Goal: Task Accomplishment & Management: Manage account settings

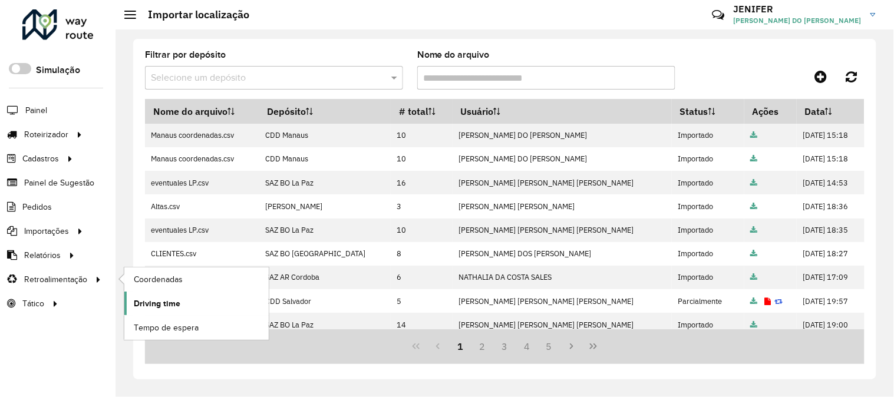
click at [163, 299] on span "Driving time" at bounding box center [157, 304] width 47 height 12
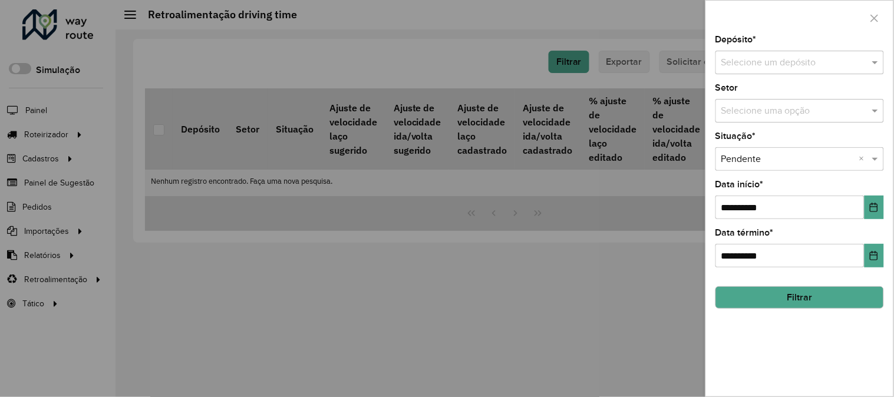
click at [769, 58] on input "text" at bounding box center [787, 63] width 133 height 14
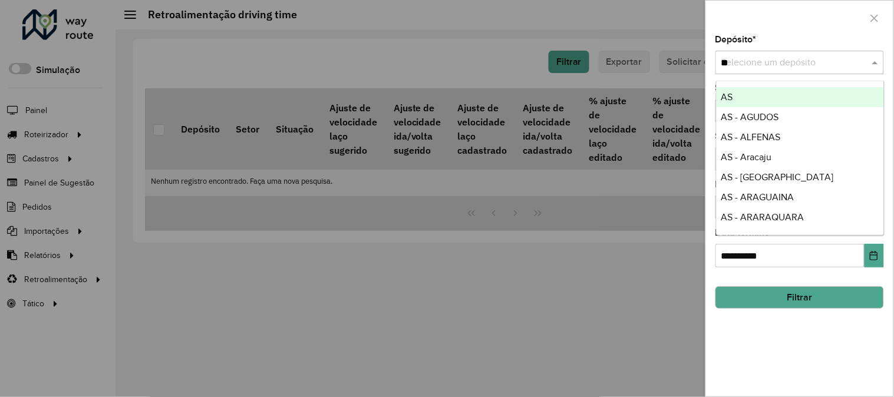
type input "***"
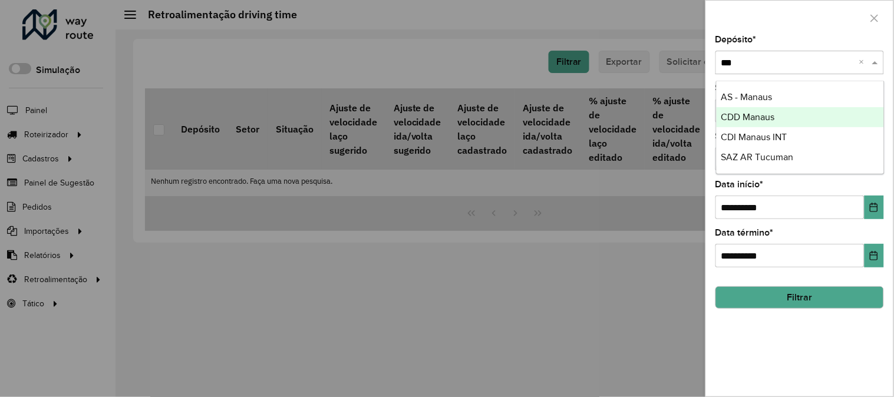
click at [735, 122] on div "CDD Manaus" at bounding box center [800, 117] width 167 height 20
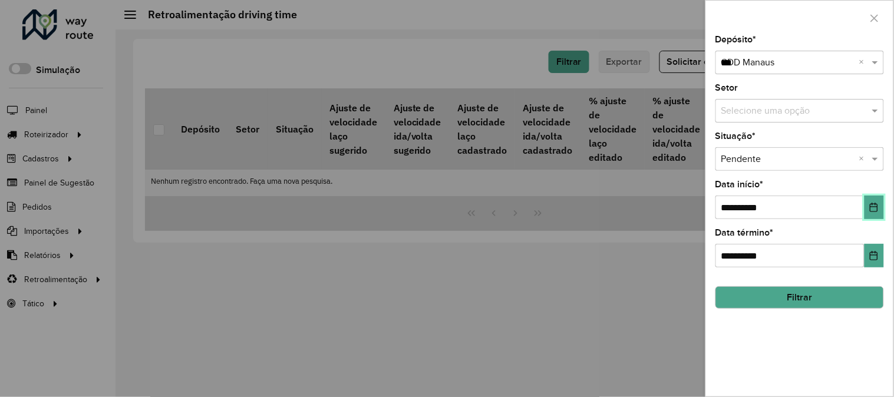
click at [883, 209] on button "Choose Date" at bounding box center [874, 208] width 19 height 24
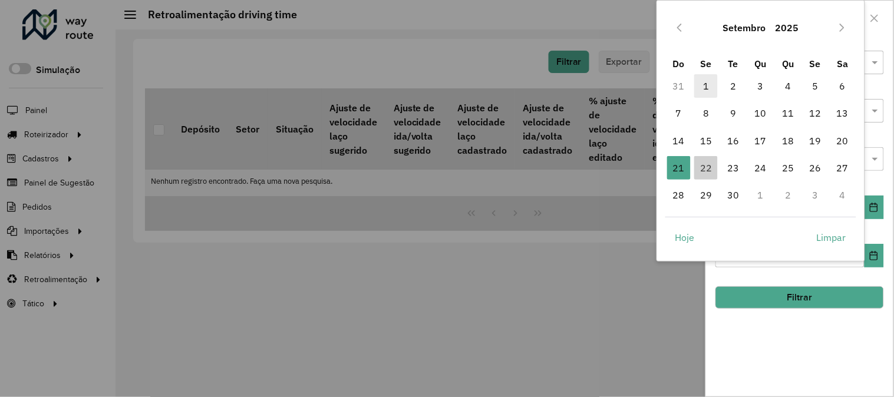
click at [708, 81] on span "1" at bounding box center [706, 86] width 24 height 24
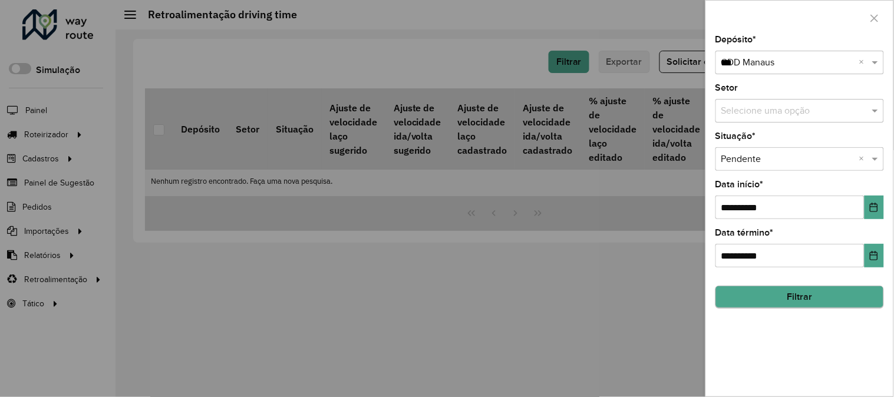
click at [813, 305] on button "Filtrar" at bounding box center [799, 297] width 169 height 22
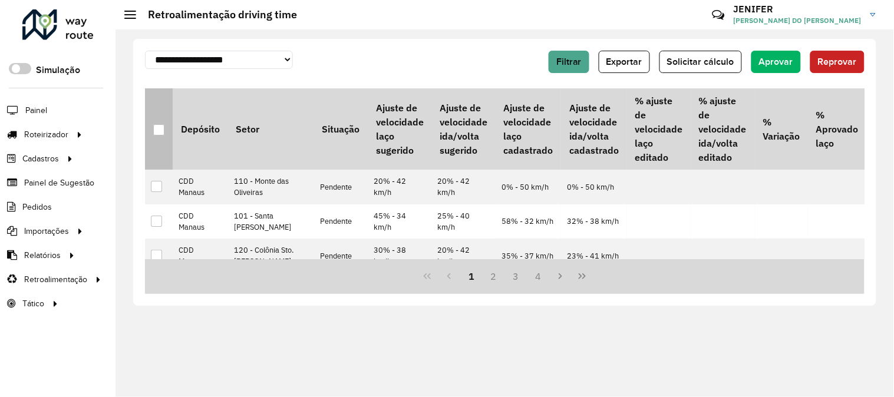
click at [161, 127] on div at bounding box center [158, 129] width 11 height 11
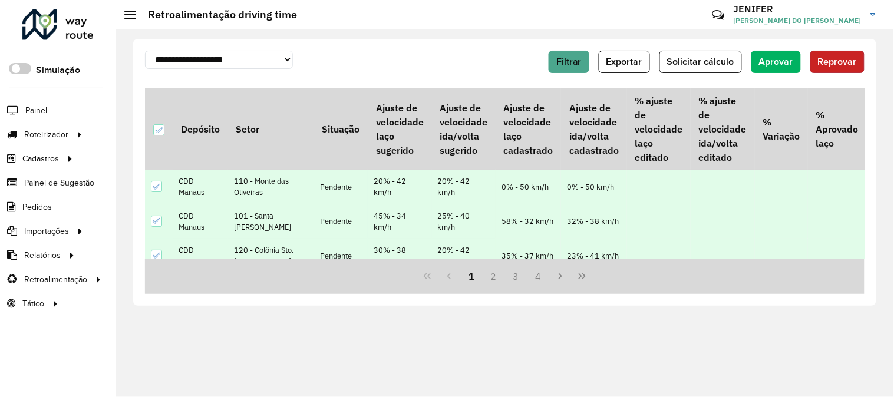
click at [840, 61] on span "Reprovar" at bounding box center [837, 62] width 39 height 10
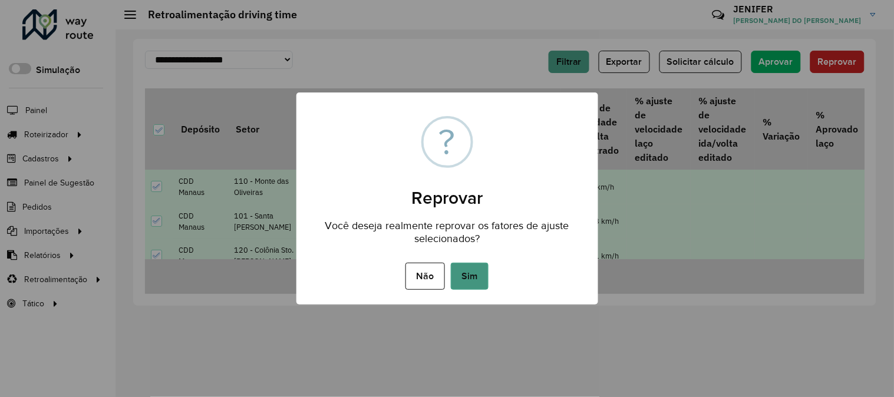
click at [484, 273] on button "Sim" at bounding box center [470, 276] width 38 height 27
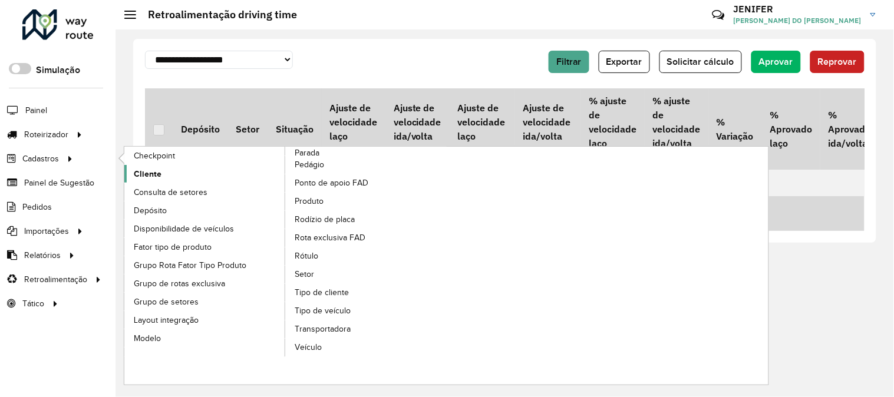
click at [154, 178] on span "Cliente" at bounding box center [148, 174] width 28 height 12
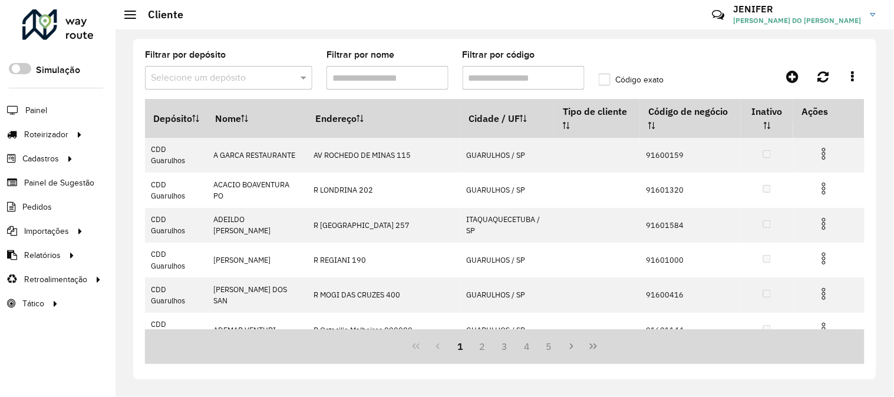
click at [198, 77] on input "text" at bounding box center [217, 78] width 132 height 14
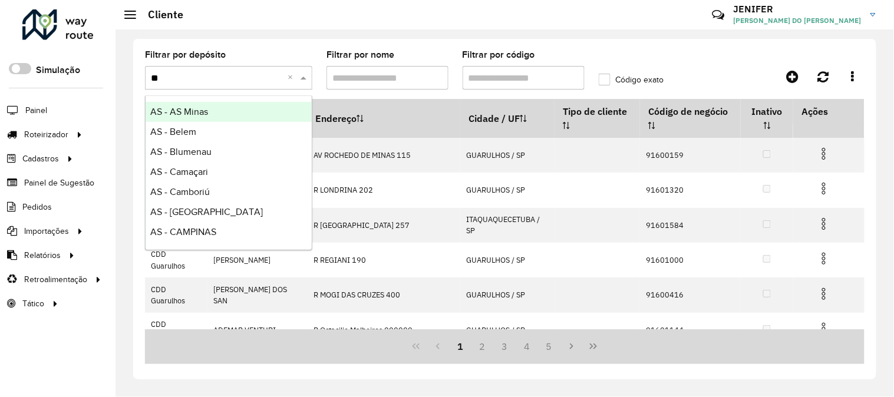
type input "***"
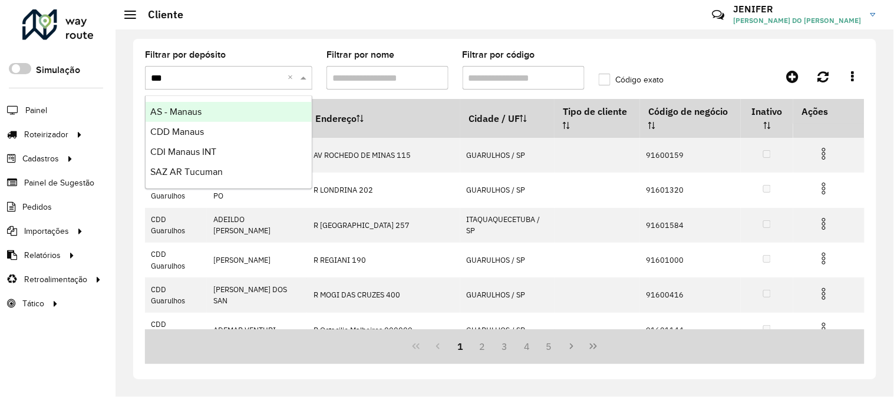
click at [190, 126] on div "CDD Manaus" at bounding box center [229, 132] width 166 height 20
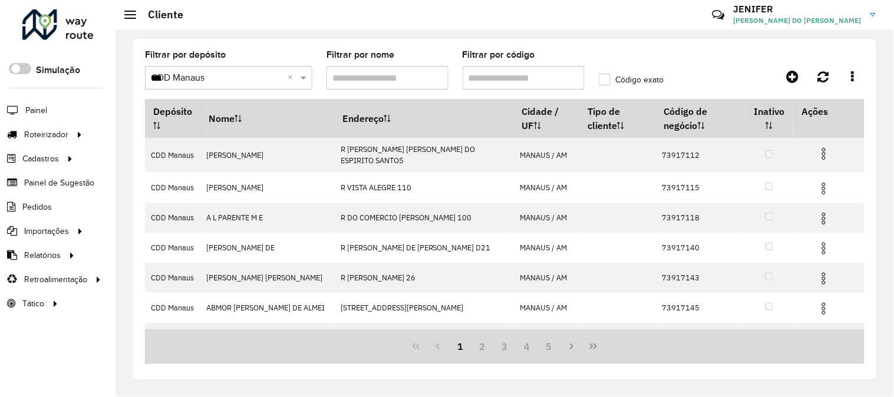
click at [497, 80] on input "Filtrar por código" at bounding box center [524, 78] width 122 height 24
click at [493, 81] on input "Filtrar por código" at bounding box center [524, 78] width 122 height 24
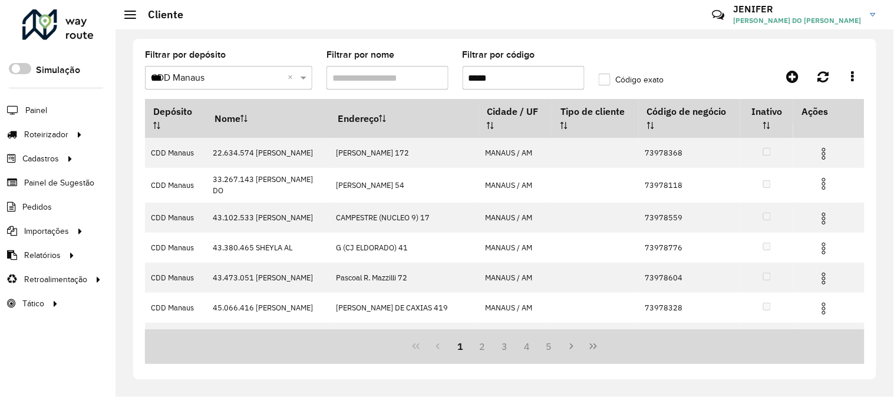
click at [463, 78] on input "*****" at bounding box center [524, 78] width 122 height 24
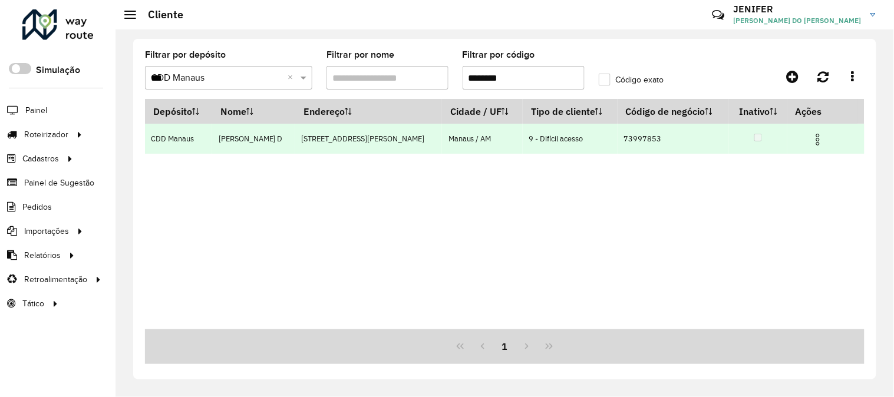
type input "********"
click at [810, 131] on td at bounding box center [823, 138] width 71 height 29
click at [817, 136] on img at bounding box center [818, 140] width 14 height 14
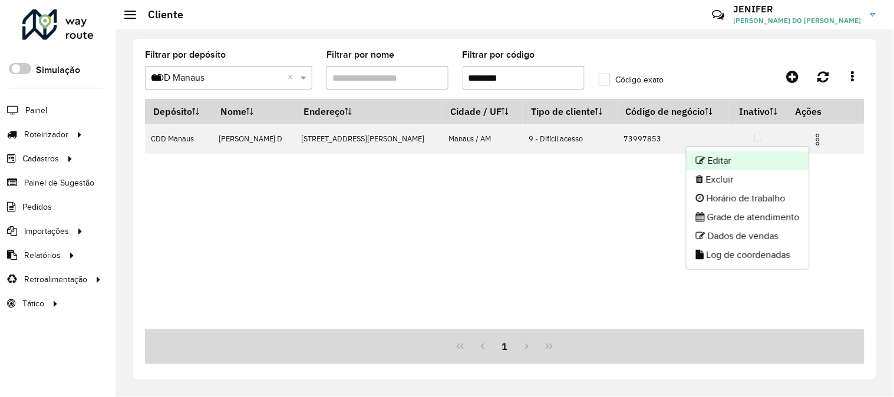
click at [697, 163] on icon at bounding box center [700, 160] width 9 height 9
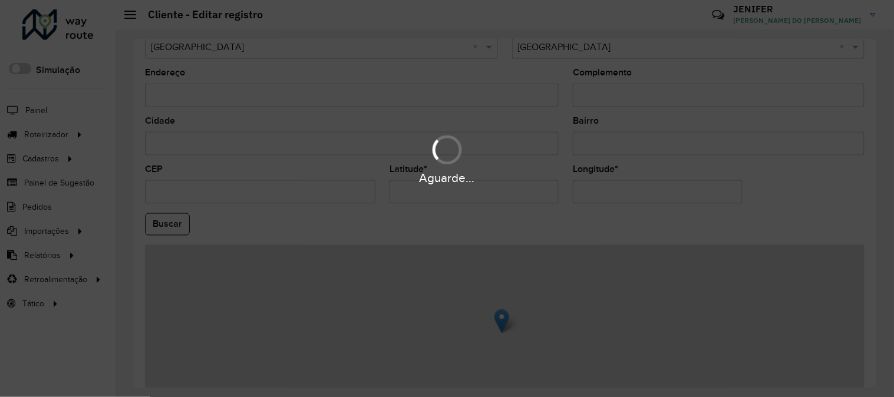
scroll to position [482, 0]
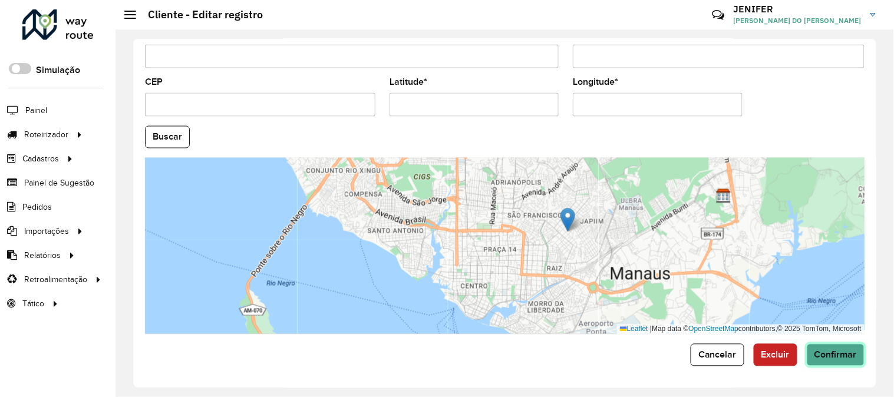
click at [832, 362] on button "Confirmar" at bounding box center [836, 355] width 58 height 22
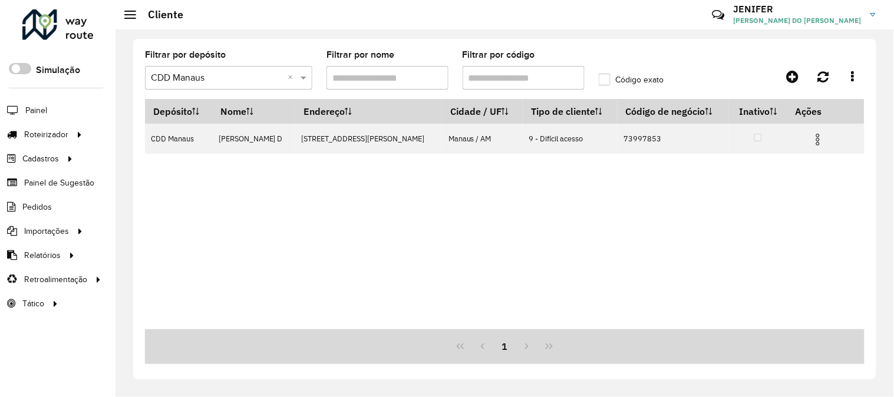
drag, startPoint x: 529, startPoint y: 77, endPoint x: 417, endPoint y: 73, distance: 112.1
click at [480, 75] on input "Filtrar por código" at bounding box center [524, 78] width 122 height 24
type input "*"
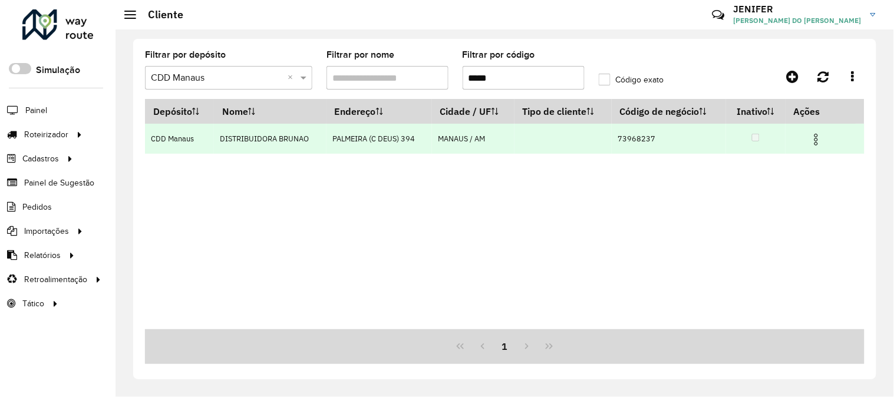
type input "*****"
click at [820, 137] on img at bounding box center [816, 140] width 14 height 14
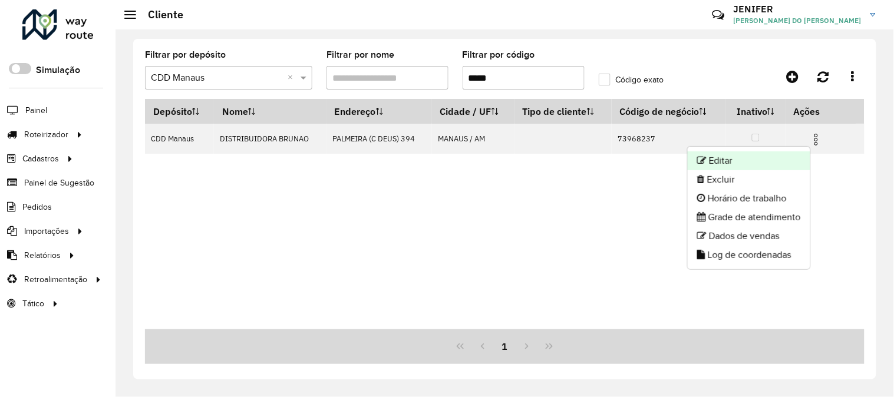
click at [763, 157] on li "Editar" at bounding box center [749, 160] width 123 height 19
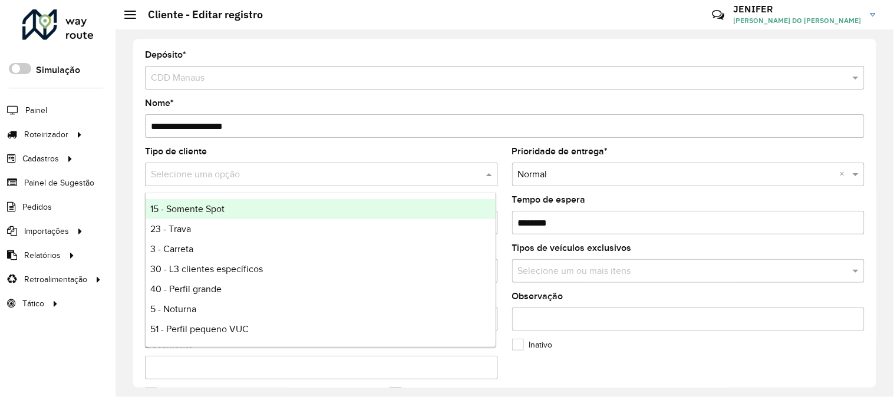
click at [189, 168] on input "text" at bounding box center [310, 175] width 318 height 14
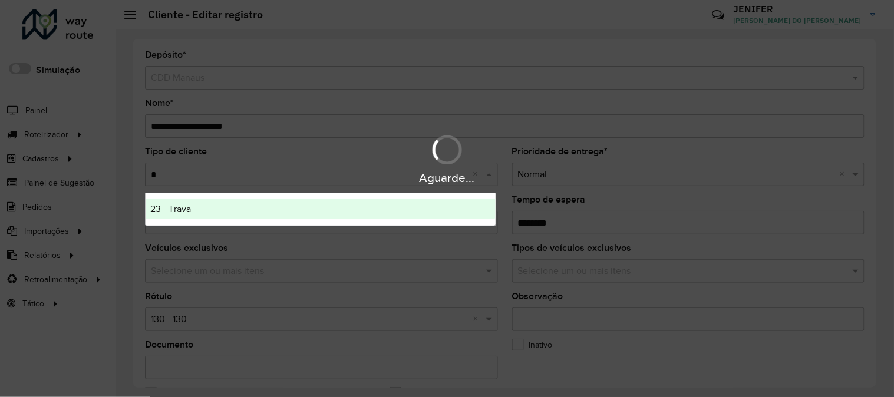
type input "**"
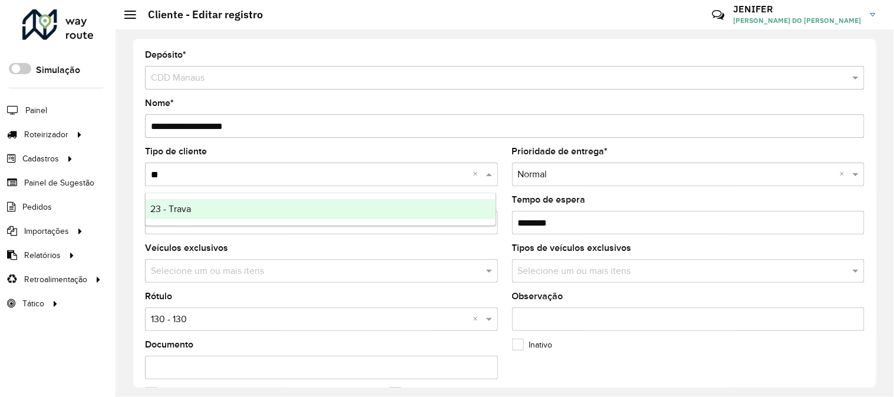
click at [174, 210] on span "23 - Trava" at bounding box center [170, 209] width 41 height 10
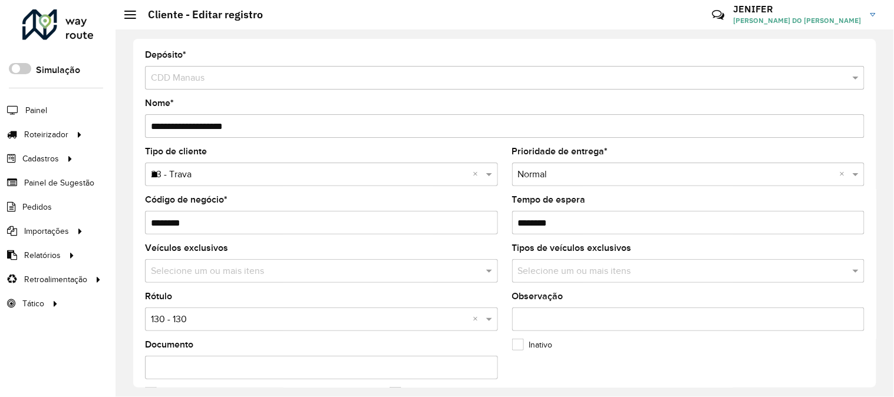
click at [179, 327] on input "text" at bounding box center [310, 320] width 318 height 14
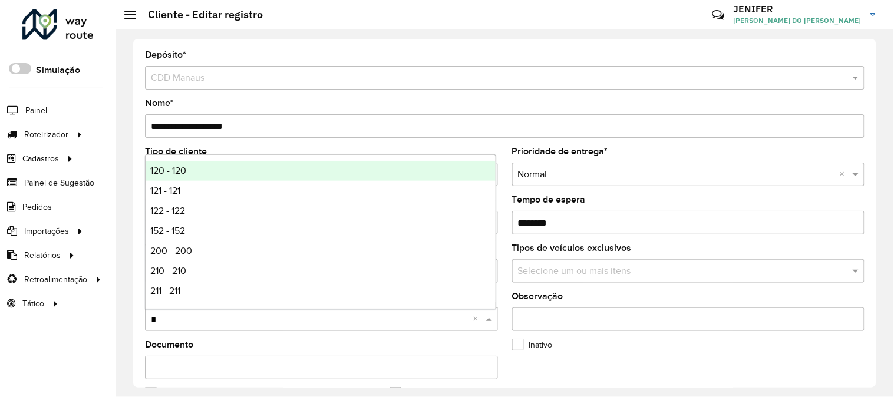
type input "**"
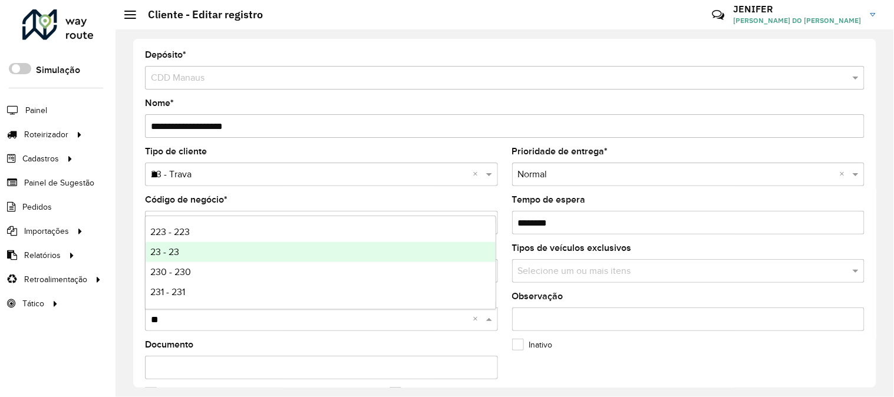
click at [173, 248] on span "23 - 23" at bounding box center [164, 252] width 29 height 10
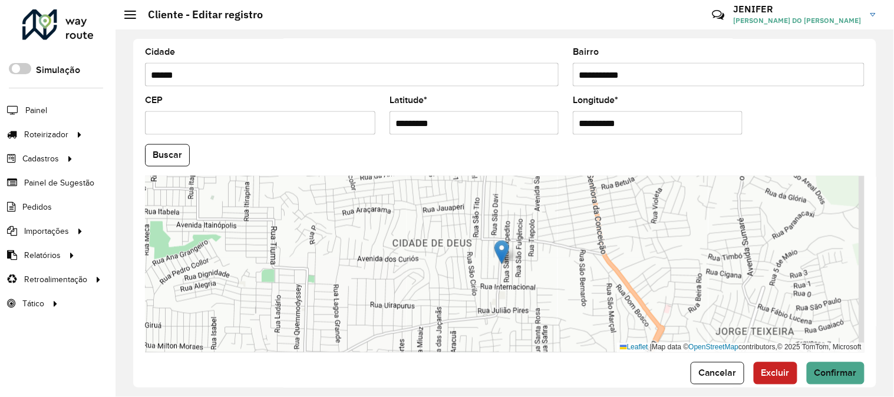
scroll to position [482, 0]
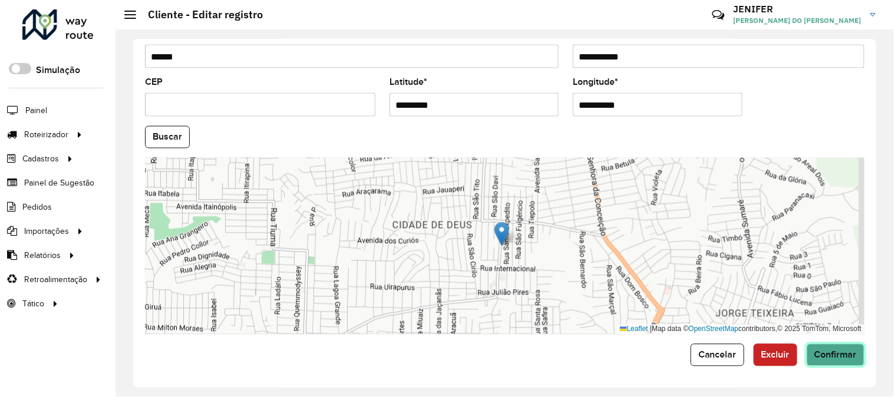
click at [847, 346] on button "Confirmar" at bounding box center [836, 355] width 58 height 22
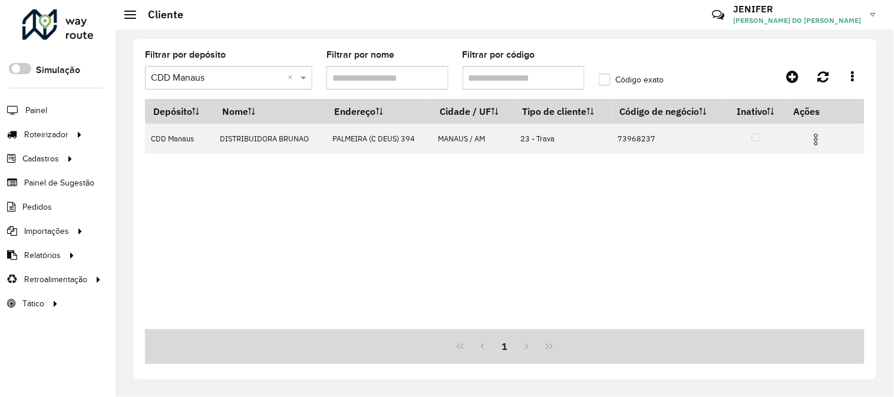
drag, startPoint x: 523, startPoint y: 77, endPoint x: 393, endPoint y: 79, distance: 130.9
click at [433, 77] on formly-group "Filtrar por depósito Selecione um depósito × CDD Manaus × Filtrar por nome Filt…" at bounding box center [410, 75] width 545 height 48
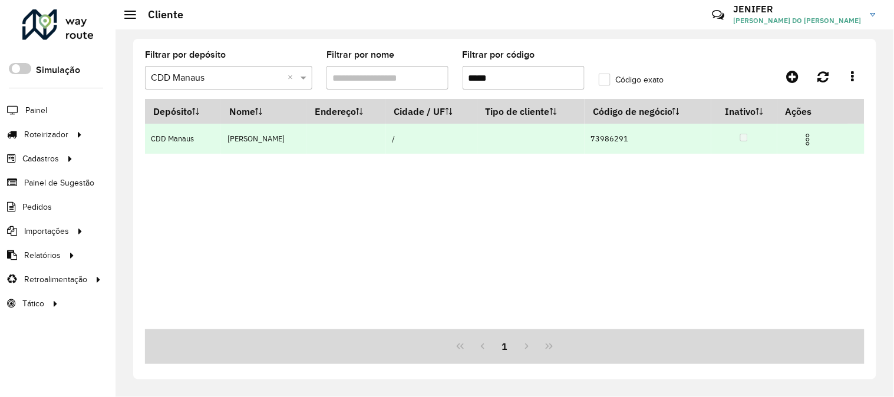
type input "*****"
click at [812, 140] on img at bounding box center [808, 140] width 14 height 14
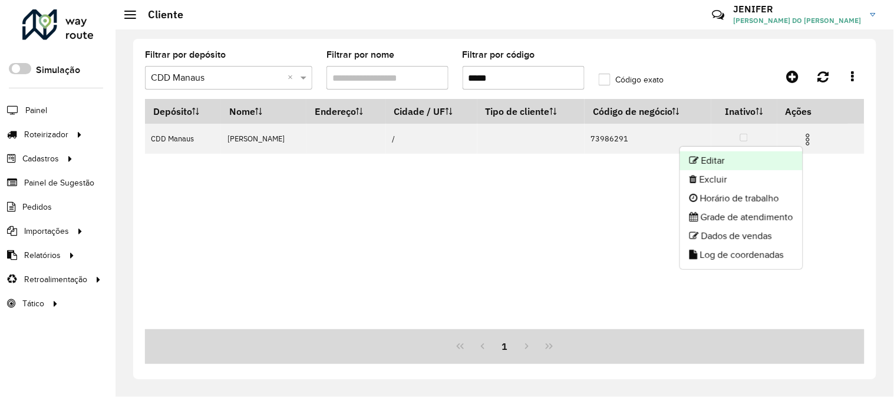
click at [741, 167] on li "Editar" at bounding box center [741, 160] width 123 height 19
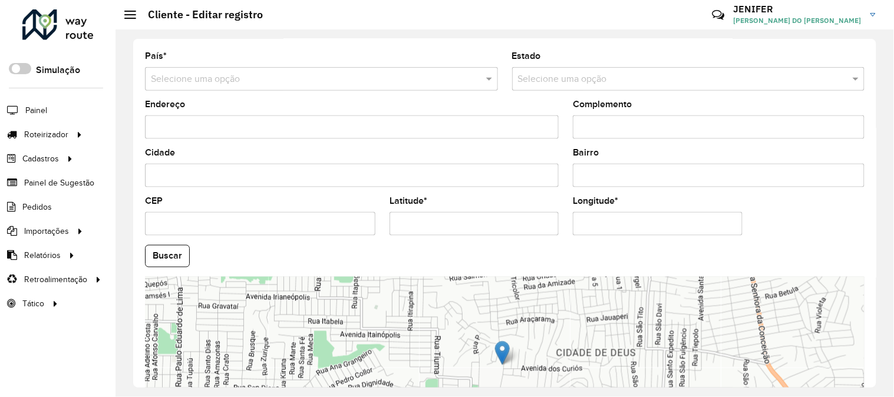
scroll to position [482, 0]
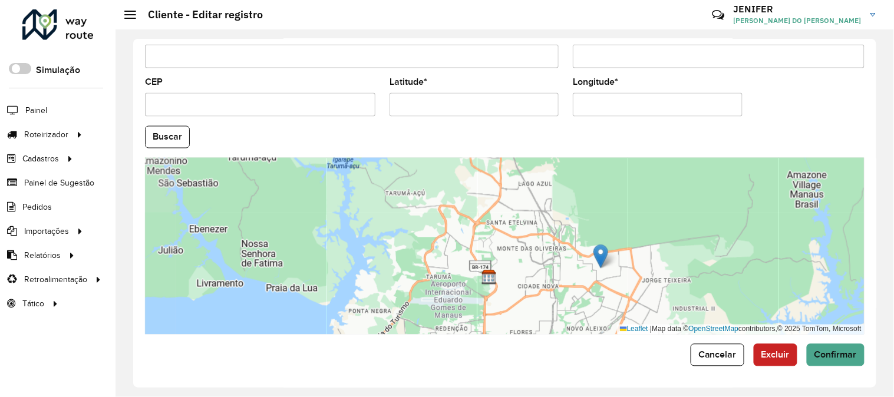
drag, startPoint x: 615, startPoint y: 280, endPoint x: 682, endPoint y: 215, distance: 92.9
click at [681, 216] on div "Leaflet | Map data © OpenStreetMap contributors,© 2025 TomTom, Microsoft" at bounding box center [505, 246] width 720 height 177
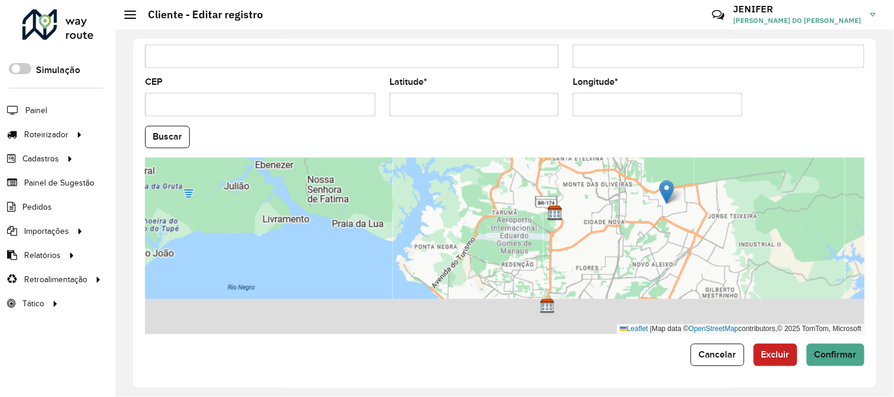
click at [695, 205] on div "Leaflet | Map data © OpenStreetMap contributors,© 2025 TomTom, Microsoft" at bounding box center [505, 246] width 720 height 177
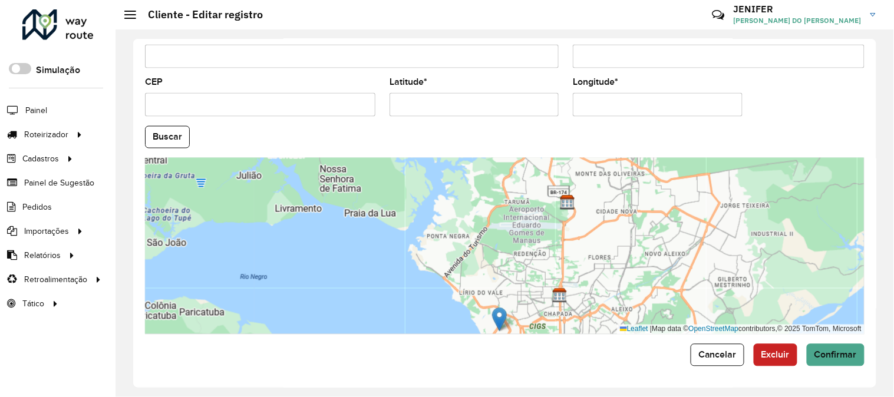
drag, startPoint x: 684, startPoint y: 177, endPoint x: 504, endPoint y: 315, distance: 226.6
click at [504, 315] on img at bounding box center [499, 320] width 15 height 24
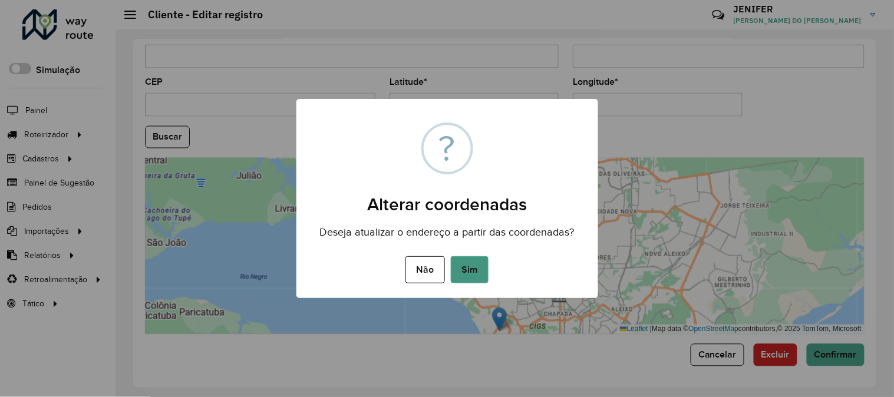
click at [463, 256] on button "Sim" at bounding box center [470, 269] width 38 height 27
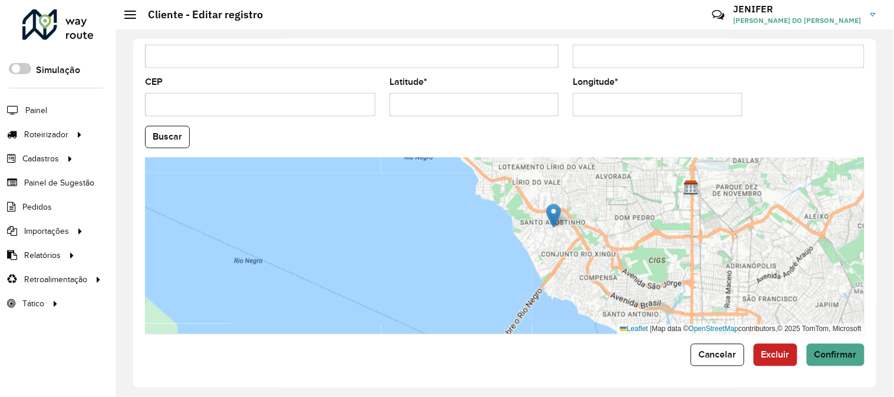
drag, startPoint x: 573, startPoint y: 238, endPoint x: 557, endPoint y: 207, distance: 35.3
click at [557, 207] on img at bounding box center [553, 216] width 15 height 24
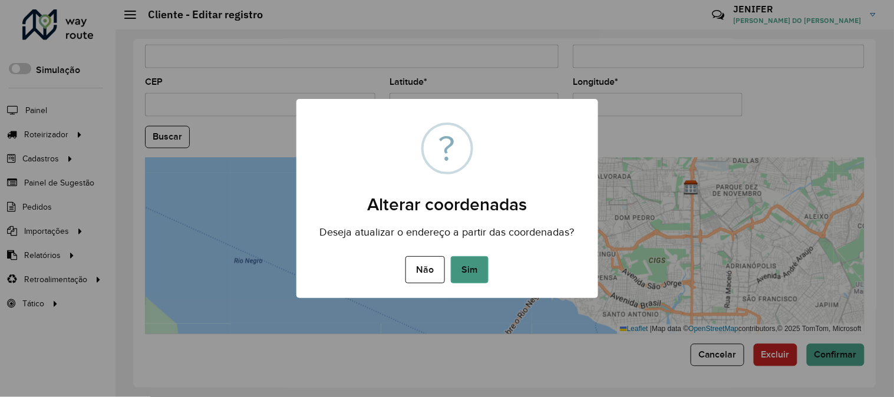
click at [470, 272] on button "Sim" at bounding box center [470, 269] width 38 height 27
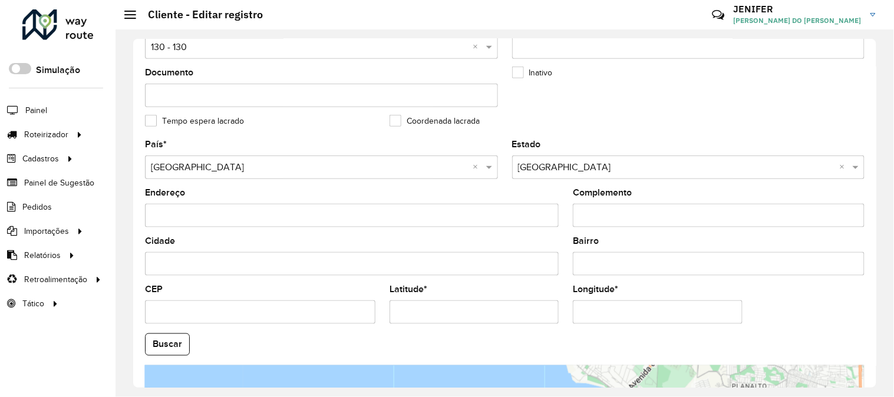
scroll to position [174, 0]
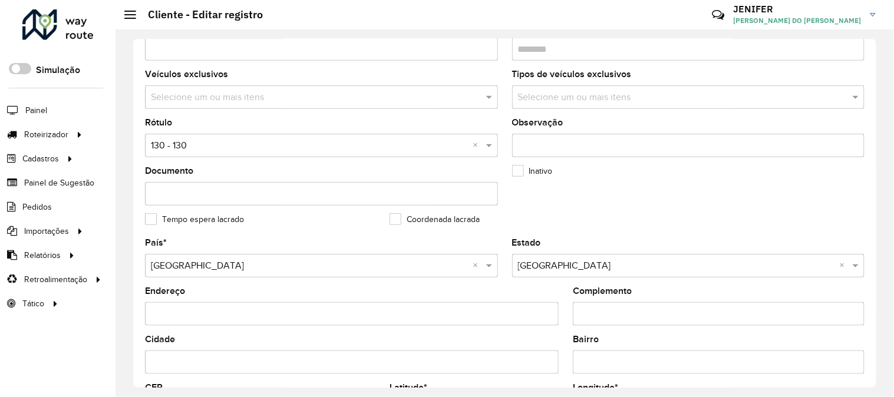
click at [285, 144] on input "text" at bounding box center [310, 146] width 318 height 14
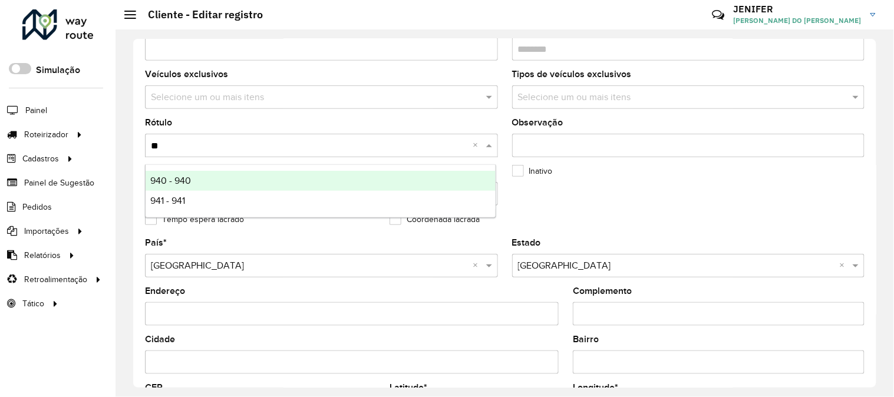
type input "***"
click at [216, 171] on div "941 - 941" at bounding box center [321, 181] width 350 height 20
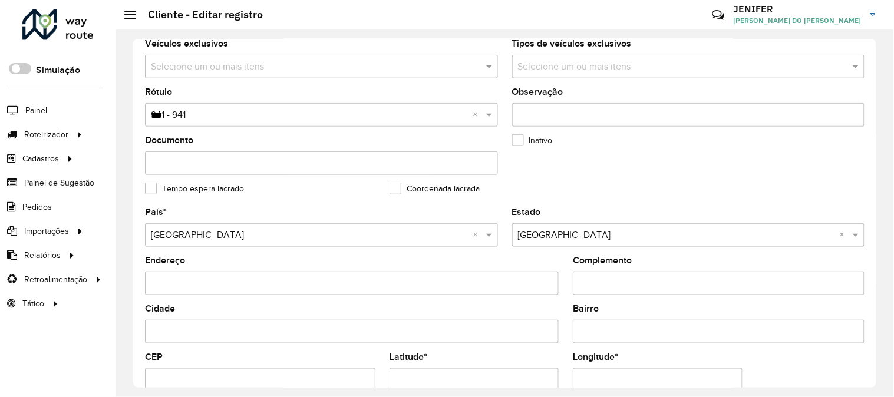
scroll to position [482, 0]
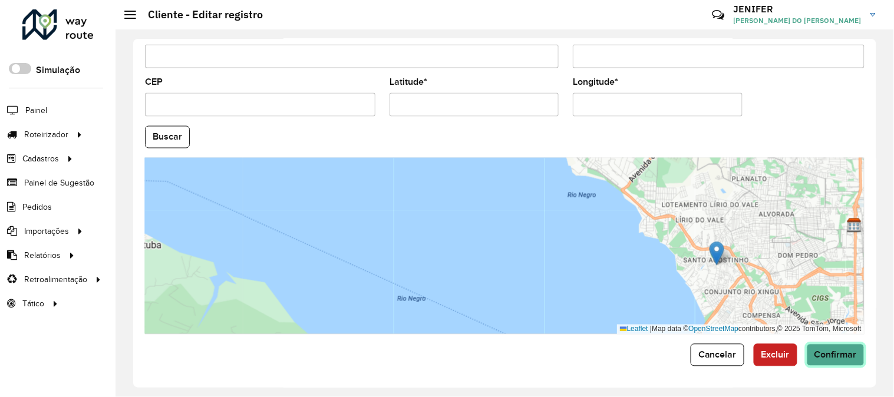
click at [840, 357] on span "Confirmar" at bounding box center [836, 355] width 42 height 10
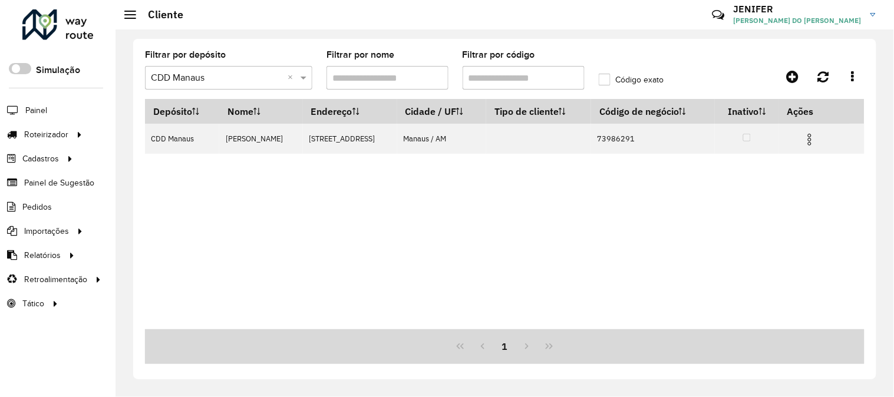
drag, startPoint x: 505, startPoint y: 67, endPoint x: 423, endPoint y: 66, distance: 82.5
click at [498, 67] on input "Filtrar por código" at bounding box center [524, 78] width 122 height 24
drag, startPoint x: 558, startPoint y: 80, endPoint x: 374, endPoint y: 75, distance: 183.9
click at [386, 75] on formly-group "Filtrar por depósito Selecione um depósito × CDD Manaus × Filtrar por nome Filt…" at bounding box center [410, 75] width 545 height 48
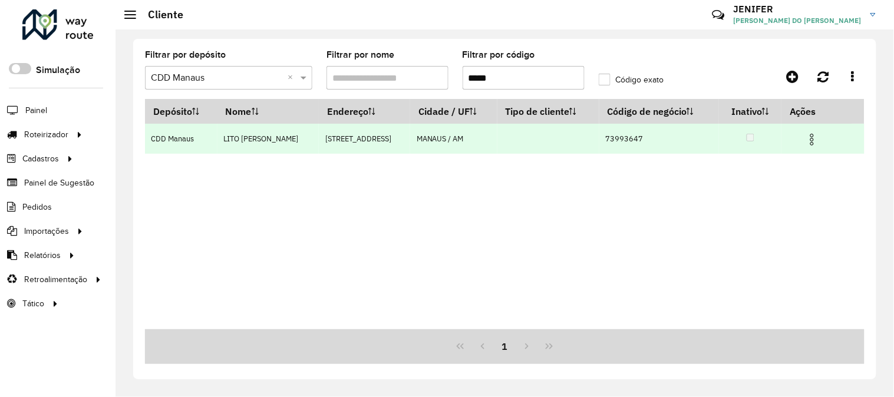
type input "*****"
click at [807, 139] on img at bounding box center [812, 140] width 14 height 14
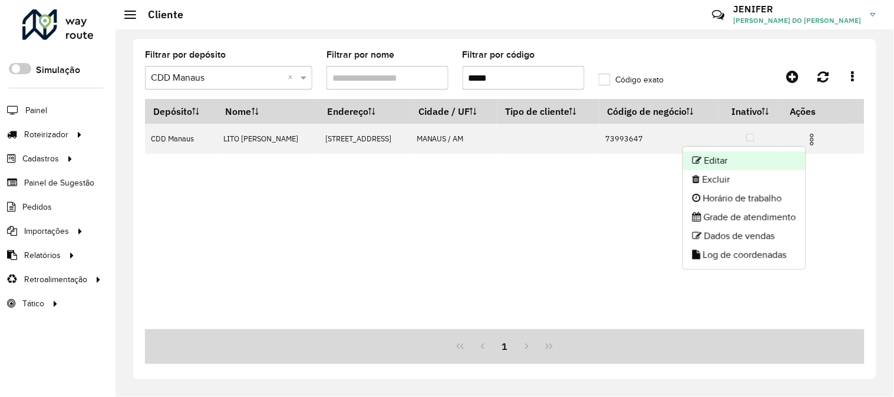
click at [721, 158] on li "Editar" at bounding box center [744, 160] width 123 height 19
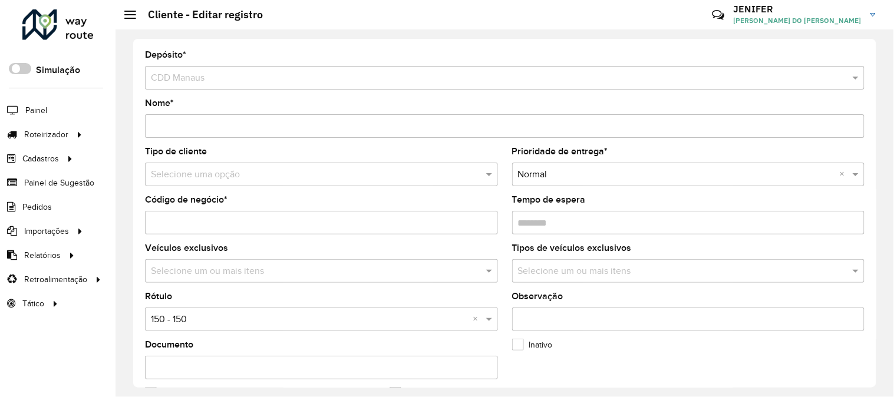
click at [191, 172] on input "text" at bounding box center [310, 175] width 318 height 14
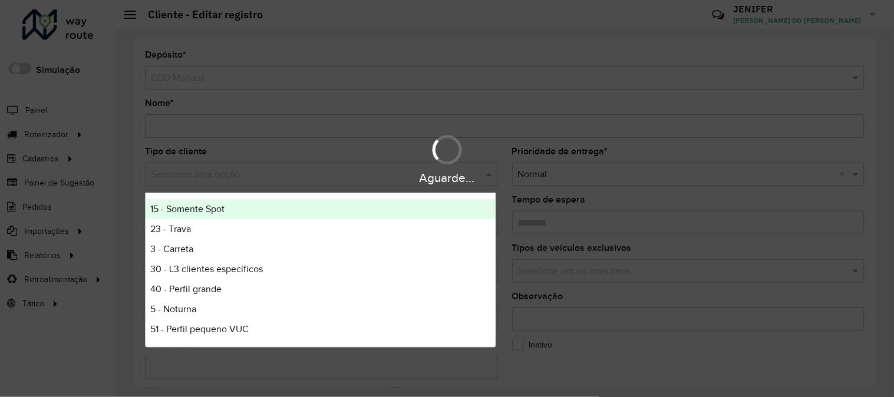
type input "*"
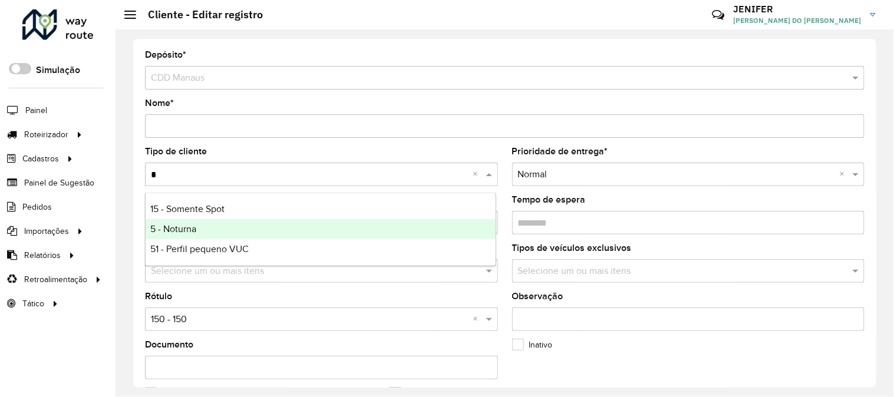
click at [191, 226] on span "5 - Noturna" at bounding box center [173, 229] width 46 height 10
click at [191, 226] on input "Código de negócio *" at bounding box center [321, 223] width 353 height 24
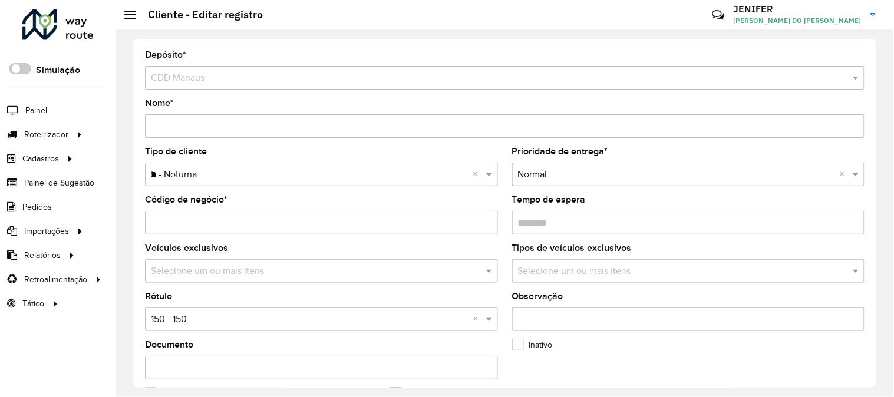
click at [194, 315] on input "text" at bounding box center [310, 320] width 318 height 14
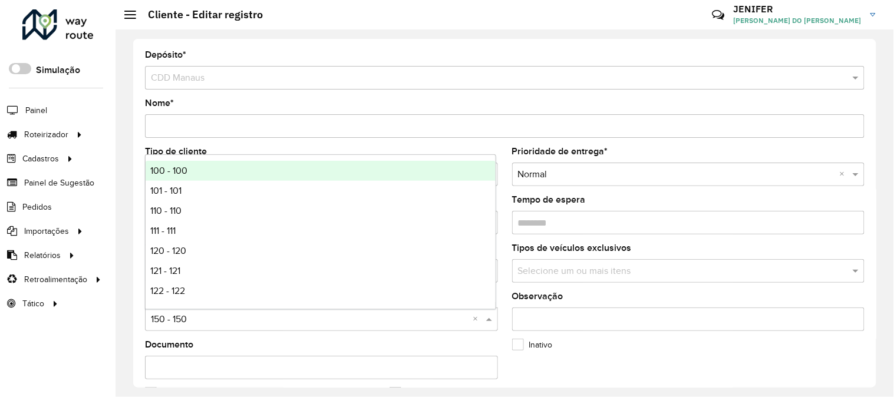
type input "*"
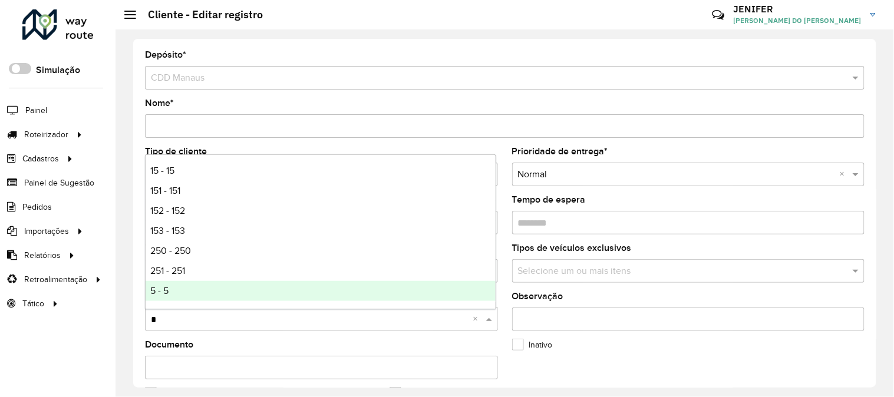
click at [191, 289] on div "5 - 5" at bounding box center [321, 291] width 350 height 20
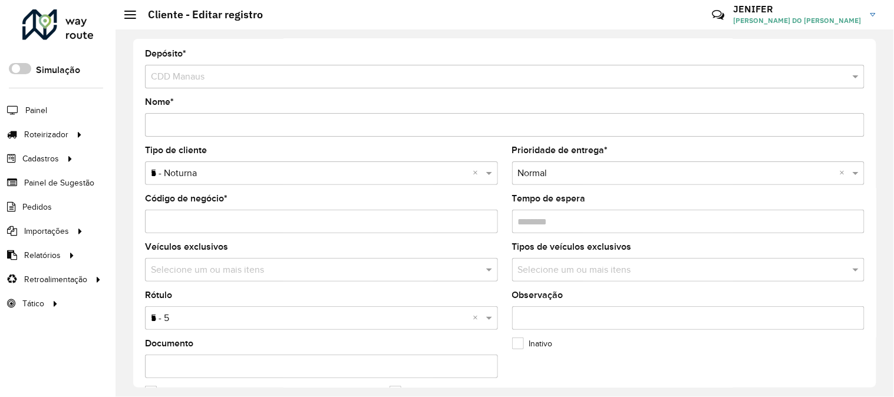
drag, startPoint x: 873, startPoint y: 172, endPoint x: 873, endPoint y: 226, distance: 53.6
click at [873, 193] on div "Depósito * Selecione um depósito × CDD Manaus Nome * Tipo de cliente Selecione …" at bounding box center [504, 213] width 743 height 349
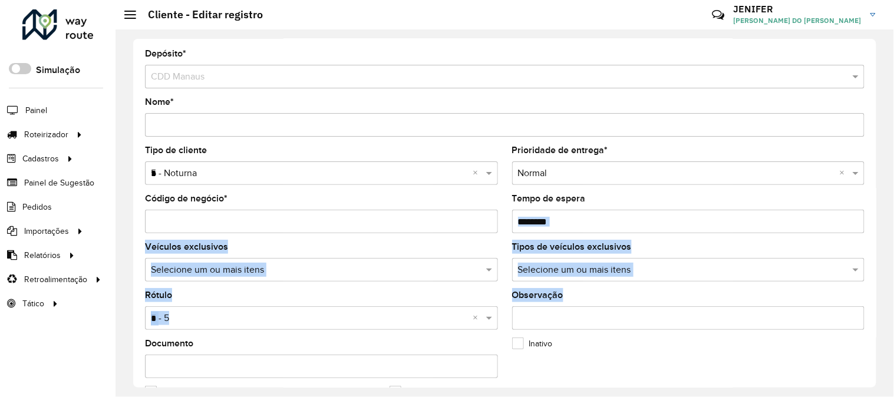
drag, startPoint x: 873, startPoint y: 226, endPoint x: 861, endPoint y: 387, distance: 161.3
click at [861, 388] on div "Depósito * Selecione um depósito × CDD Manaus Nome * Tipo de cliente Selecione …" at bounding box center [505, 213] width 779 height 368
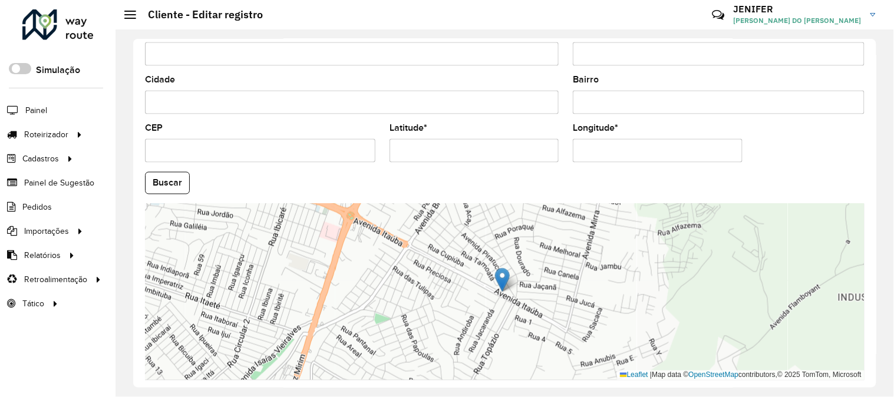
scroll to position [482, 0]
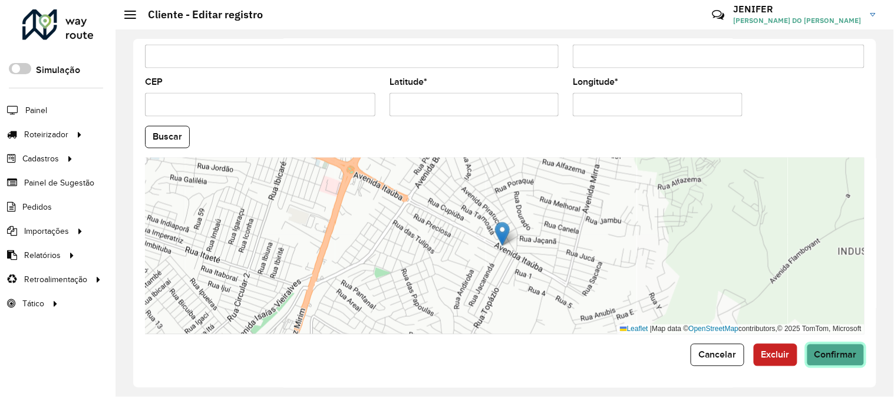
click at [823, 358] on span "Confirmar" at bounding box center [836, 355] width 42 height 10
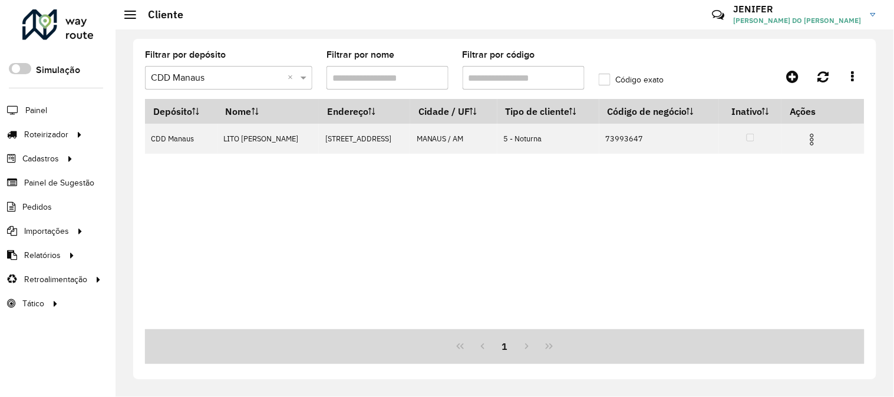
drag, startPoint x: 519, startPoint y: 74, endPoint x: 423, endPoint y: 63, distance: 96.7
click at [461, 70] on formly-field "Filtrar por código" at bounding box center [524, 75] width 136 height 48
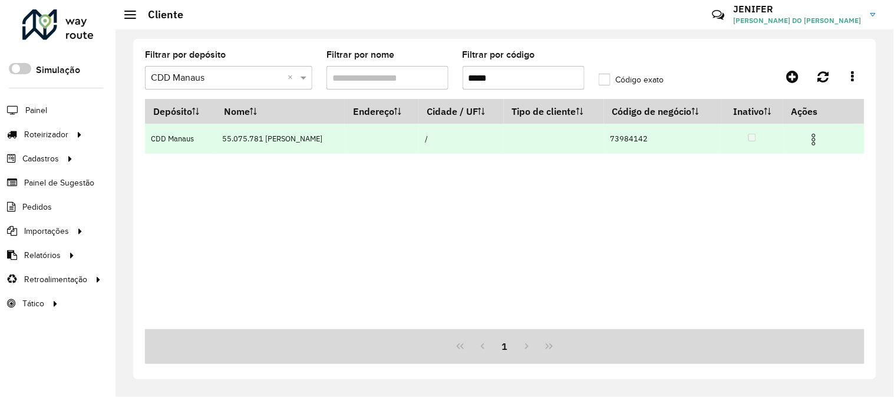
type input "*****"
click at [817, 131] on span at bounding box center [814, 138] width 14 height 16
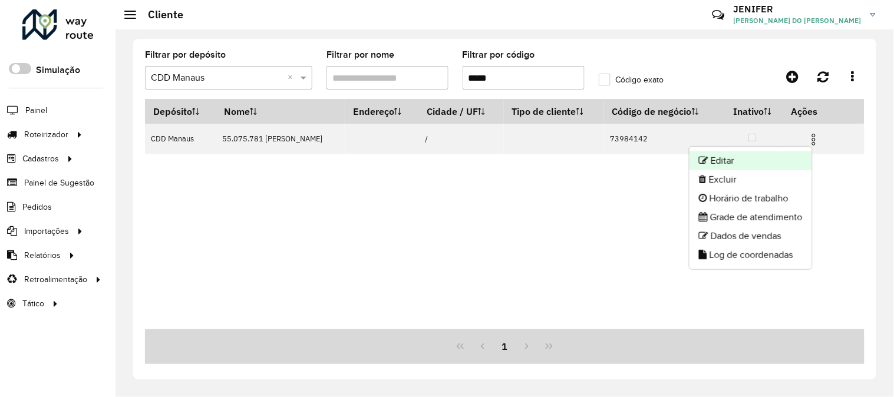
click at [733, 158] on li "Editar" at bounding box center [751, 160] width 123 height 19
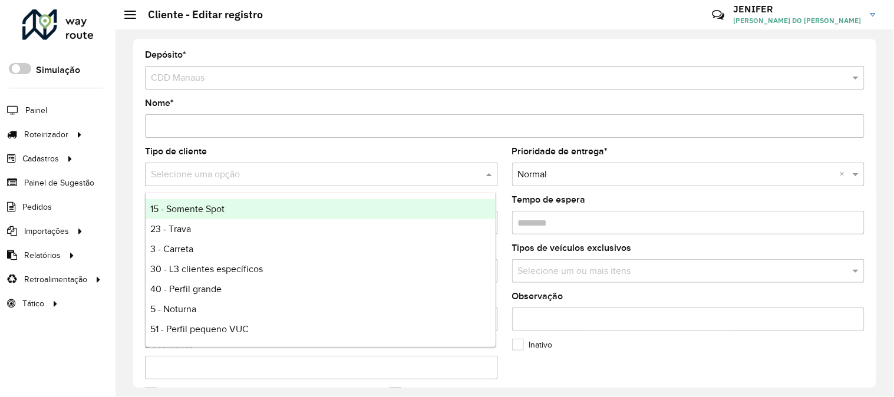
click at [222, 177] on input "text" at bounding box center [310, 175] width 318 height 14
type input "*"
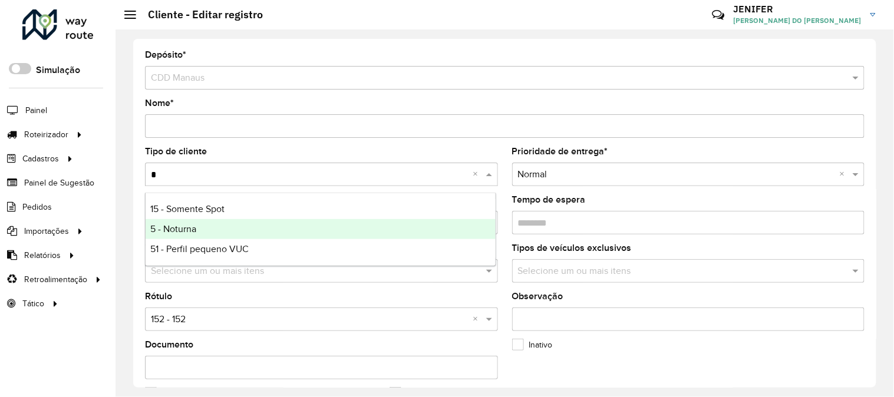
click at [183, 226] on span "5 - Noturna" at bounding box center [173, 229] width 46 height 10
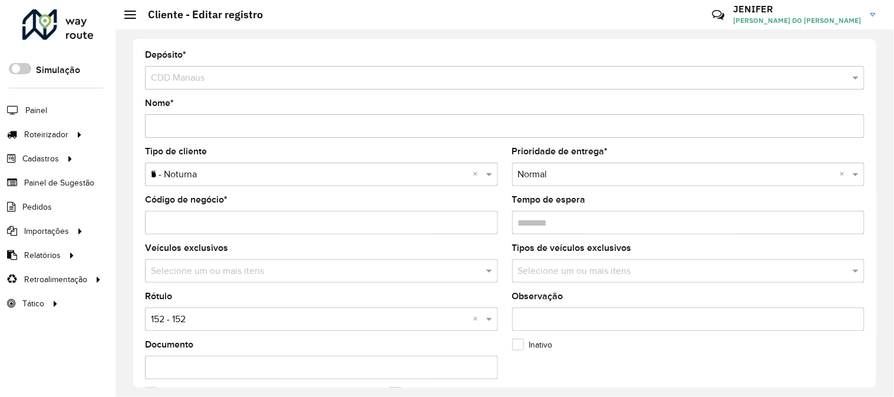
click at [192, 316] on input "text" at bounding box center [310, 320] width 318 height 14
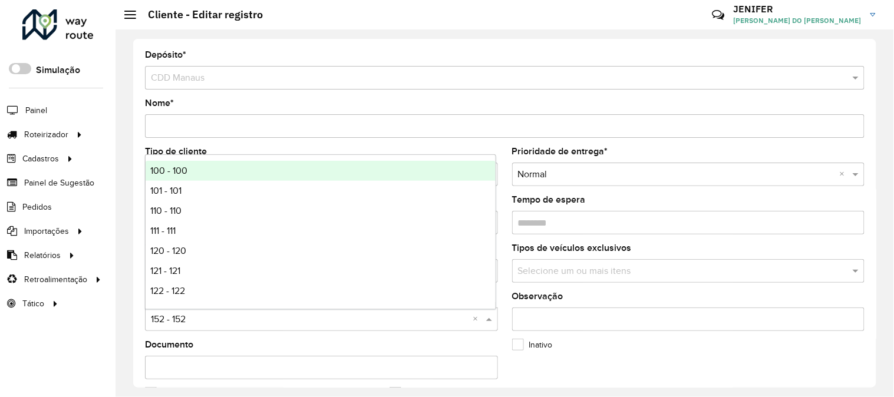
type input "*"
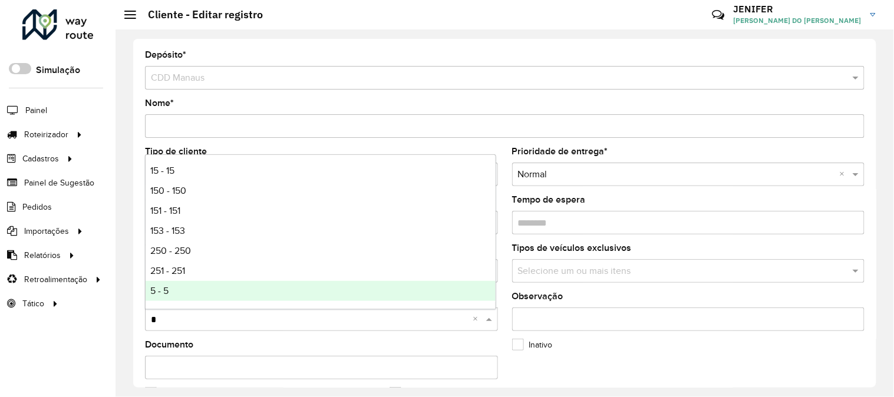
click at [166, 284] on div "5 - 5" at bounding box center [321, 291] width 350 height 20
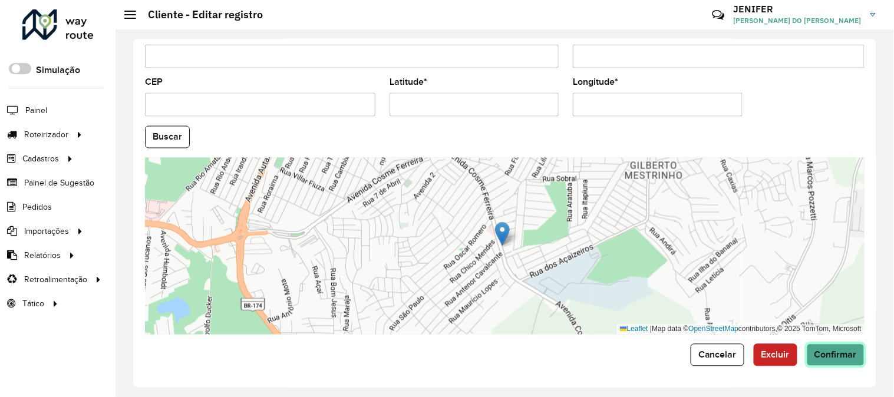
click at [833, 352] on span "Confirmar" at bounding box center [836, 355] width 42 height 10
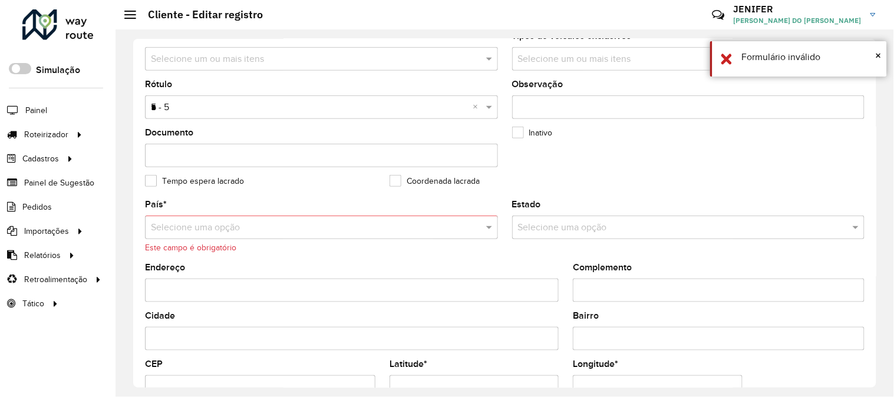
scroll to position [165, 0]
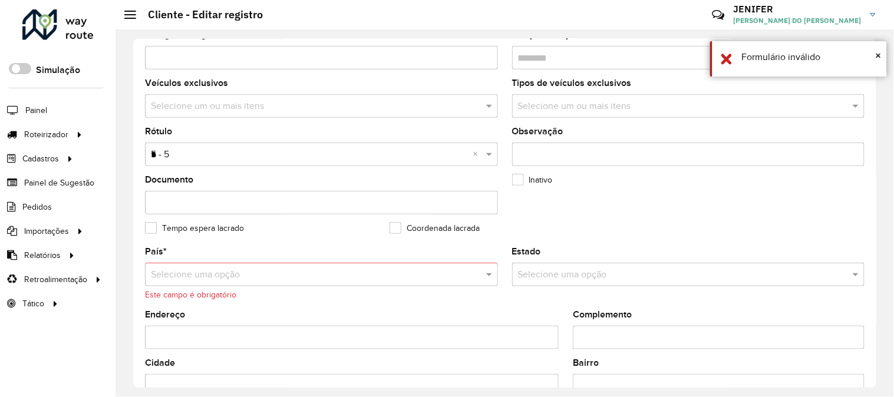
click at [262, 281] on input "text" at bounding box center [310, 275] width 318 height 14
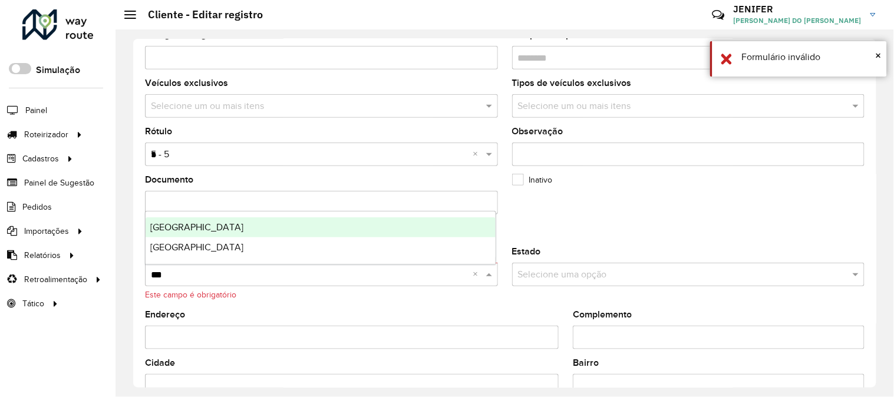
type input "****"
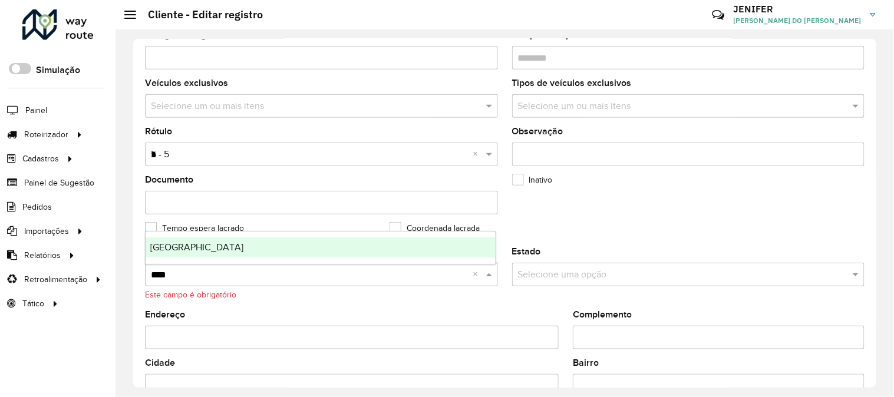
click at [186, 246] on div "[GEOGRAPHIC_DATA]" at bounding box center [321, 248] width 350 height 20
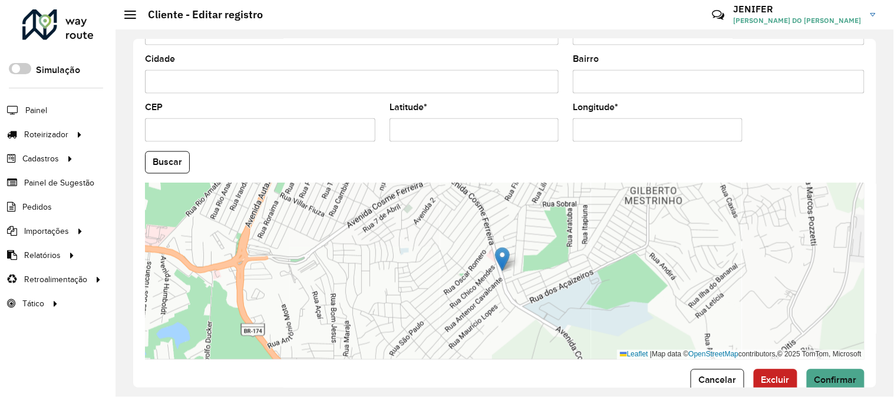
scroll to position [482, 0]
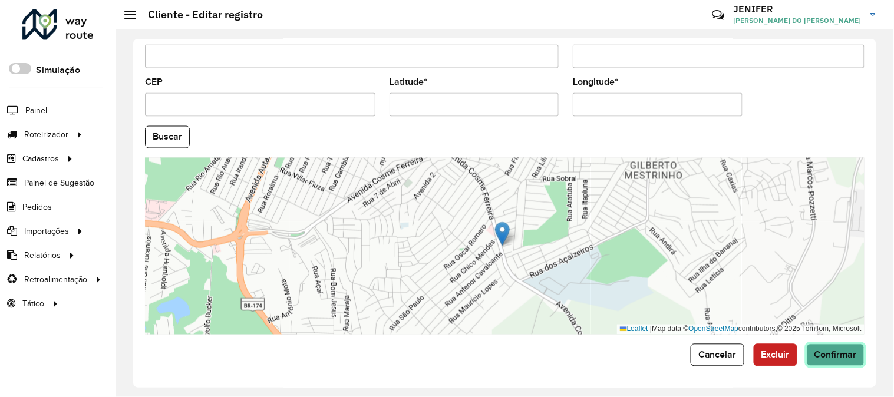
click at [850, 351] on span "Confirmar" at bounding box center [836, 355] width 42 height 10
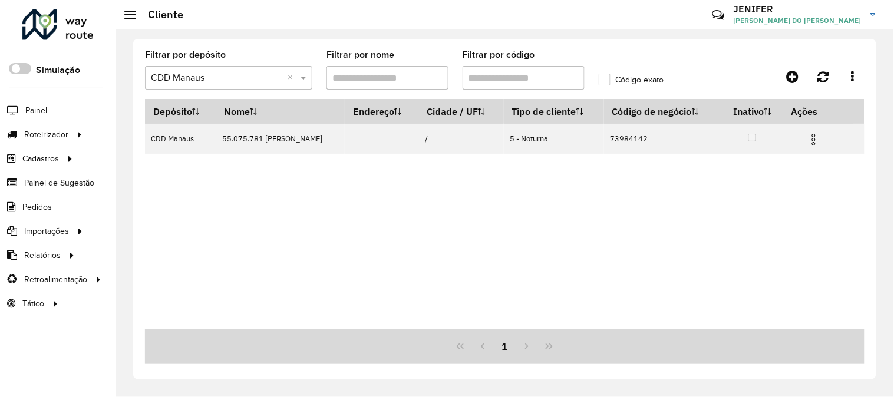
drag, startPoint x: 502, startPoint y: 73, endPoint x: 436, endPoint y: 67, distance: 66.3
click at [473, 73] on input "Filtrar por código" at bounding box center [524, 78] width 122 height 24
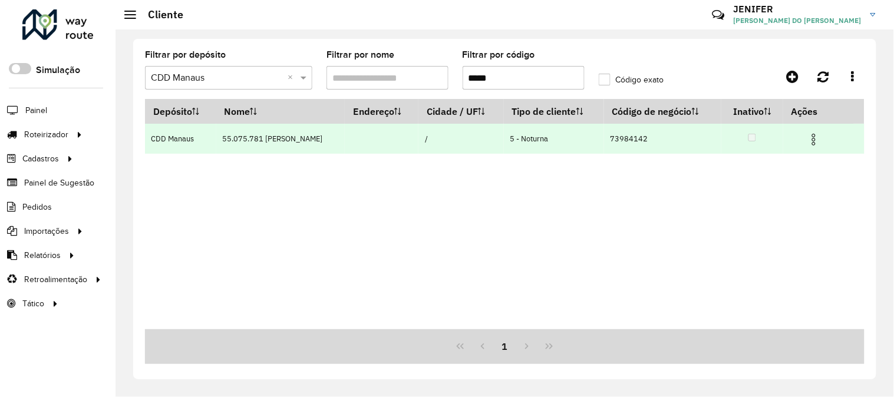
type input "*"
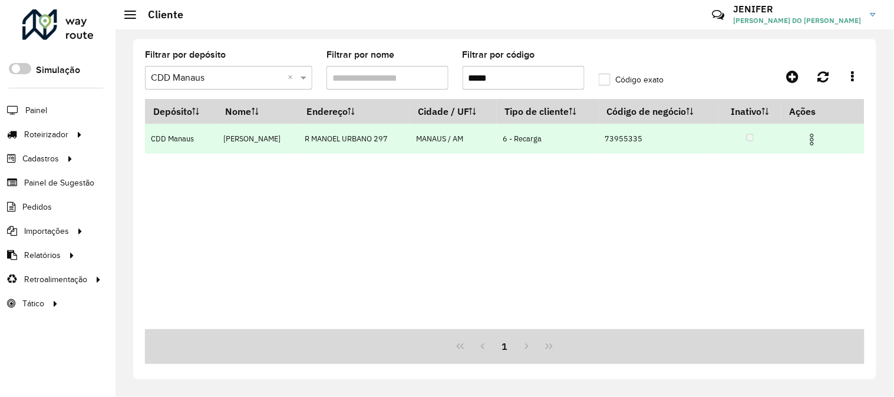
type input "*****"
click at [816, 133] on img at bounding box center [812, 140] width 14 height 14
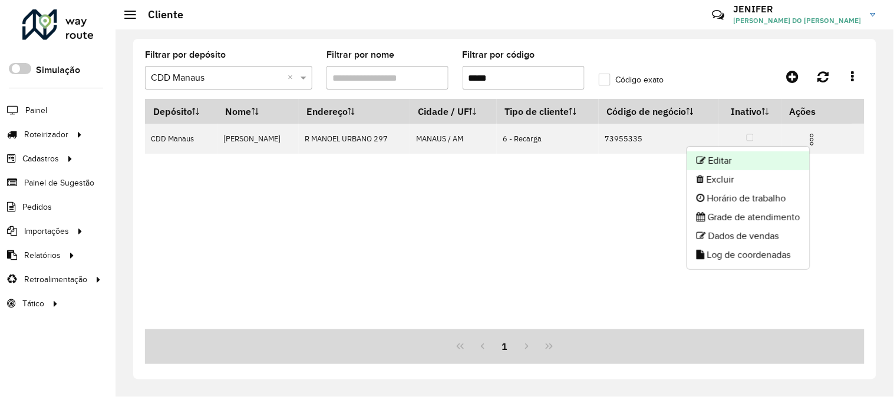
click at [705, 153] on li "Editar" at bounding box center [748, 160] width 123 height 19
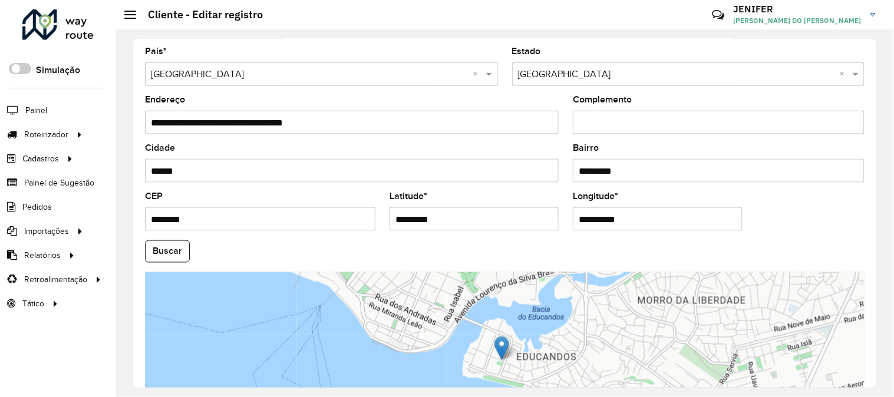
scroll to position [482, 0]
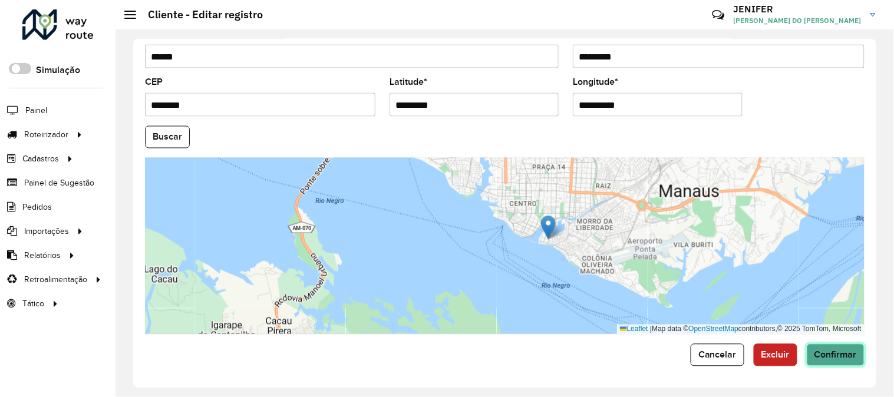
click at [826, 356] on span "Confirmar" at bounding box center [836, 355] width 42 height 10
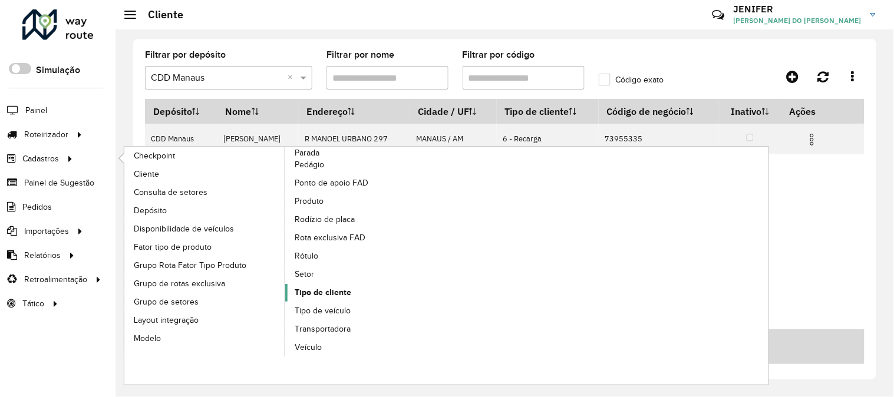
click at [334, 295] on span "Tipo de cliente" at bounding box center [323, 292] width 57 height 12
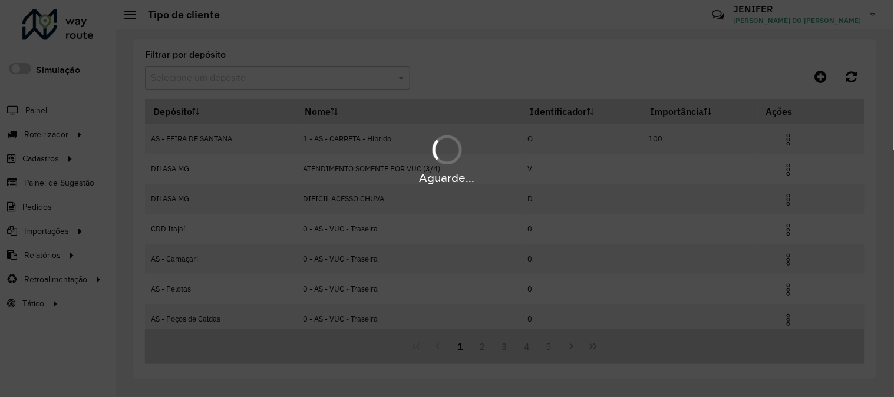
click at [240, 80] on input "text" at bounding box center [266, 78] width 230 height 14
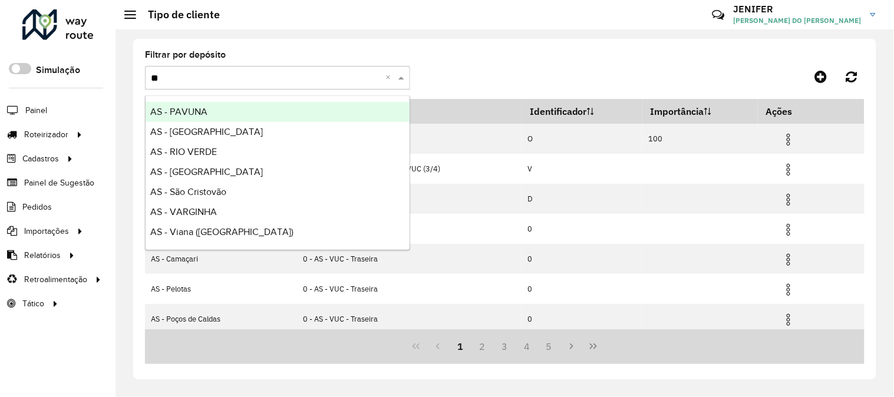
type input "***"
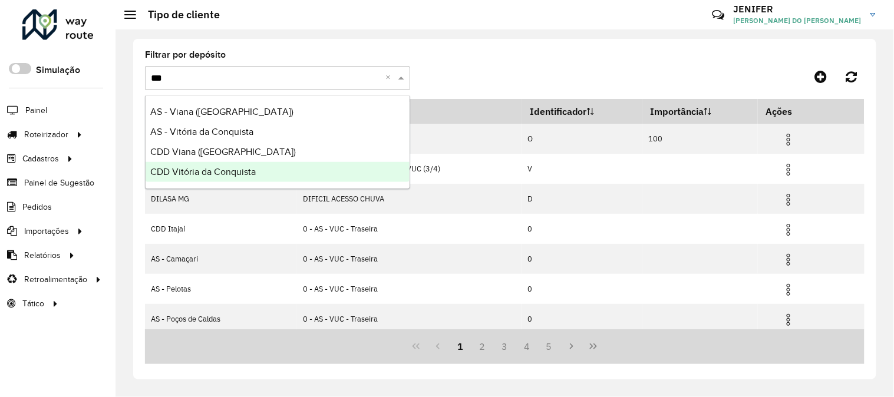
click at [256, 173] on span "CDD Vitória da Conquista" at bounding box center [202, 172] width 105 height 10
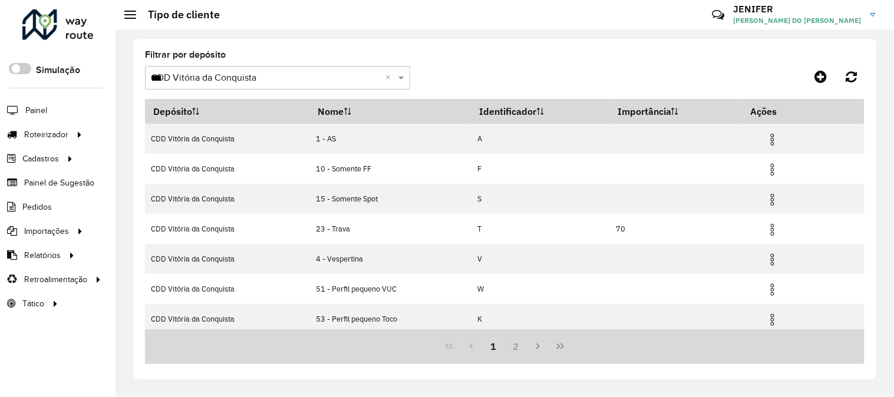
scroll to position [156, 0]
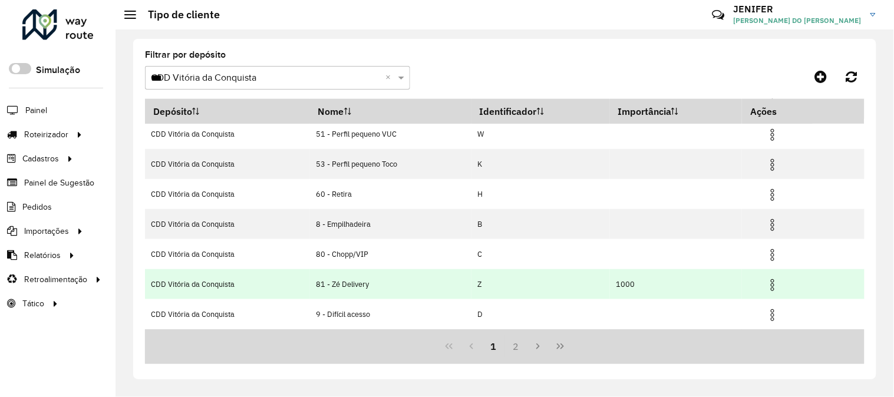
click at [775, 284] on img at bounding box center [773, 285] width 14 height 14
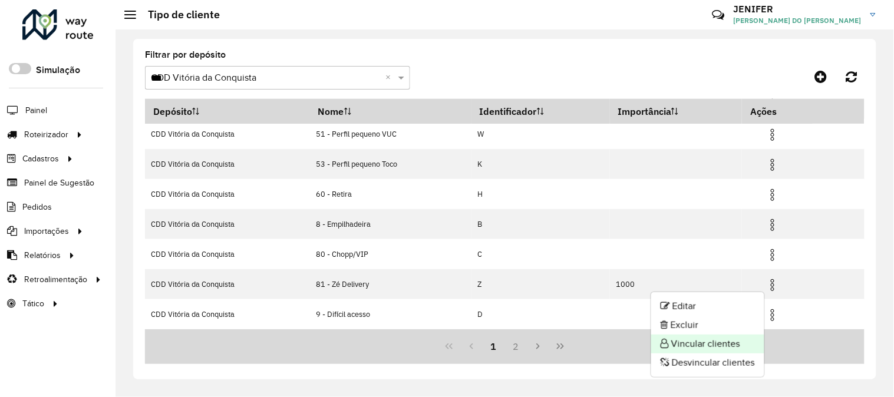
click at [699, 343] on li "Vincular clientes" at bounding box center [707, 344] width 113 height 19
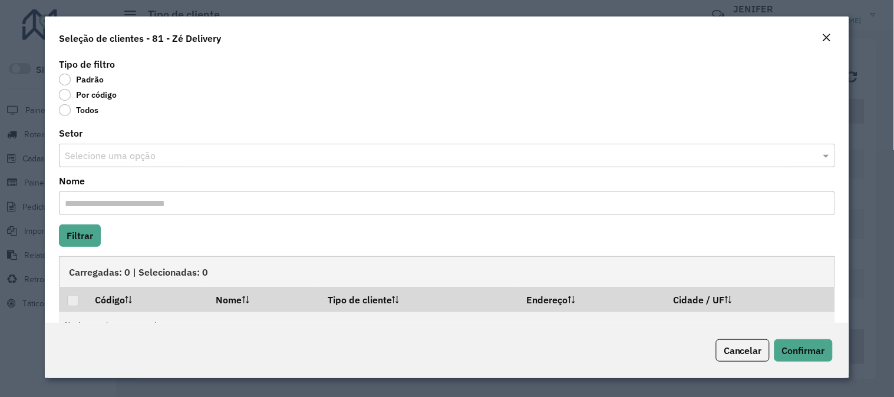
click at [110, 95] on label "Por código" at bounding box center [88, 95] width 58 height 12
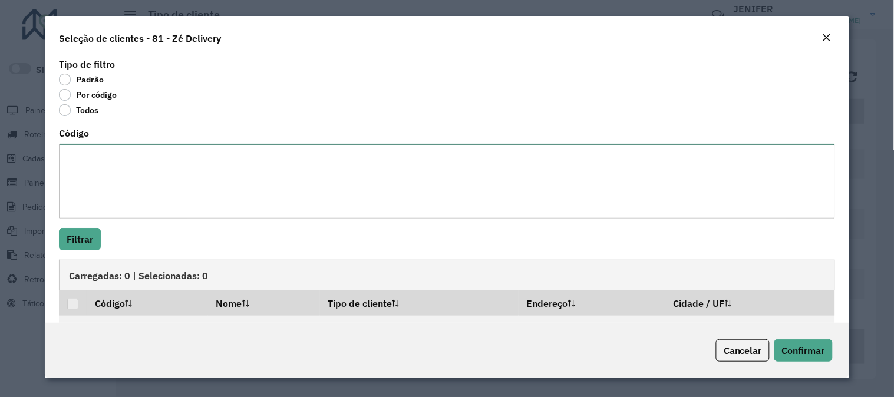
click at [161, 219] on textarea "Código" at bounding box center [447, 181] width 776 height 75
paste textarea "***** ***** ***** ***** ***** *****"
type textarea "***** ***** ***** ***** ***** *****"
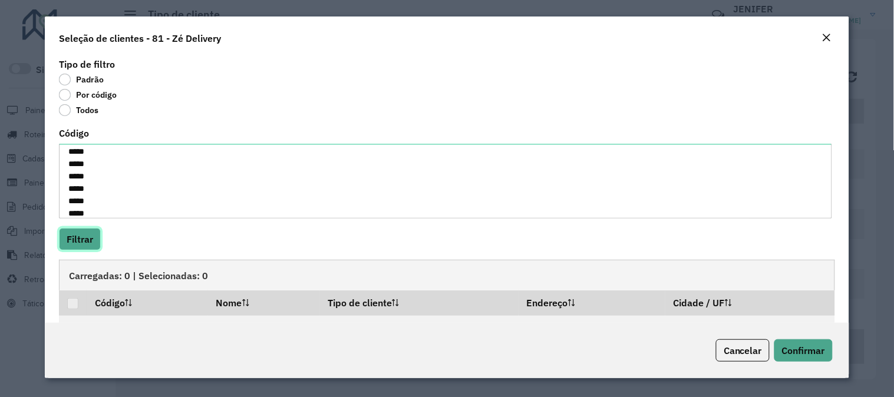
click at [94, 239] on button "Filtrar" at bounding box center [80, 239] width 42 height 22
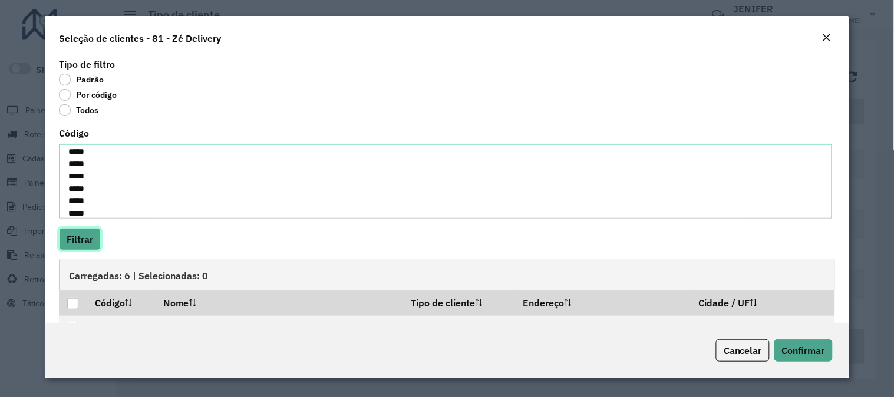
scroll to position [128, 0]
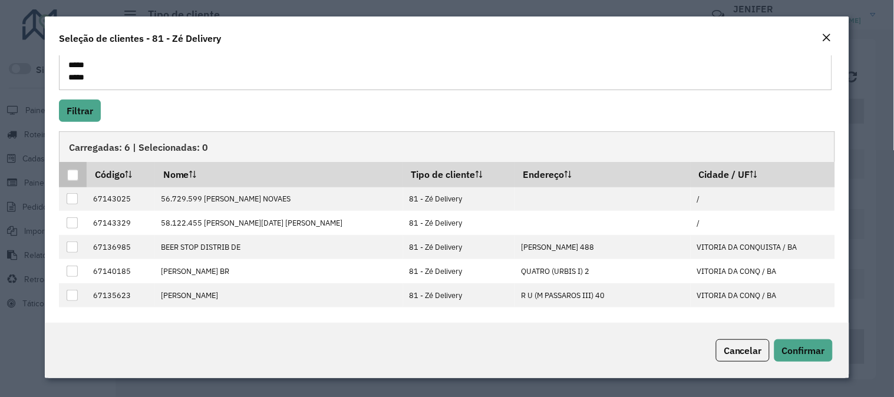
click at [72, 173] on div at bounding box center [72, 175] width 11 height 11
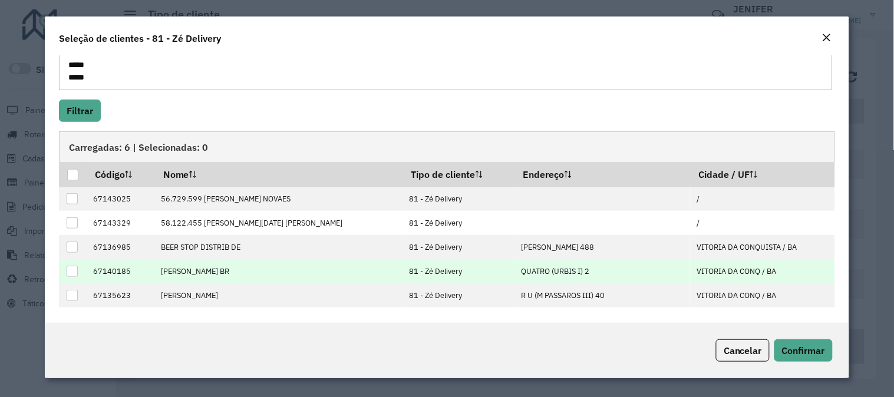
scroll to position [22, 0]
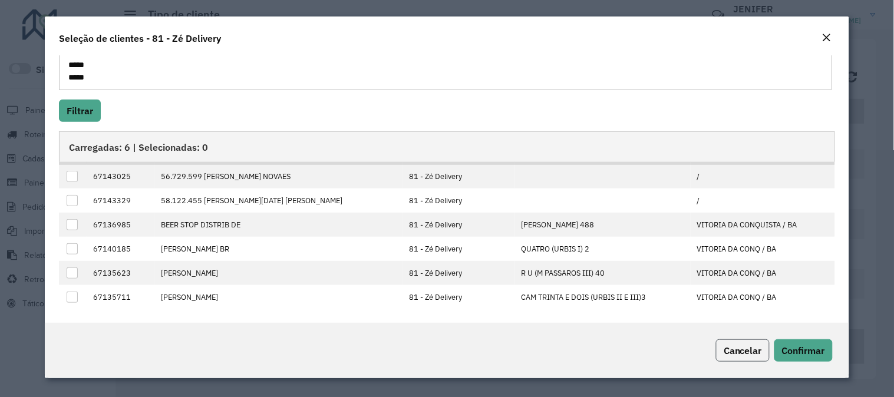
click at [724, 351] on span "Cancelar" at bounding box center [743, 351] width 38 height 12
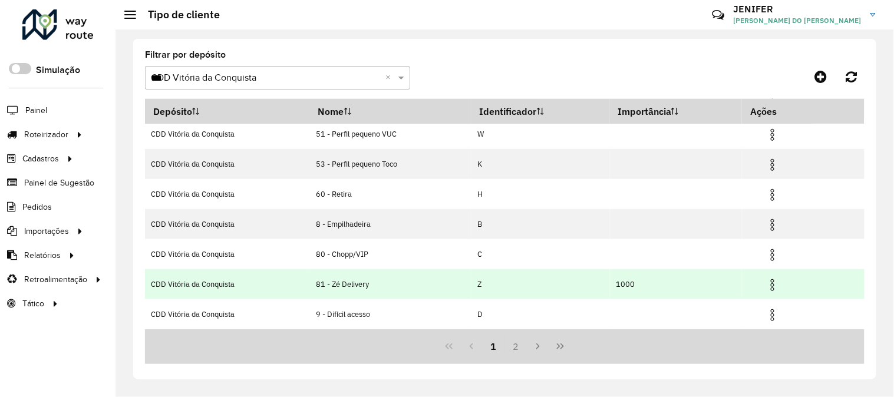
click at [773, 279] on img at bounding box center [773, 285] width 14 height 14
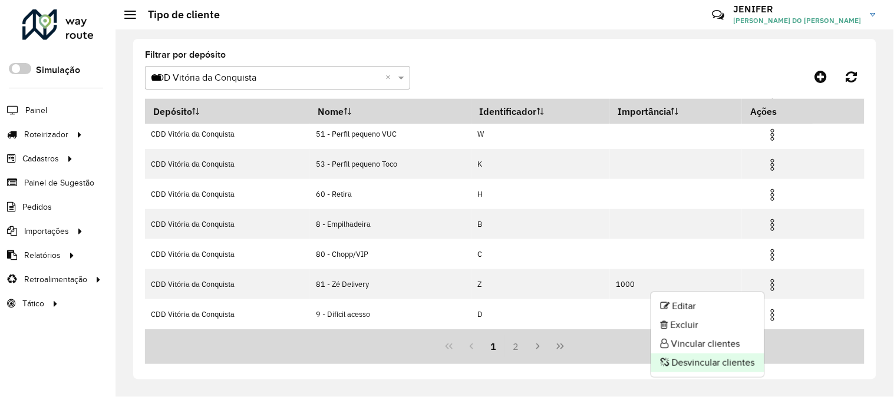
click at [728, 358] on li "Desvincular clientes" at bounding box center [707, 363] width 113 height 19
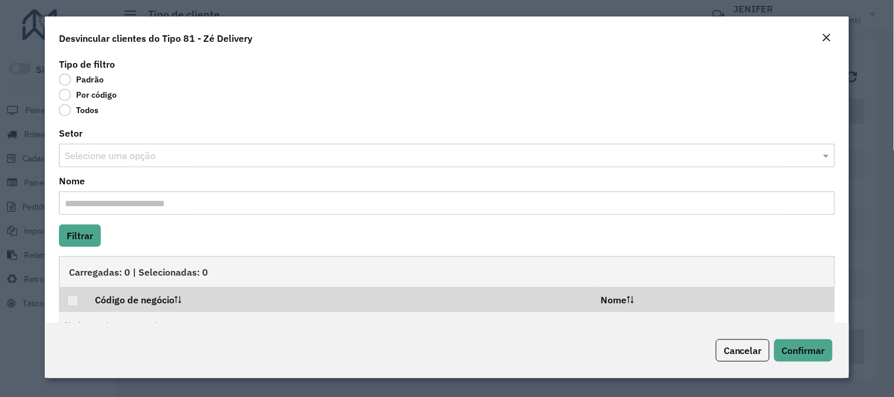
click at [111, 97] on label "Por código" at bounding box center [88, 95] width 58 height 12
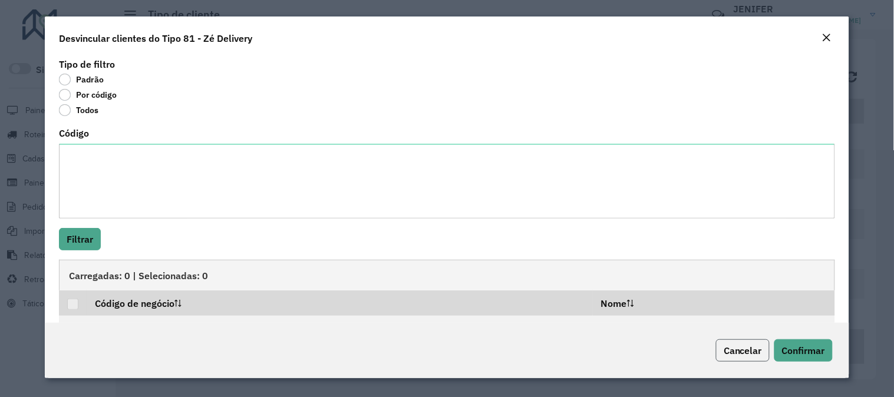
click at [743, 352] on span "Cancelar" at bounding box center [743, 351] width 38 height 12
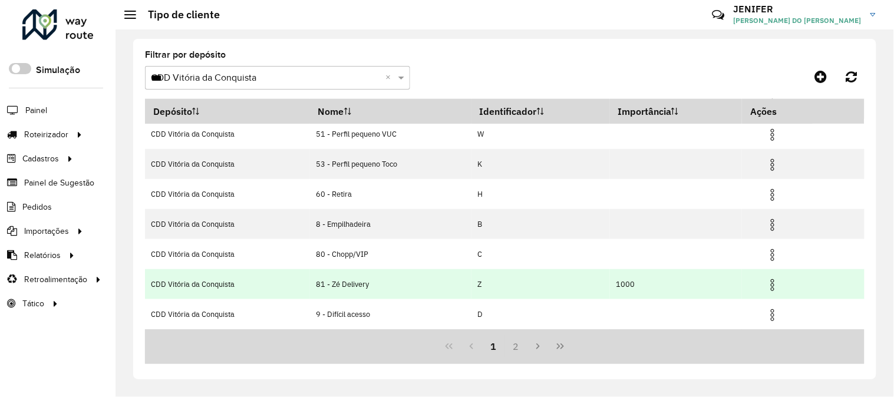
click at [771, 281] on img at bounding box center [773, 285] width 14 height 14
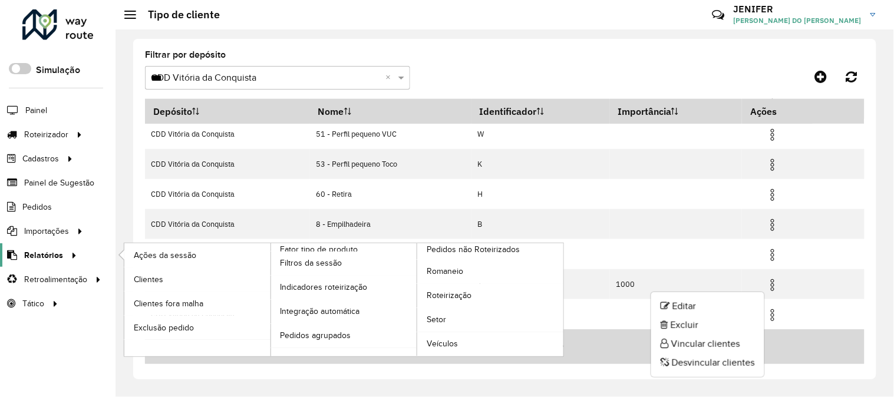
click at [42, 253] on span "Relatórios" at bounding box center [43, 255] width 39 height 12
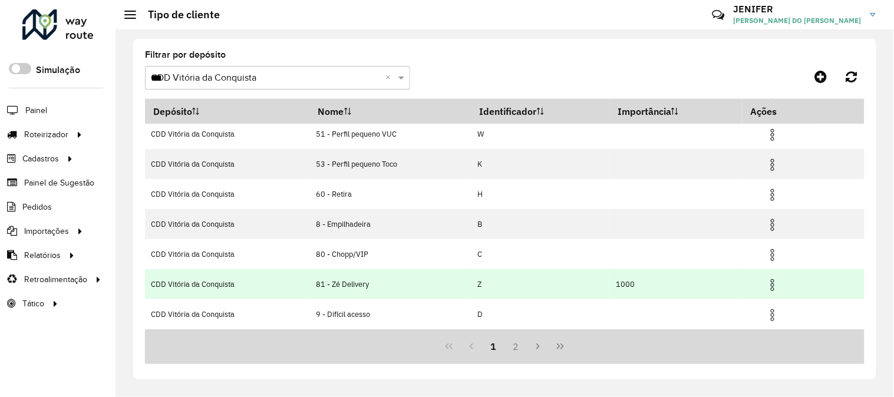
click at [779, 280] on img at bounding box center [773, 285] width 14 height 14
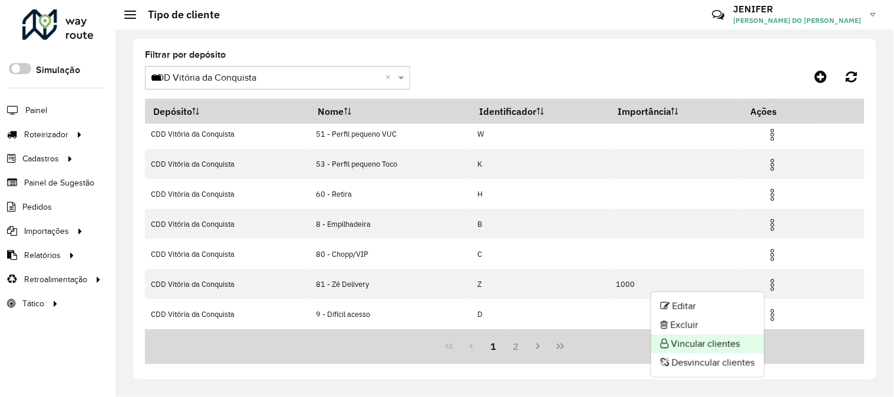
click at [703, 338] on li "Vincular clientes" at bounding box center [707, 344] width 113 height 19
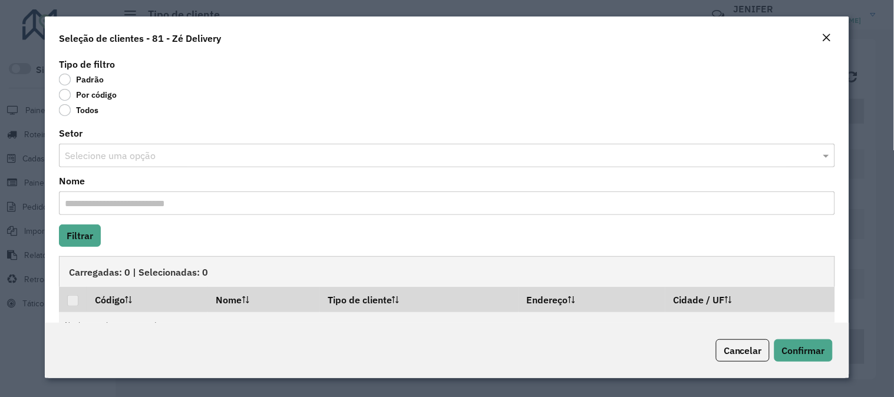
click at [114, 93] on label "Por código" at bounding box center [88, 95] width 58 height 12
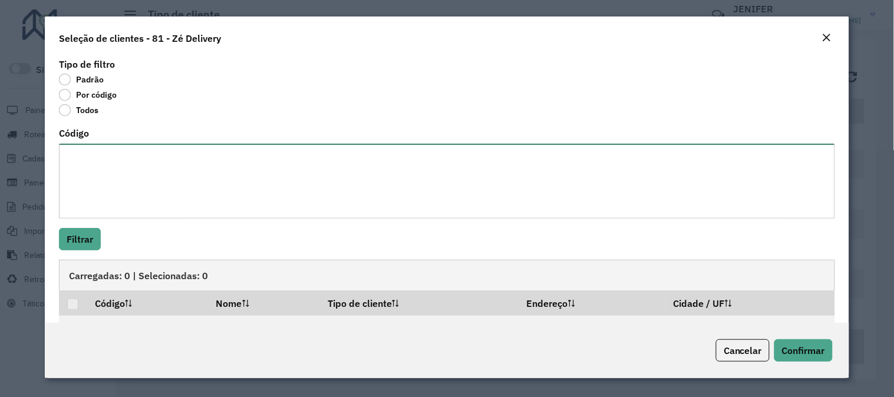
click at [104, 155] on textarea "Código" at bounding box center [447, 181] width 776 height 75
paste textarea "***** ***** ***** ***** ***** *****"
type textarea "***** ***** ***** ***** ***** *****"
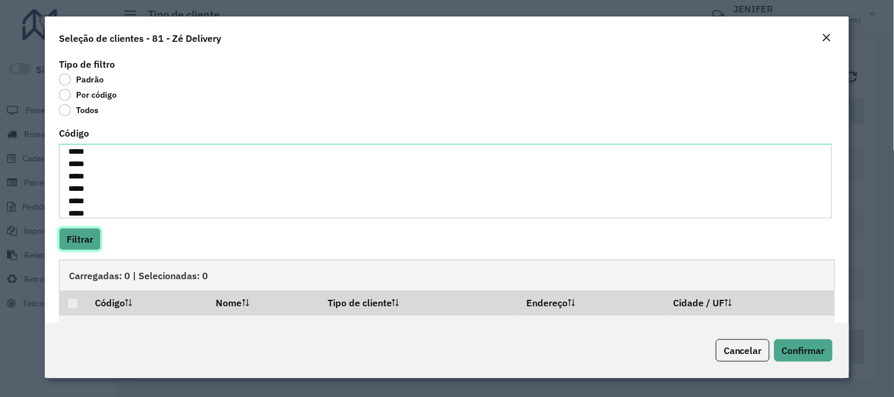
click at [91, 237] on button "Filtrar" at bounding box center [80, 239] width 42 height 22
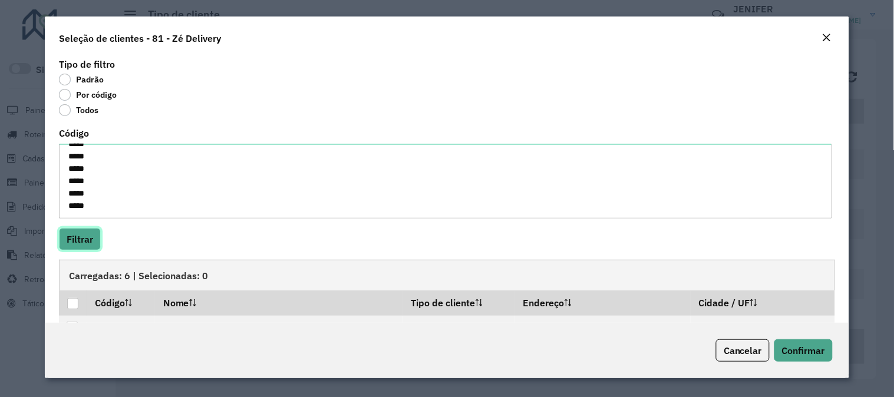
scroll to position [128, 0]
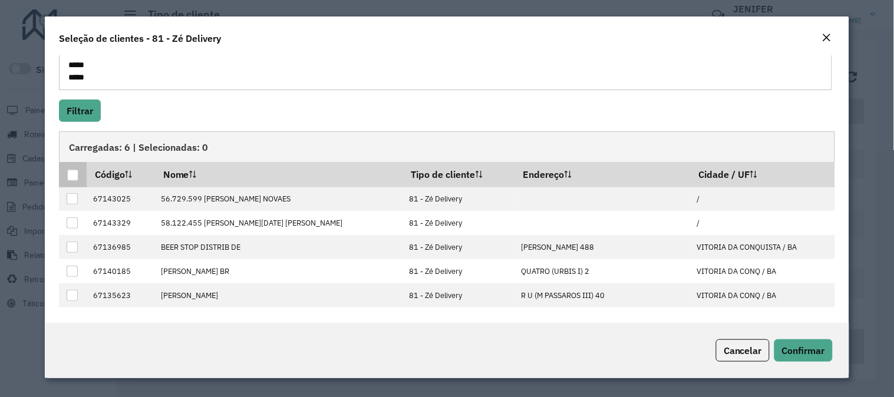
click at [74, 176] on div at bounding box center [72, 175] width 11 height 11
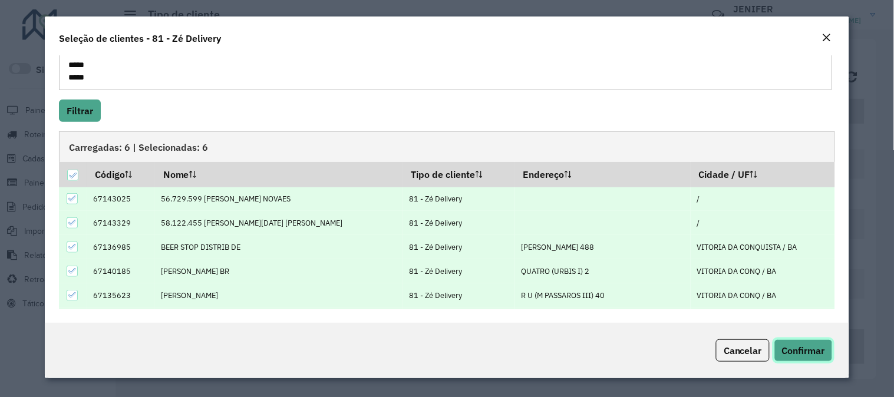
click at [802, 352] on span "Confirmar" at bounding box center [803, 351] width 43 height 12
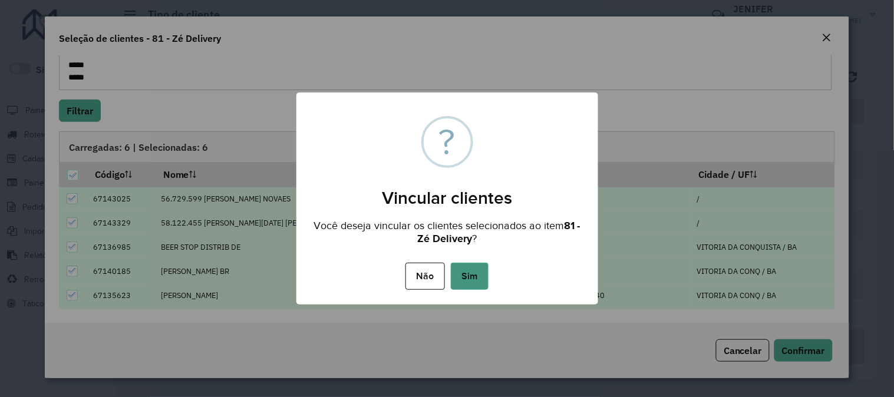
click at [476, 274] on button "Sim" at bounding box center [470, 276] width 38 height 27
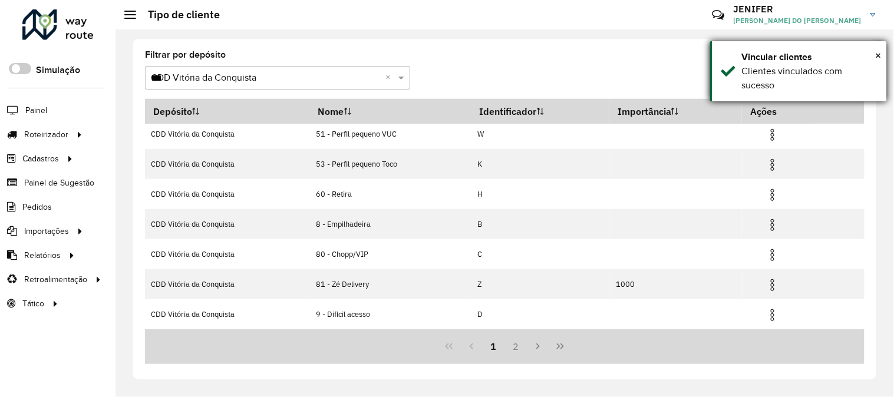
click at [882, 50] on div "× Vincular clientes Clientes vinculados com sucesso" at bounding box center [798, 71] width 177 height 60
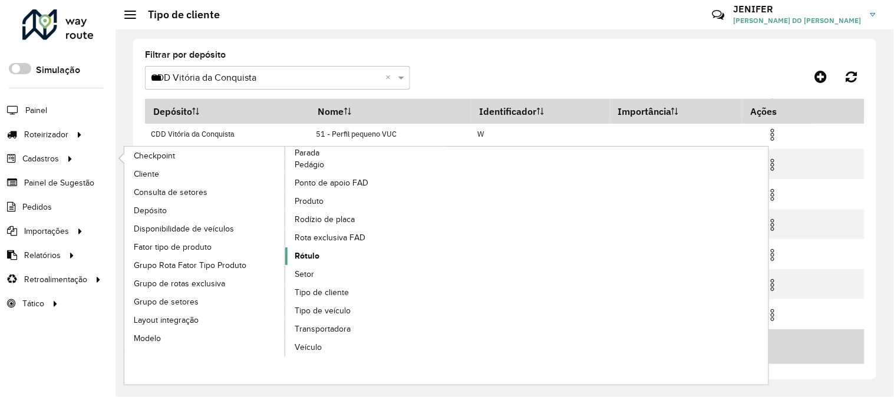
click at [322, 256] on link "Rótulo" at bounding box center [365, 257] width 161 height 18
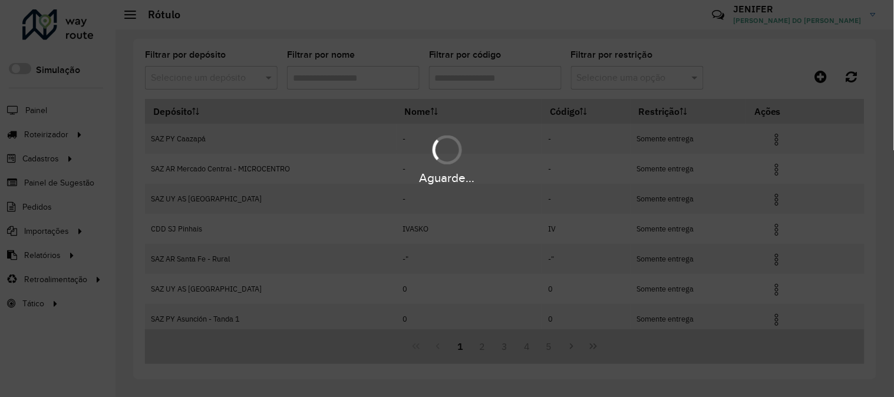
click at [211, 77] on input "text" at bounding box center [199, 78] width 97 height 14
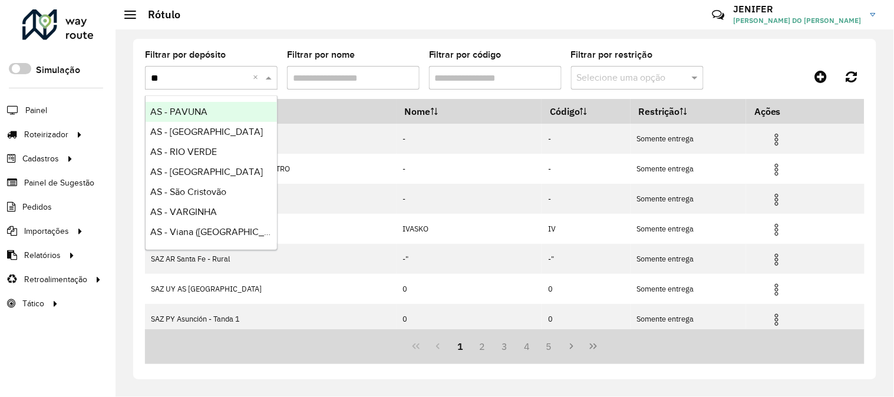
type input "***"
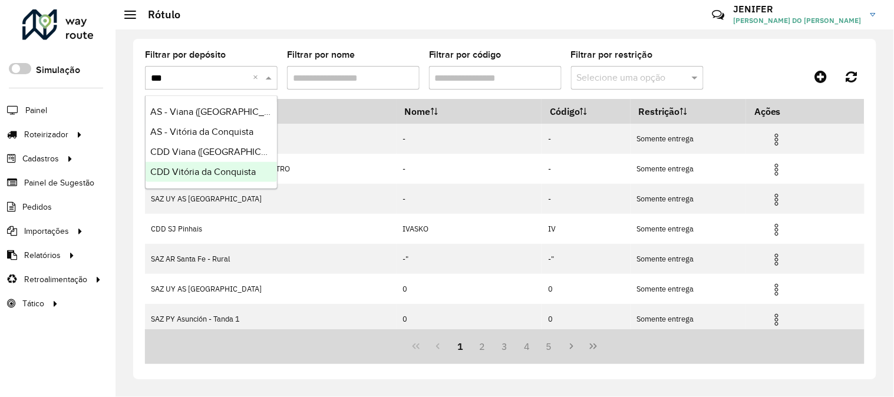
click at [206, 175] on span "CDD Vitória da Conquista" at bounding box center [202, 172] width 105 height 10
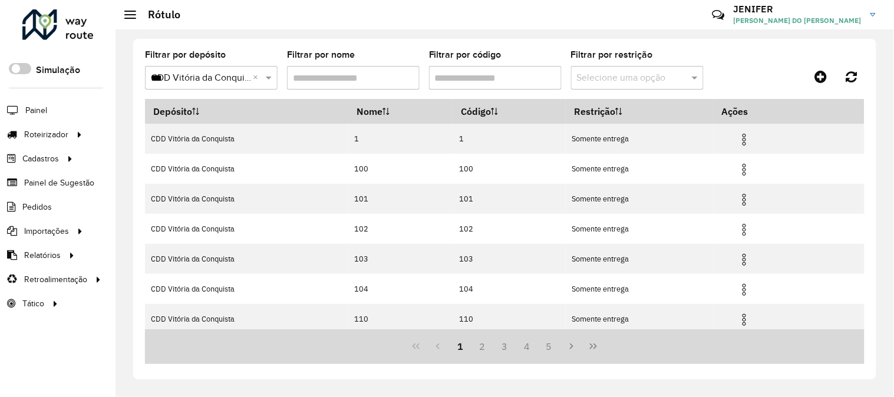
click at [492, 71] on input "Filtrar por código" at bounding box center [495, 78] width 133 height 24
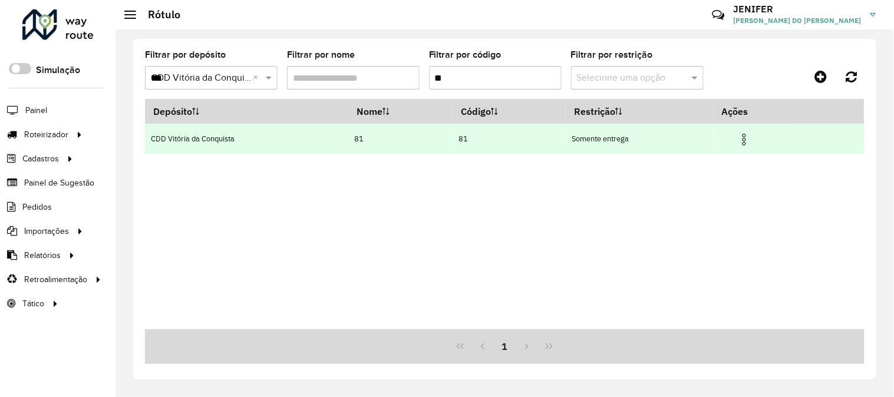
type input "**"
click at [746, 136] on img at bounding box center [744, 140] width 14 height 14
click at [750, 137] on img at bounding box center [744, 140] width 14 height 14
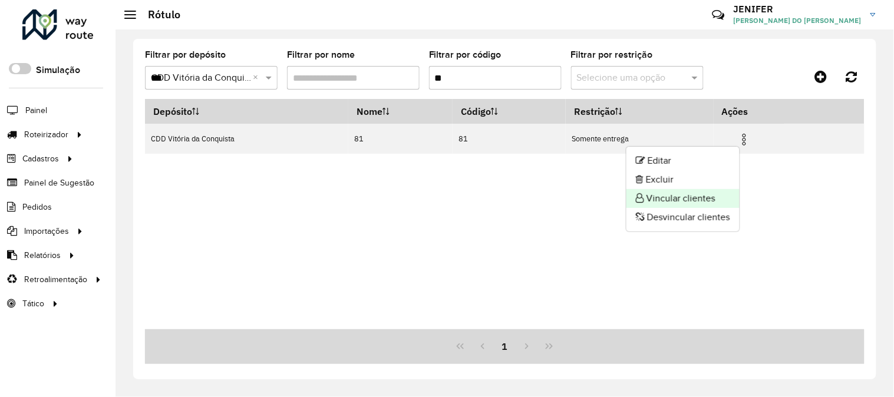
click at [681, 192] on li "Vincular clientes" at bounding box center [682, 198] width 113 height 19
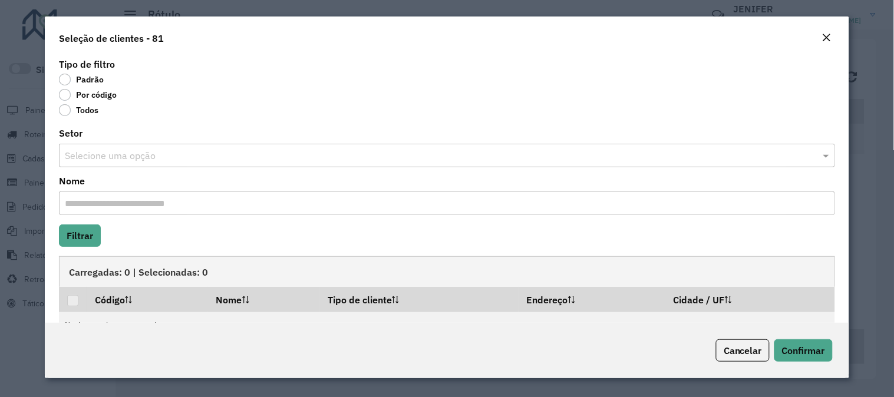
click at [114, 101] on div "Por código" at bounding box center [447, 97] width 776 height 14
click at [108, 96] on label "Por código" at bounding box center [88, 95] width 58 height 12
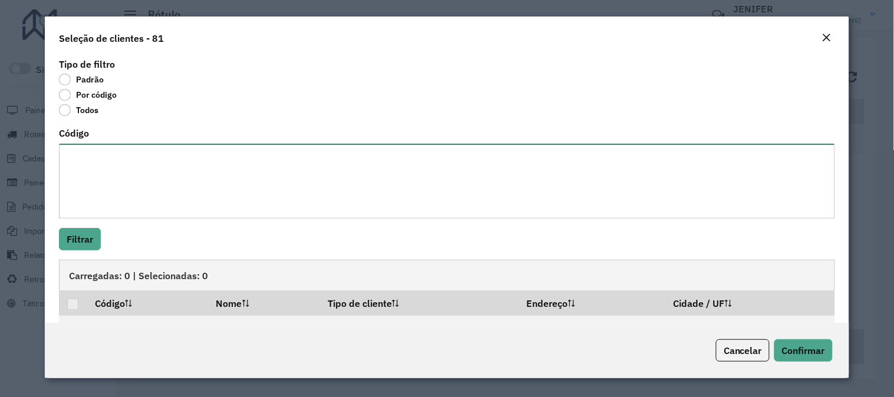
click at [137, 169] on textarea "Código" at bounding box center [447, 181] width 776 height 75
paste textarea "***** ***** ***** ***** ***** *****"
type textarea "***** ***** ***** ***** ***** *****"
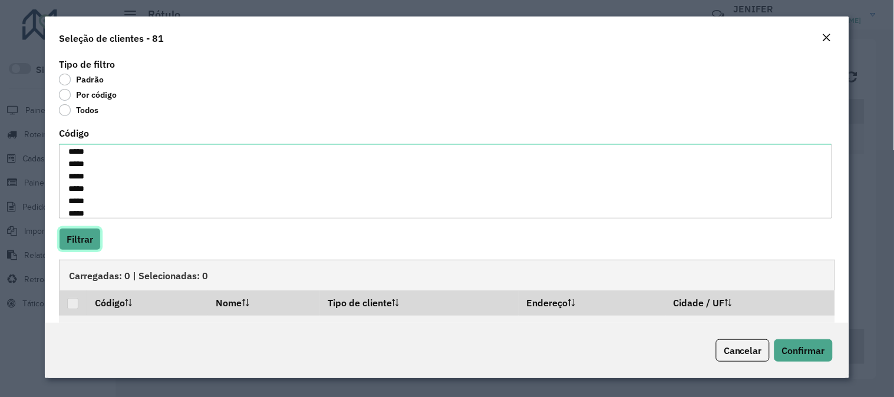
click at [84, 243] on button "Filtrar" at bounding box center [80, 239] width 42 height 22
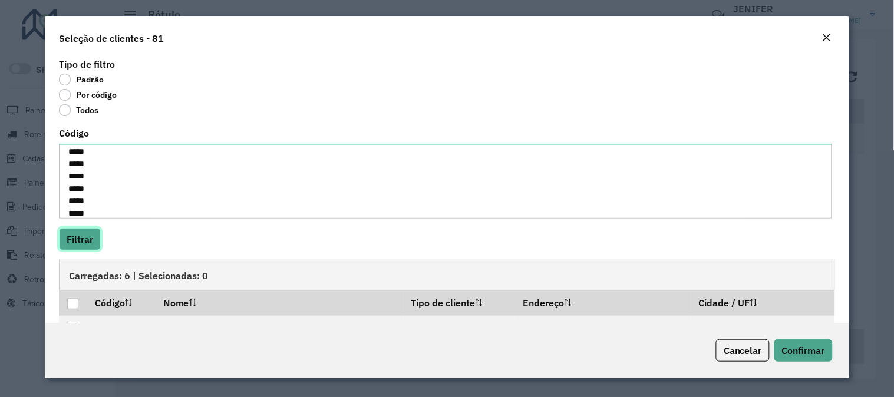
scroll to position [128, 0]
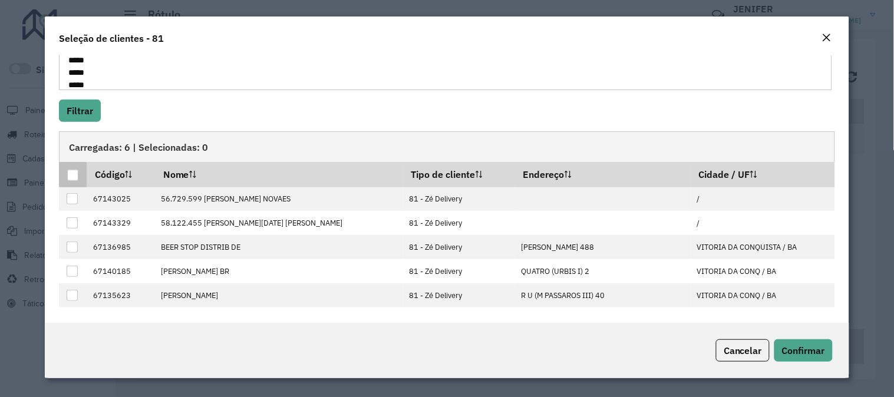
click at [77, 175] on div at bounding box center [72, 175] width 11 height 11
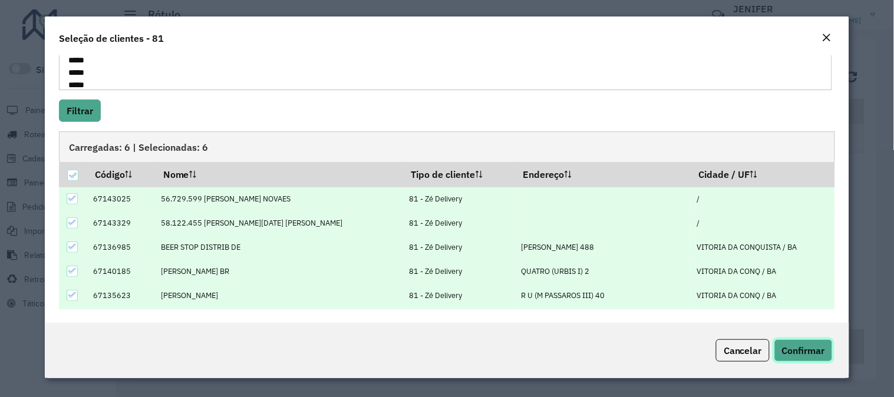
click at [785, 355] on span "Confirmar" at bounding box center [803, 351] width 43 height 12
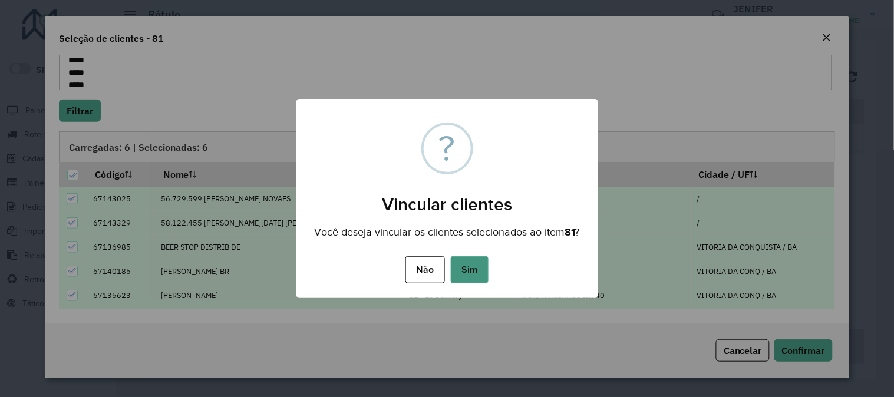
click at [463, 273] on button "Sim" at bounding box center [470, 269] width 38 height 27
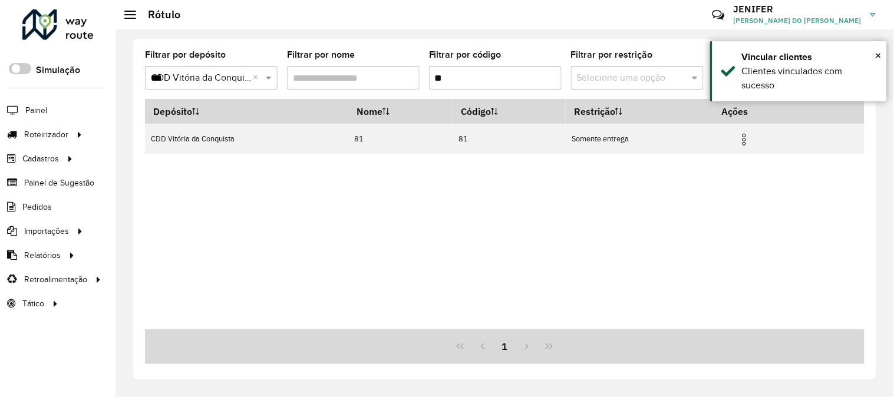
click at [492, 80] on input "**" at bounding box center [495, 78] width 133 height 24
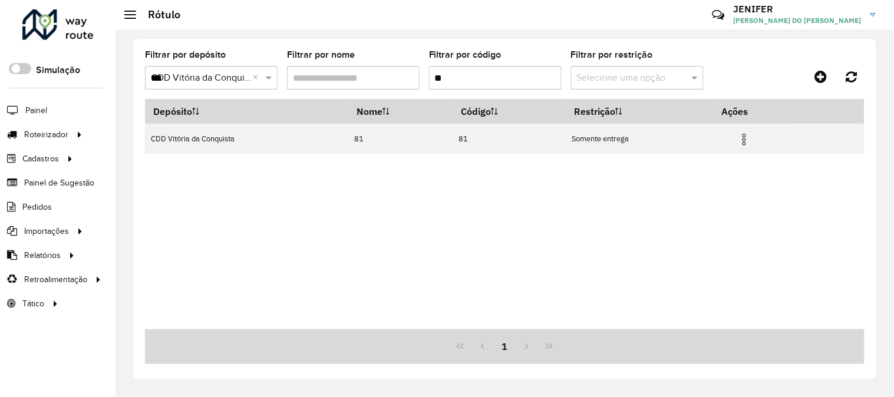
click at [193, 80] on input "***" at bounding box center [199, 78] width 97 height 14
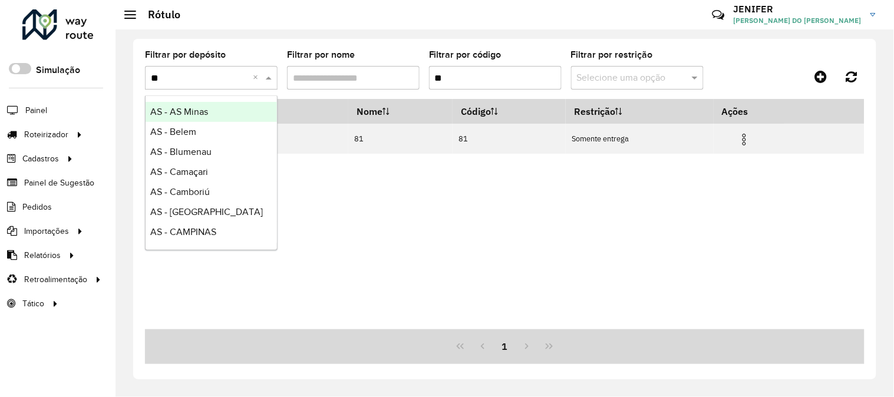
type input "***"
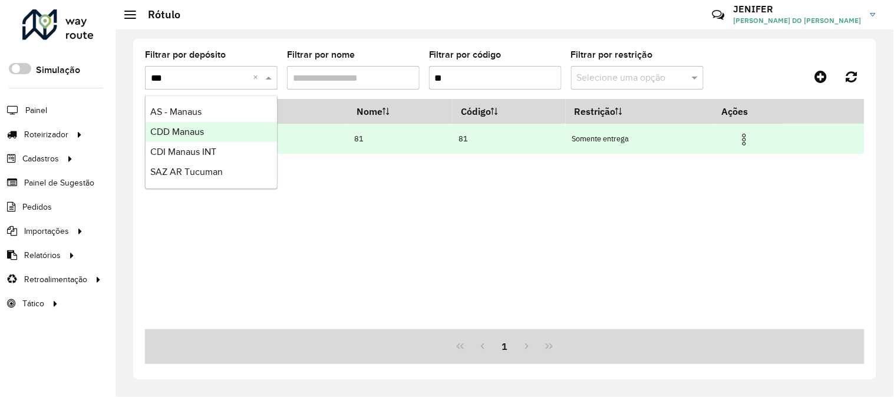
click at [202, 133] on span "CDD Manaus" at bounding box center [177, 132] width 54 height 10
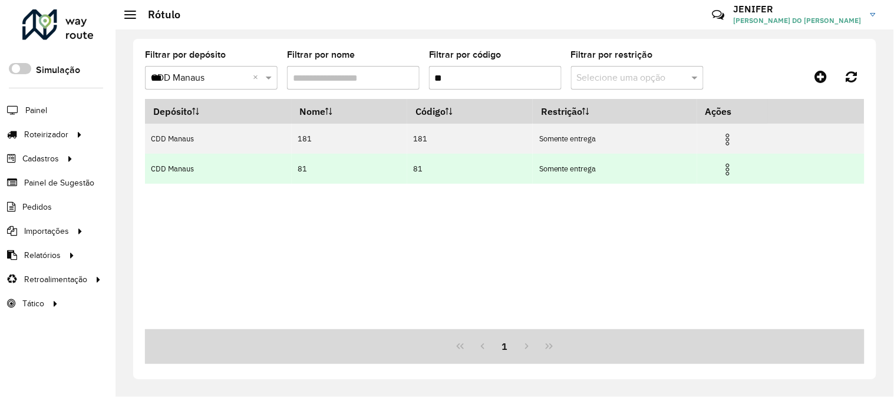
click at [733, 170] on img at bounding box center [728, 170] width 14 height 14
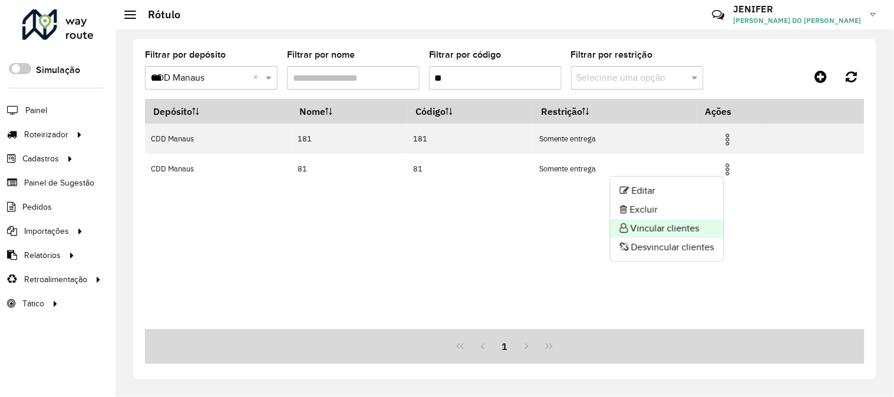
click at [669, 224] on li "Vincular clientes" at bounding box center [667, 228] width 113 height 19
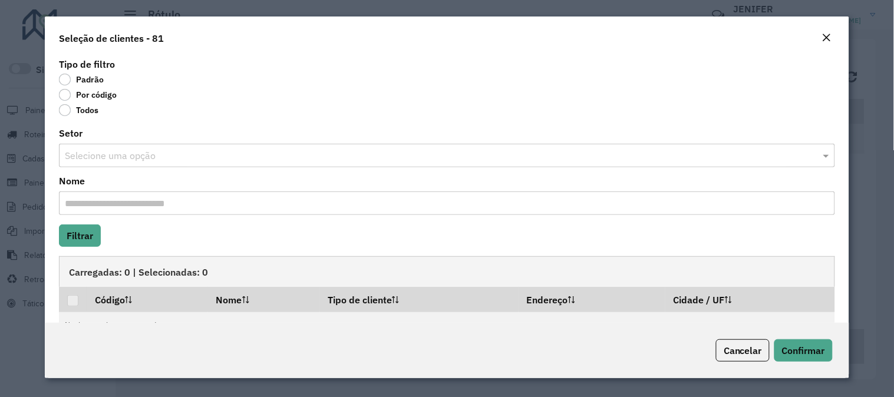
click at [108, 93] on label "Por código" at bounding box center [88, 95] width 58 height 12
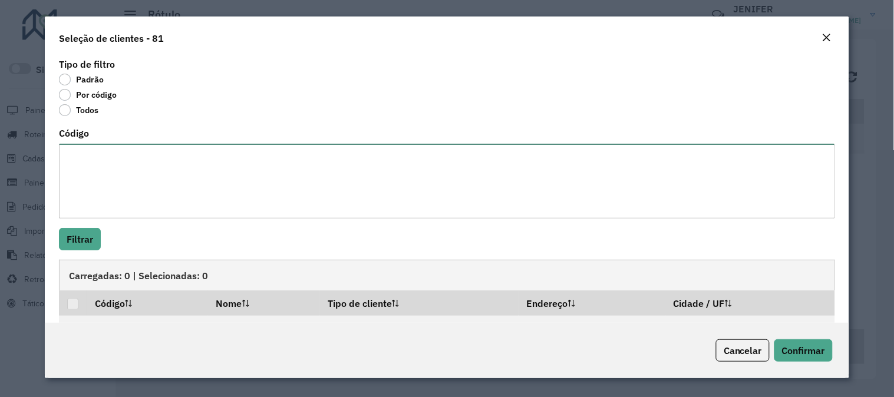
click at [117, 164] on textarea "Código" at bounding box center [447, 181] width 776 height 75
paste textarea "***** ***** ***** ***** ***** ***** ***** ***** ***** ***** ***** ***** ***** *…"
type textarea "***** ***** ***** ***** ***** ***** ***** ***** ***** ***** ***** ***** ***** *…"
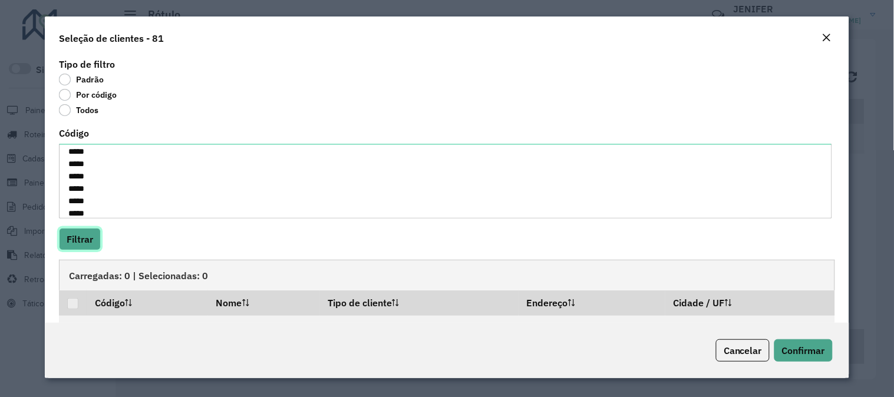
click at [92, 230] on button "Filtrar" at bounding box center [80, 239] width 42 height 22
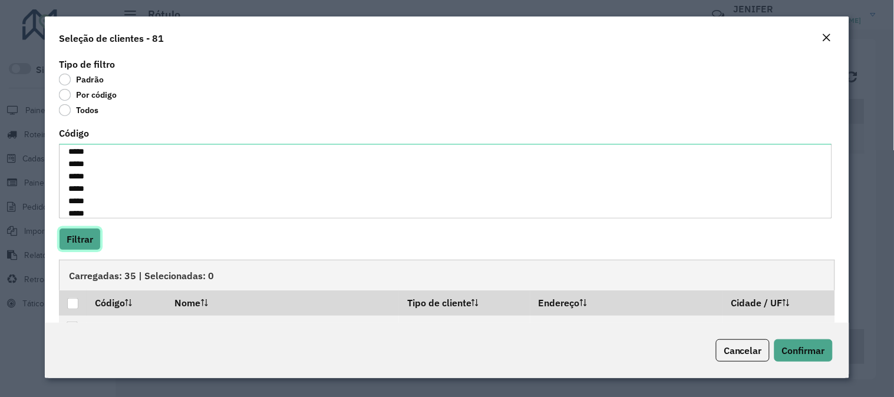
scroll to position [163, 0]
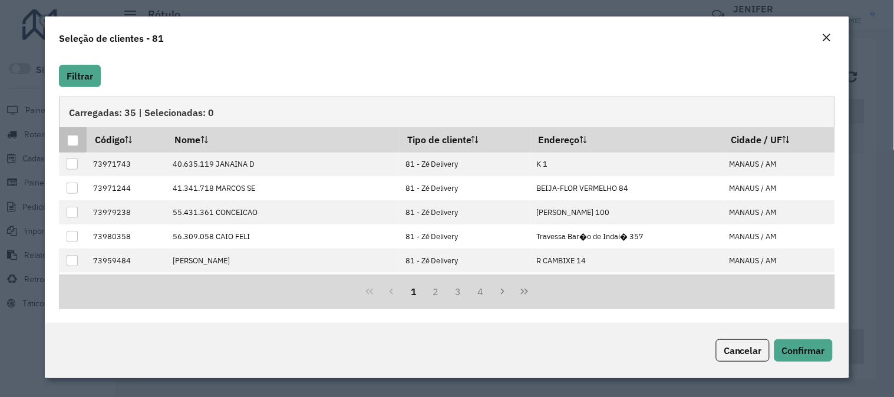
click at [68, 143] on div at bounding box center [72, 140] width 11 height 11
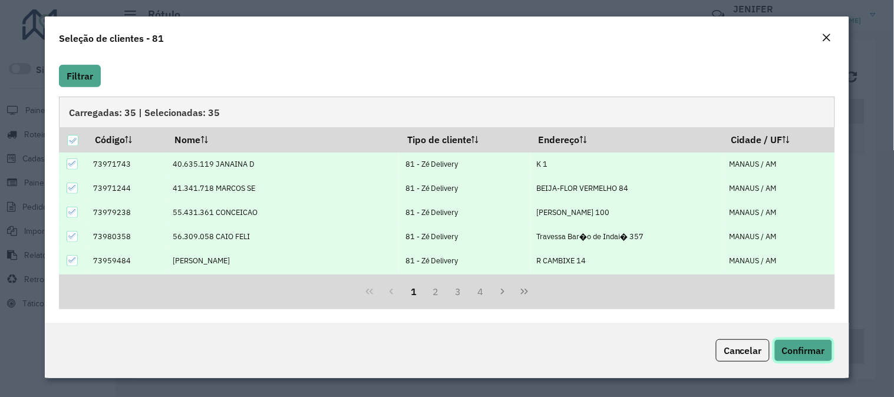
click at [806, 356] on span "Confirmar" at bounding box center [803, 351] width 43 height 12
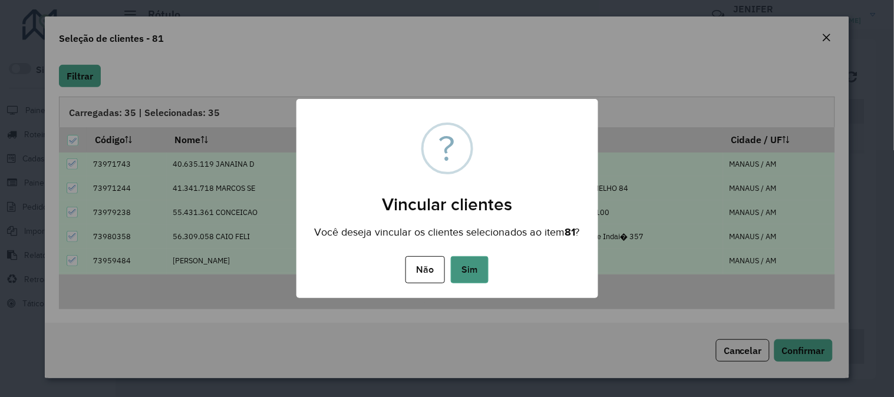
click at [475, 279] on button "Sim" at bounding box center [470, 269] width 38 height 27
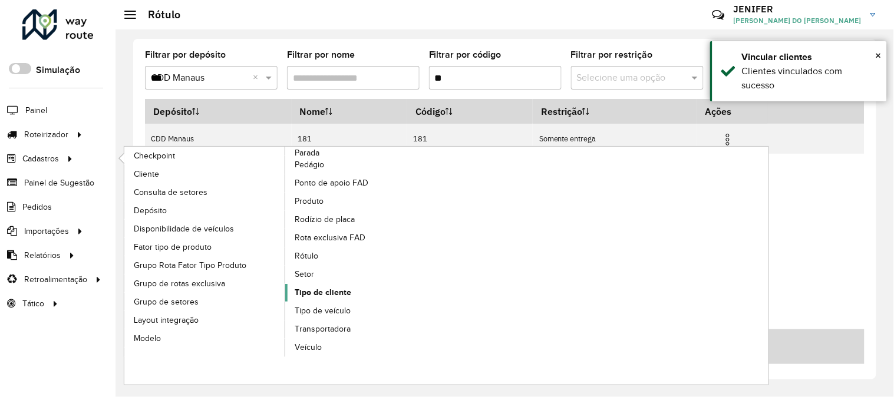
click at [338, 288] on span "Tipo de cliente" at bounding box center [323, 292] width 57 height 12
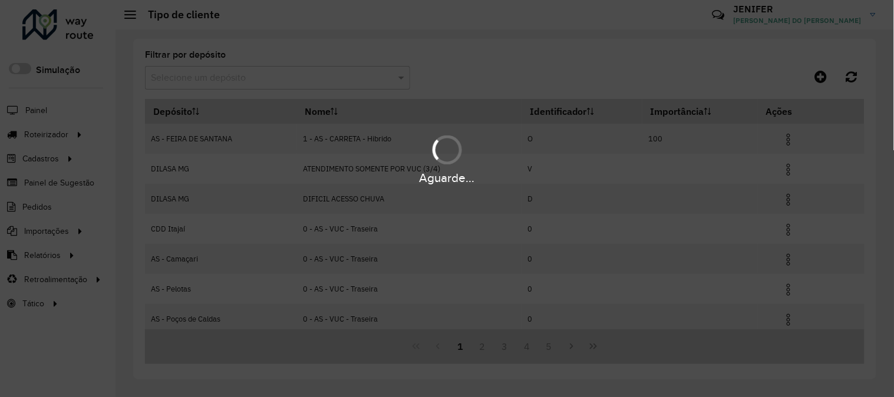
click at [202, 72] on input "text" at bounding box center [266, 78] width 230 height 14
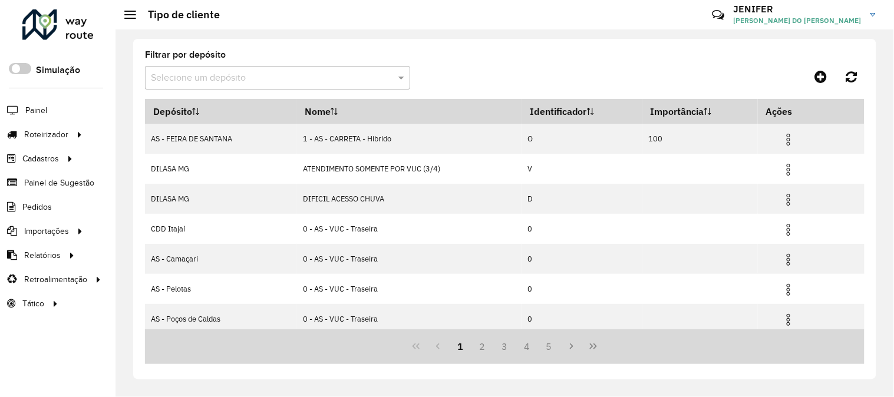
click at [202, 72] on input "text" at bounding box center [266, 78] width 230 height 14
type input "***"
click at [191, 78] on input "text" at bounding box center [266, 78] width 230 height 14
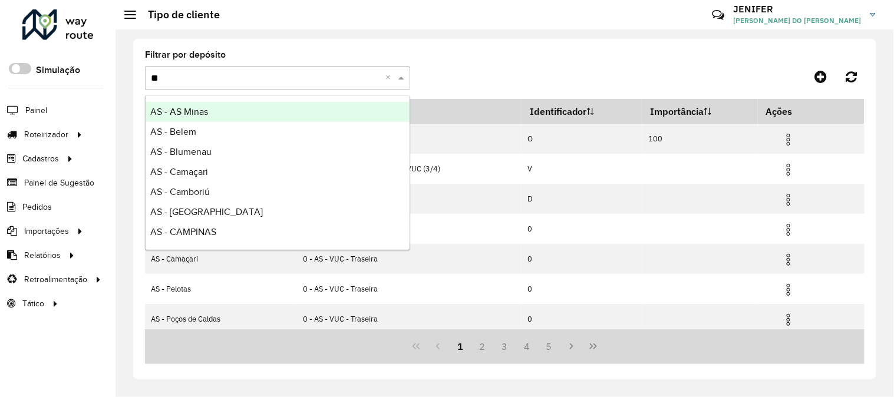
type input "***"
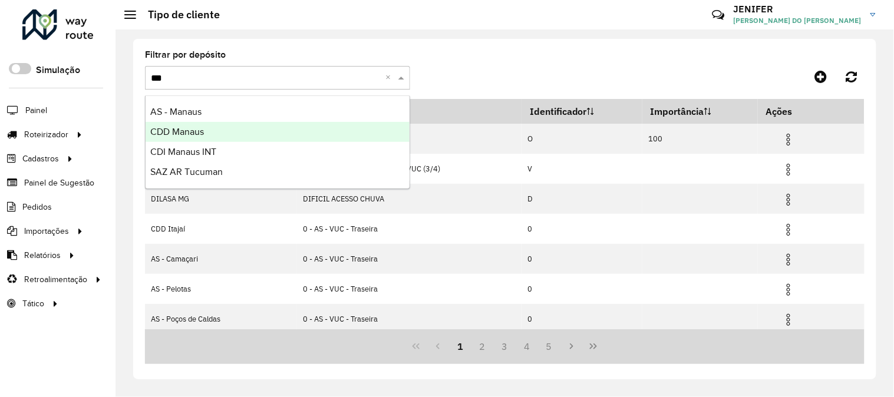
click at [174, 133] on span "CDD Manaus" at bounding box center [177, 132] width 54 height 10
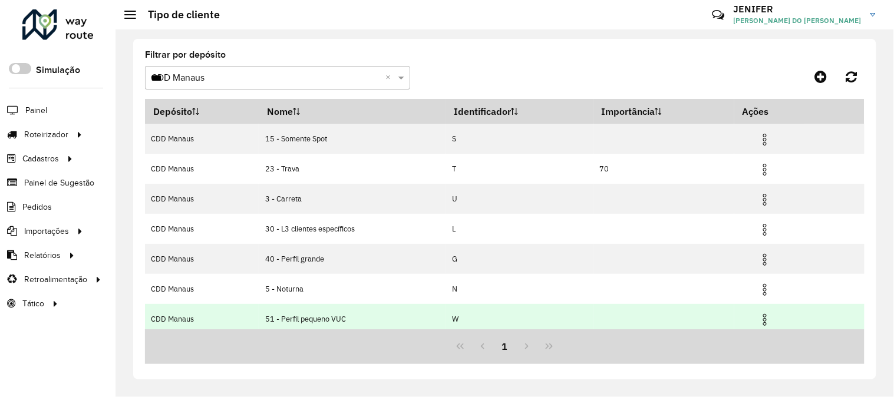
scroll to position [126, 0]
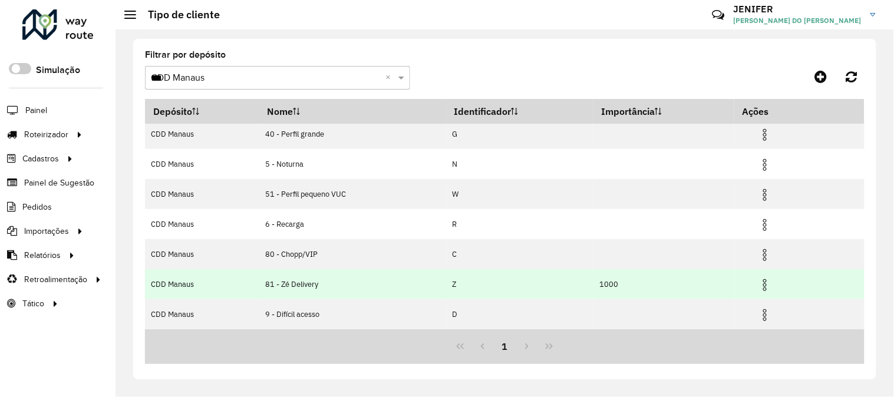
click at [765, 280] on img at bounding box center [765, 285] width 14 height 14
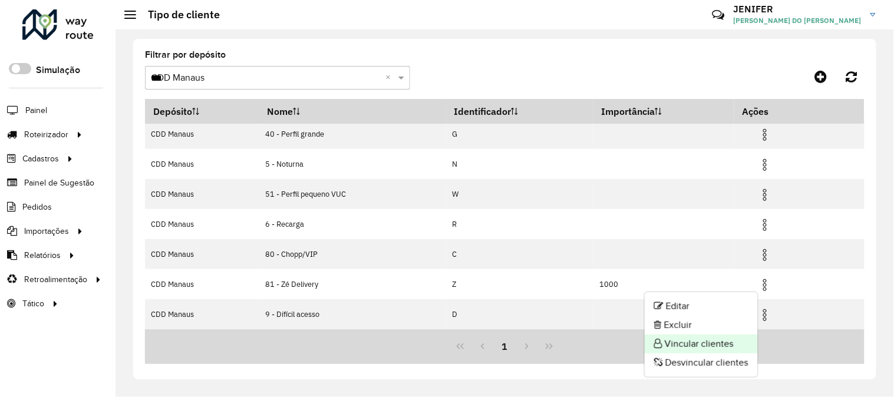
click at [697, 342] on li "Vincular clientes" at bounding box center [701, 344] width 113 height 19
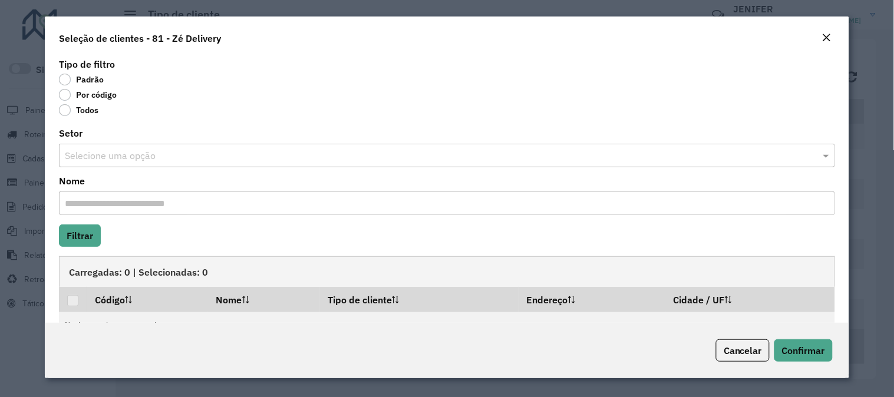
click at [109, 92] on label "Por código" at bounding box center [88, 95] width 58 height 12
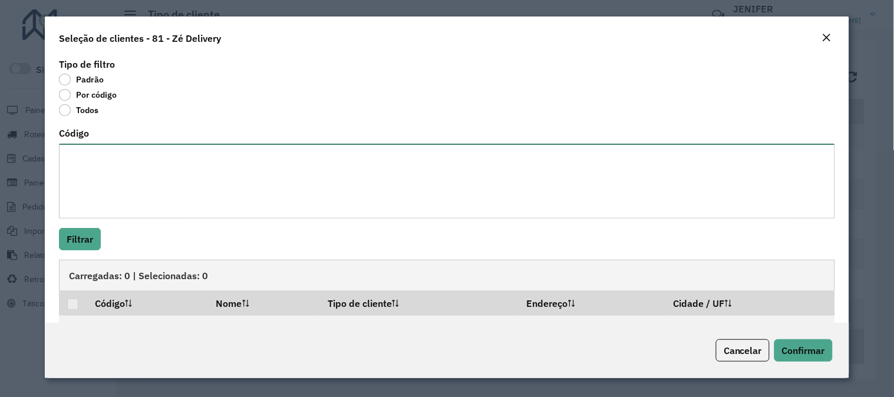
click at [127, 162] on textarea "Código" at bounding box center [447, 181] width 776 height 75
paste textarea "***** ***** ***** ***** ***** ***** ***** ***** ***** ***** ***** ***** ***** *…"
type textarea "***** ***** ***** ***** ***** ***** ***** ***** ***** ***** ***** ***** ***** *…"
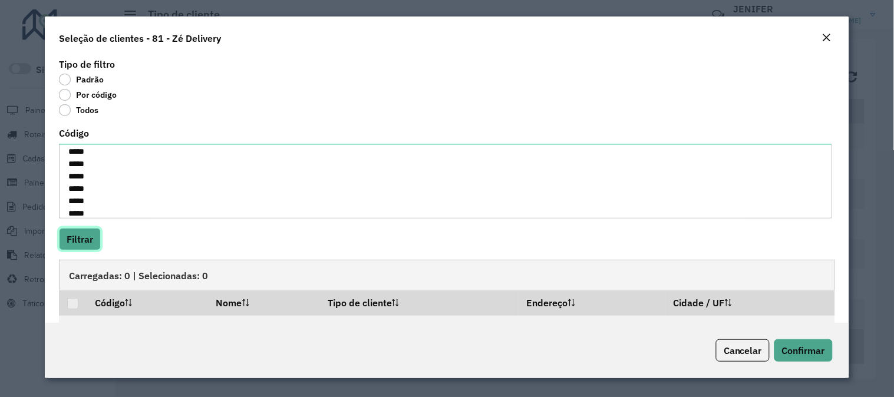
click at [90, 233] on button "Filtrar" at bounding box center [80, 239] width 42 height 22
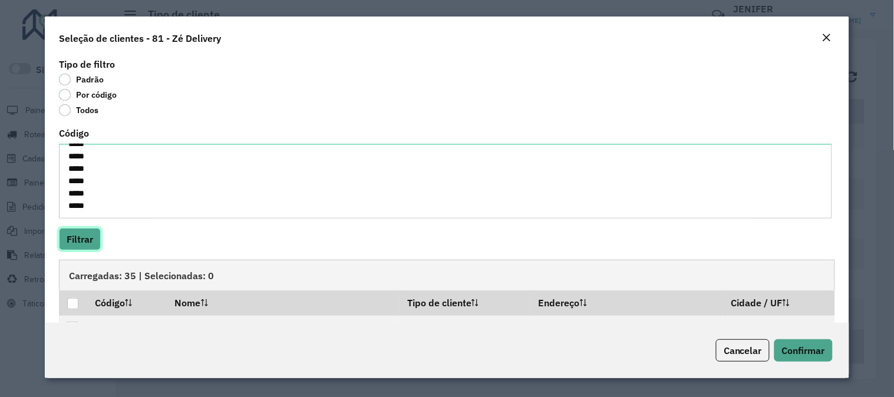
scroll to position [163, 0]
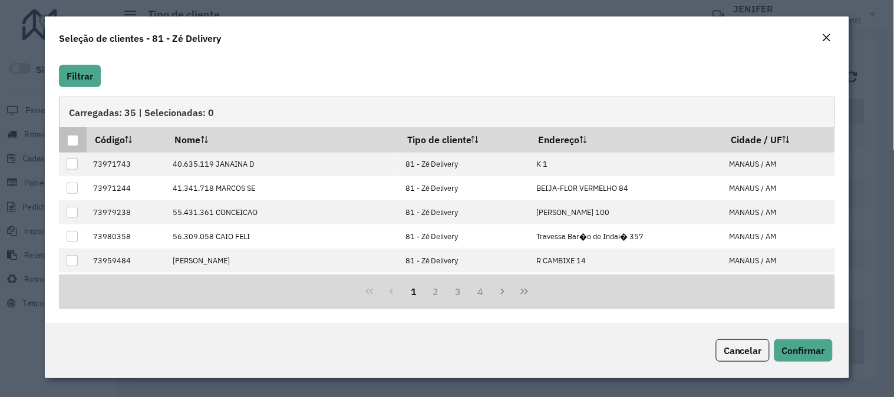
click at [74, 139] on div at bounding box center [72, 140] width 11 height 11
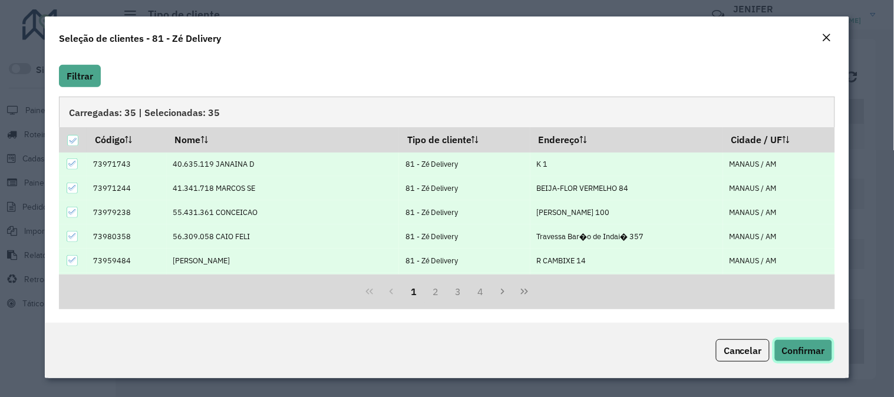
click at [816, 345] on span "Confirmar" at bounding box center [803, 351] width 43 height 12
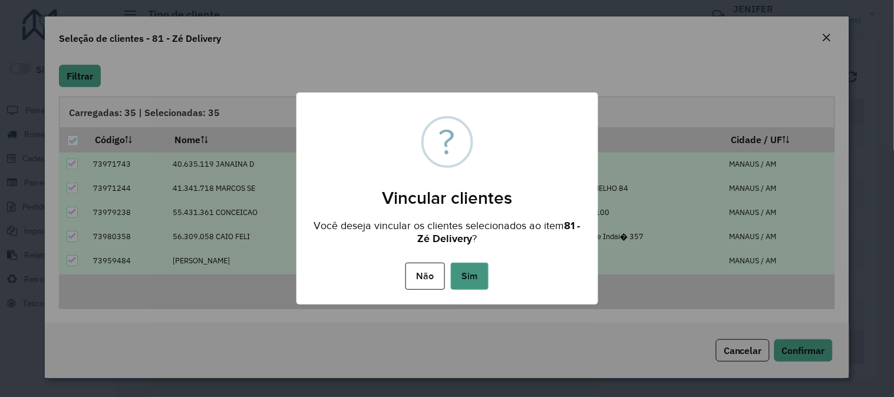
click at [471, 275] on button "Sim" at bounding box center [470, 276] width 38 height 27
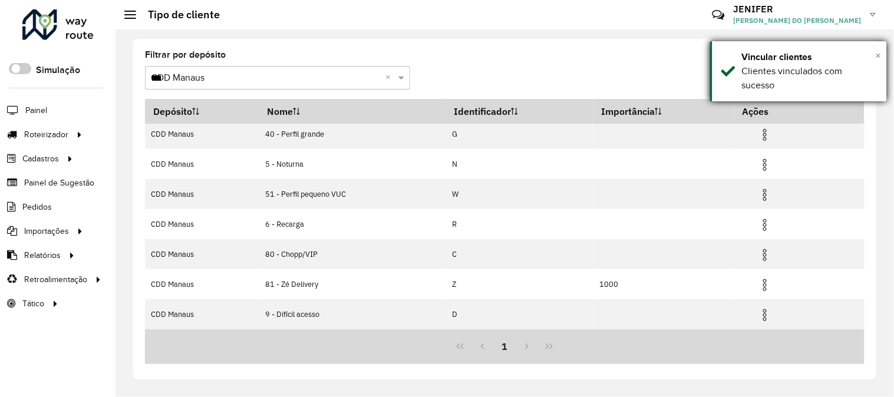
click at [882, 56] on span "×" at bounding box center [879, 55] width 6 height 13
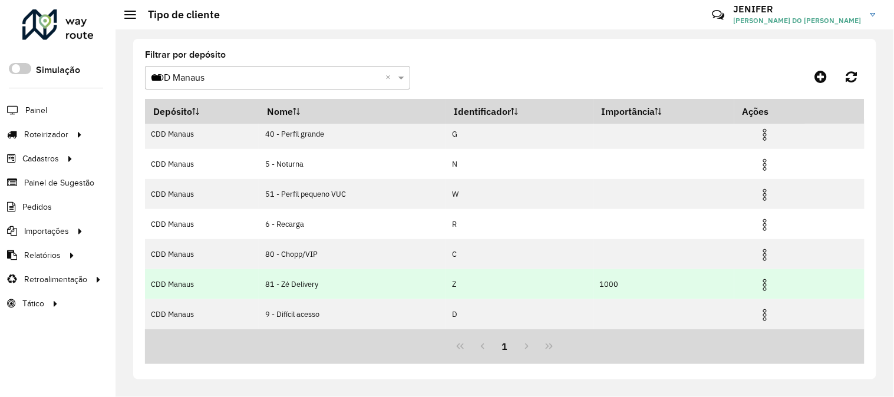
click at [765, 279] on img at bounding box center [765, 285] width 14 height 14
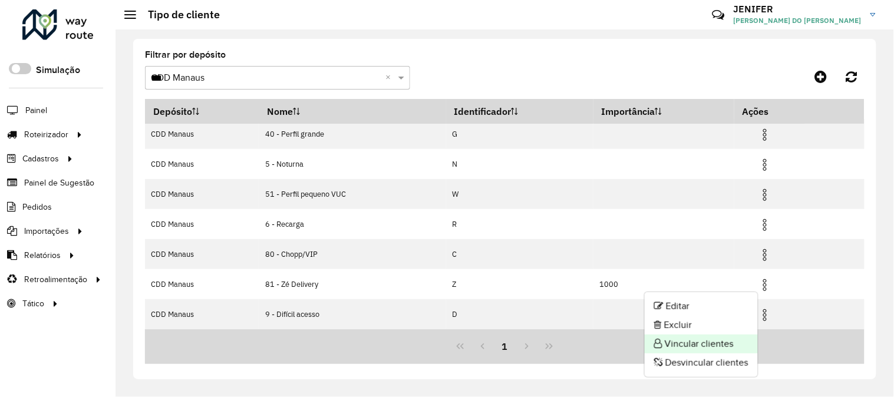
click at [688, 345] on li "Vincular clientes" at bounding box center [701, 344] width 113 height 19
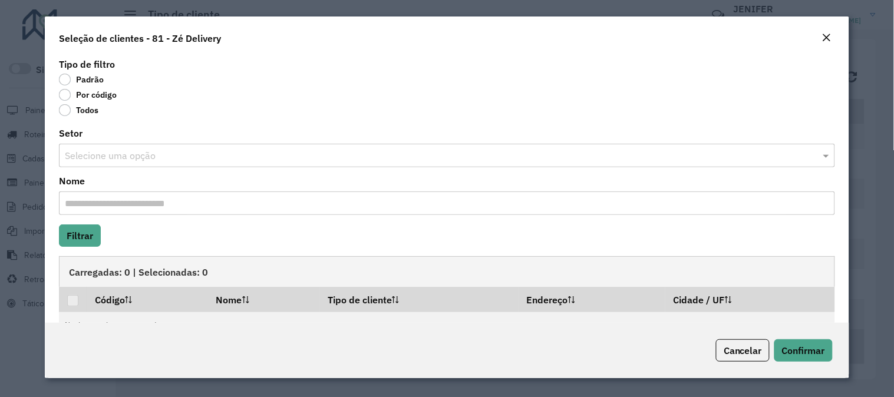
click at [101, 84] on label "Padrão" at bounding box center [81, 80] width 45 height 12
click at [92, 97] on label "Por código" at bounding box center [88, 95] width 58 height 12
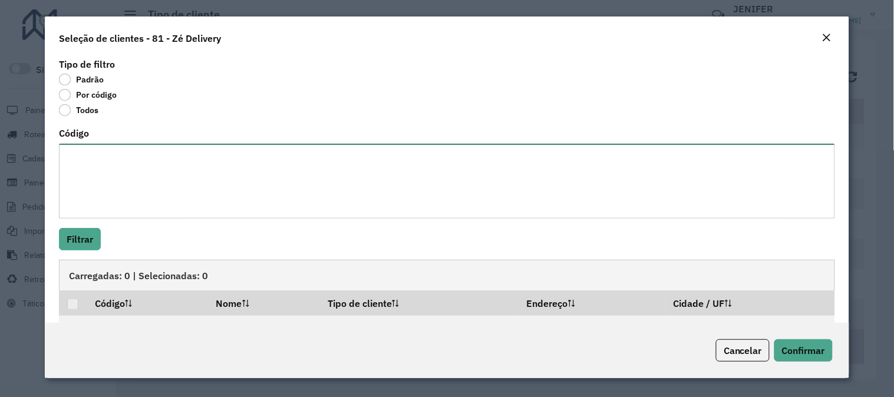
click at [152, 156] on textarea "Código" at bounding box center [447, 181] width 776 height 75
paste textarea "**********"
type textarea "**********"
drag, startPoint x: 108, startPoint y: 210, endPoint x: 48, endPoint y: 136, distance: 95.5
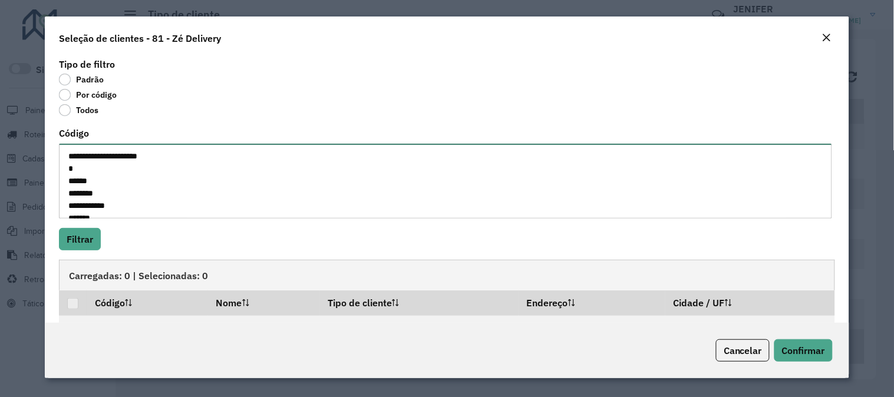
click at [48, 136] on div "**********" at bounding box center [447, 189] width 804 height 268
paste textarea "***** ***** ***** ***** ***** ***** ***** ***** ***** ***** ***** ***** ***** *…"
type textarea "***** ***** ***** ***** ***** ***** ***** ***** ***** ***** ***** ***** ***** *…"
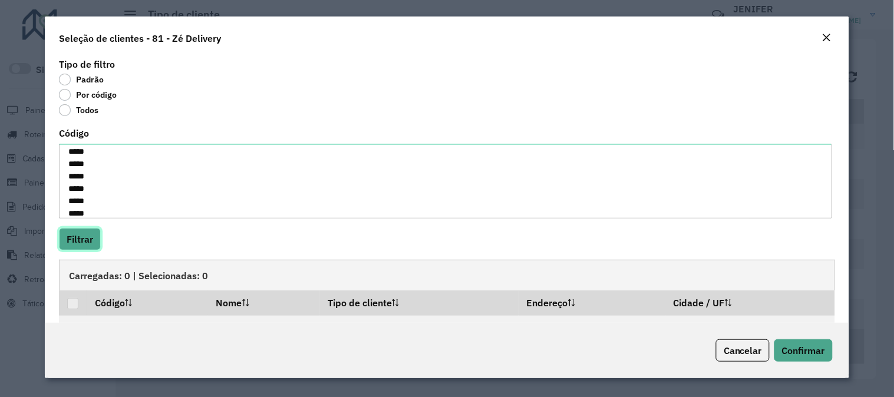
click at [99, 234] on button "Filtrar" at bounding box center [80, 239] width 42 height 22
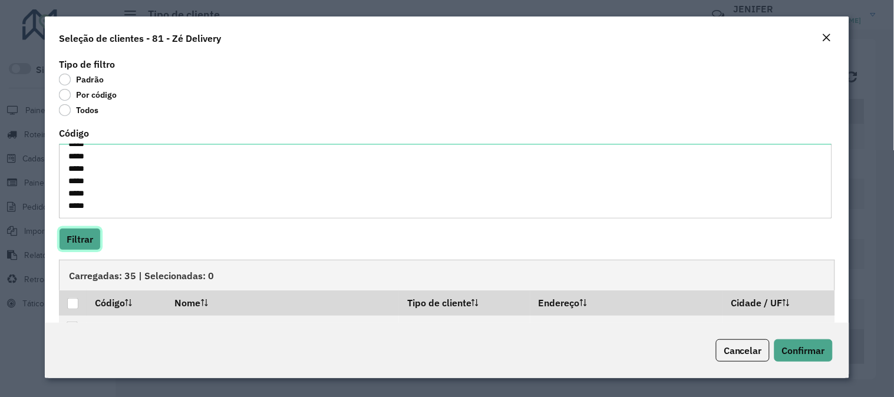
scroll to position [163, 0]
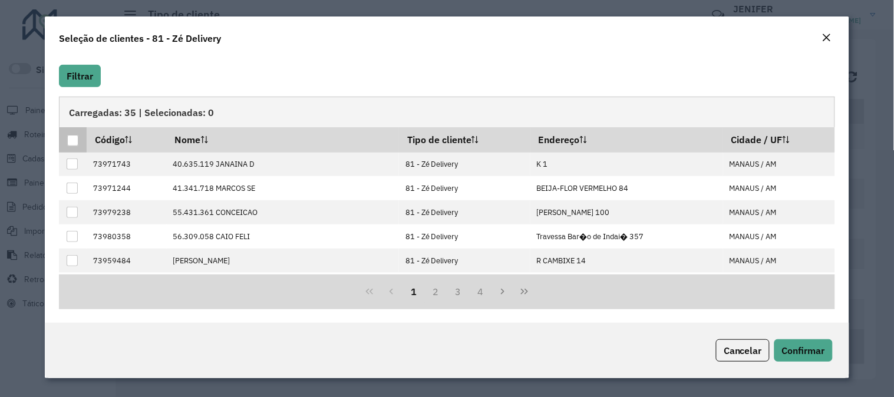
click at [71, 142] on div at bounding box center [72, 140] width 11 height 11
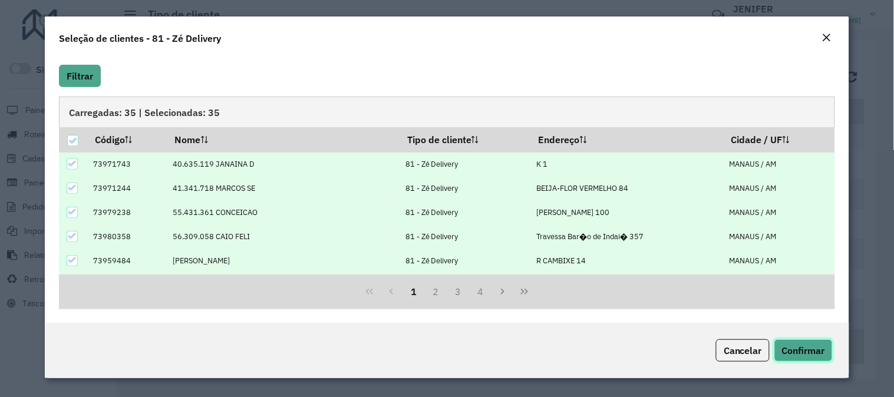
click at [792, 351] on span "Confirmar" at bounding box center [803, 351] width 43 height 12
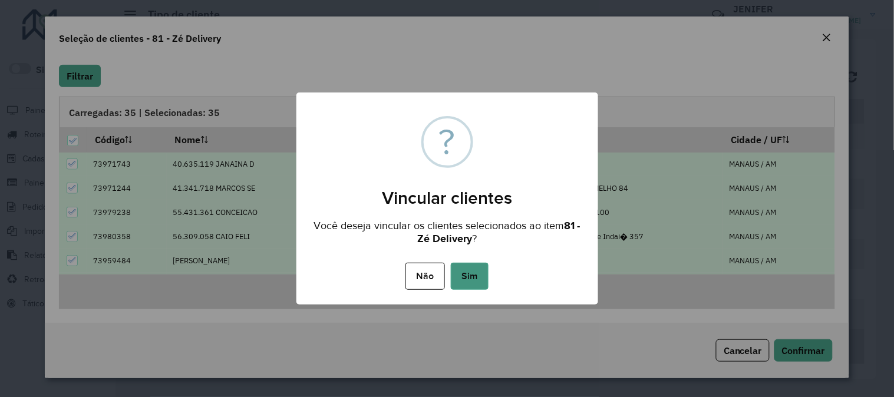
click at [482, 273] on button "Sim" at bounding box center [470, 276] width 38 height 27
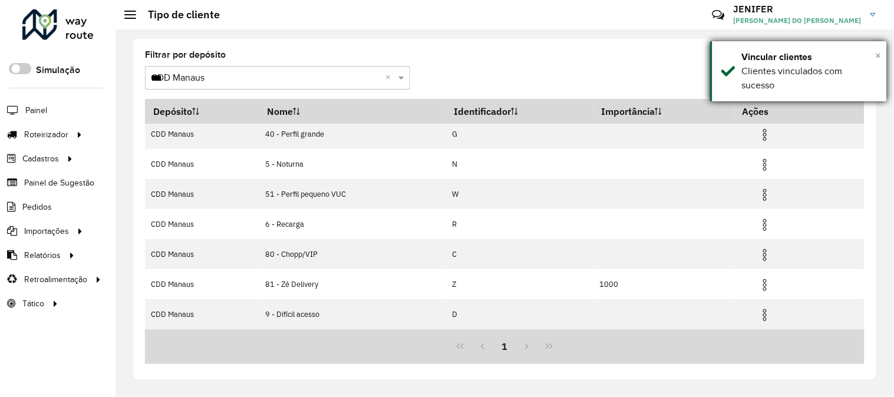
click at [879, 50] on span "×" at bounding box center [879, 55] width 6 height 13
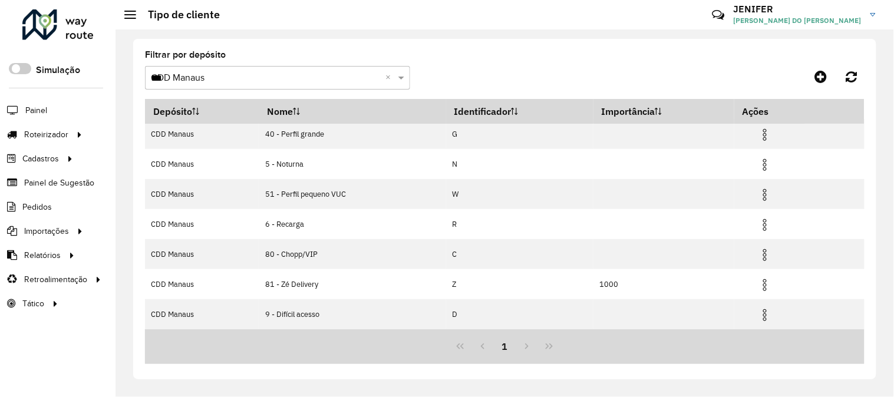
click at [246, 75] on input "***" at bounding box center [266, 78] width 230 height 14
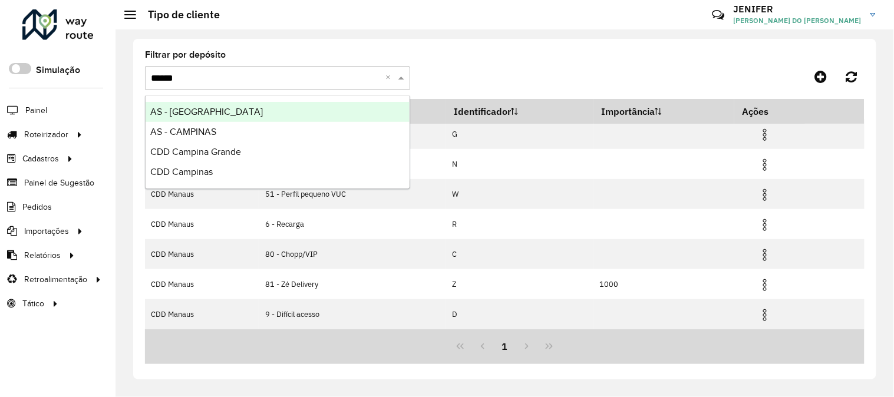
type input "*******"
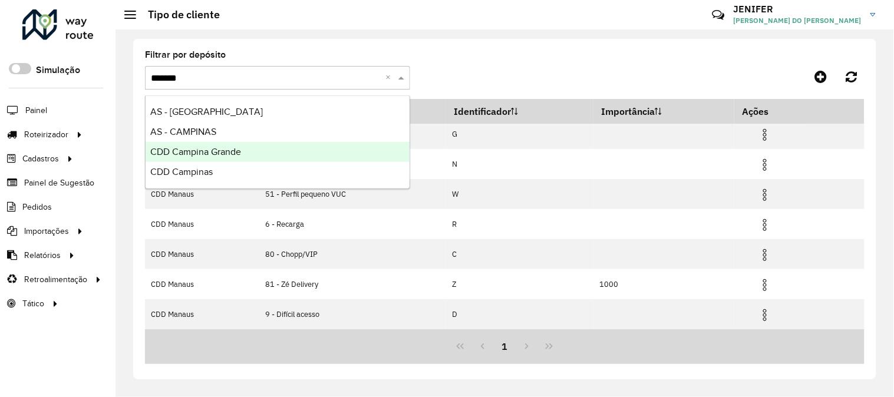
click at [243, 149] on div "CDD Campina Grande" at bounding box center [278, 152] width 264 height 20
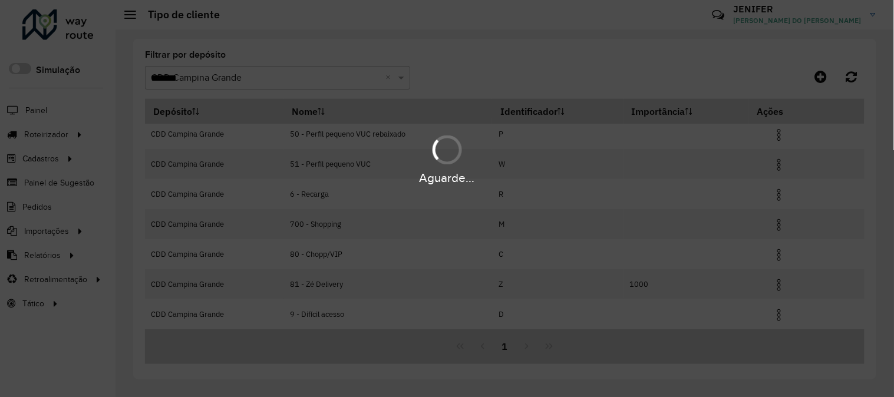
scroll to position [95, 0]
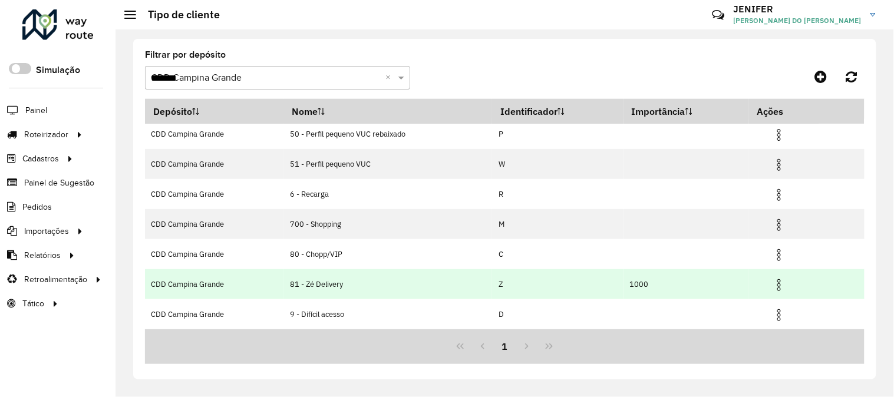
click at [779, 278] on span at bounding box center [779, 284] width 14 height 16
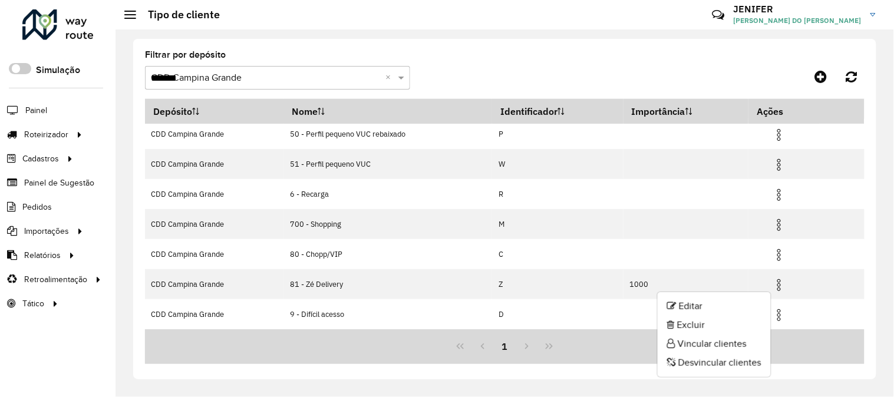
drag, startPoint x: 715, startPoint y: 339, endPoint x: 702, endPoint y: 339, distance: 13.0
click at [715, 339] on li "Vincular clientes" at bounding box center [714, 344] width 113 height 19
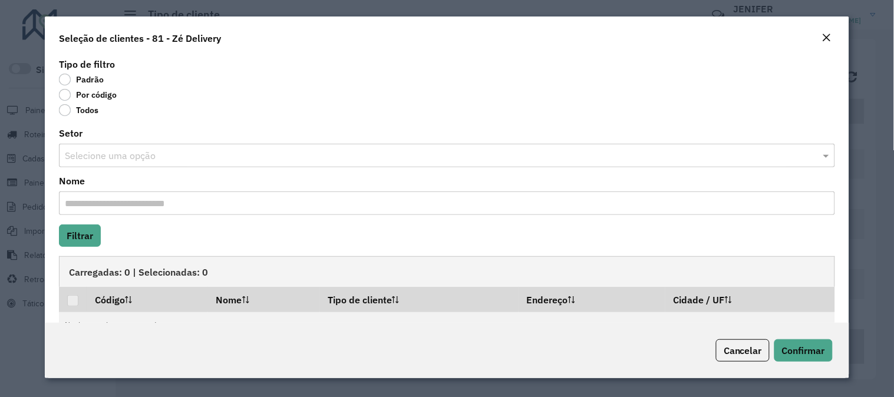
click at [106, 91] on label "Por código" at bounding box center [88, 95] width 58 height 12
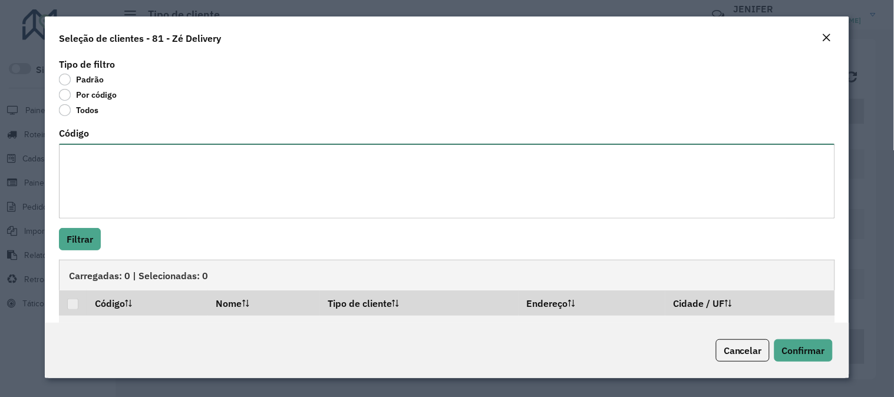
click at [126, 167] on textarea "Código" at bounding box center [447, 181] width 776 height 75
paste textarea "**** **** **** ****"
type textarea "**** **** **** ****"
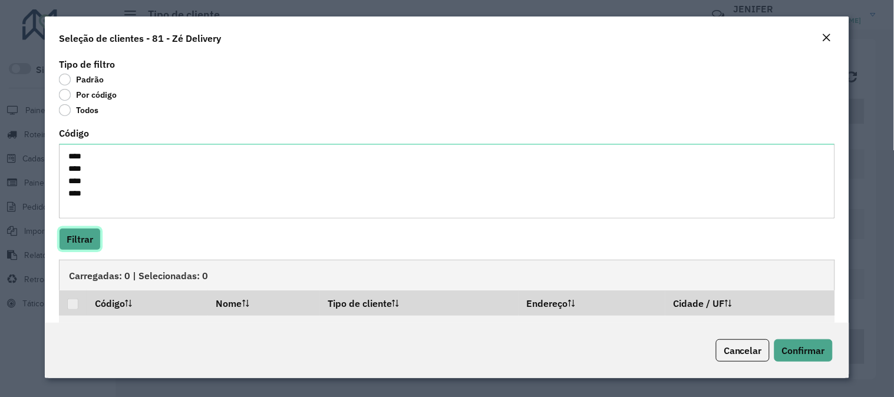
click at [78, 239] on button "Filtrar" at bounding box center [80, 239] width 42 height 22
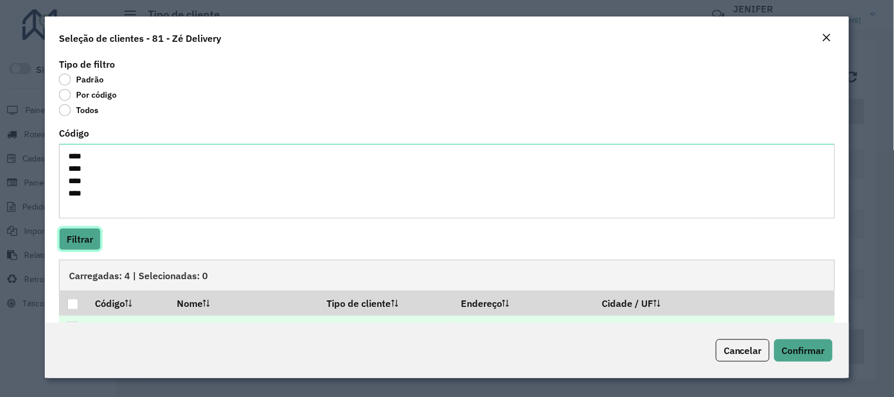
scroll to position [103, 0]
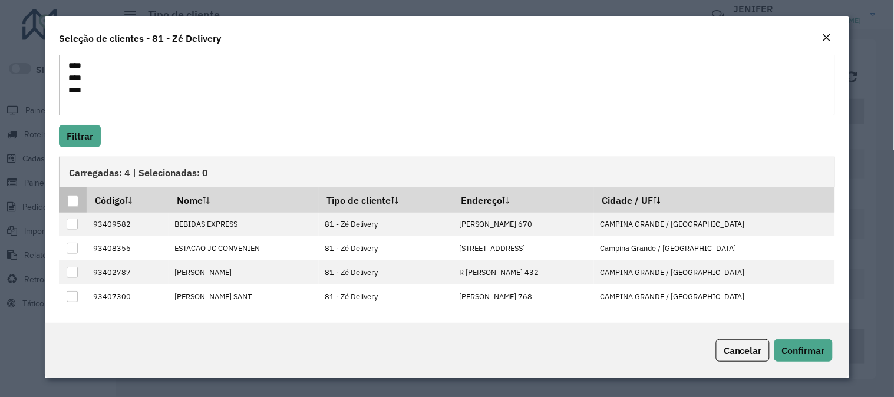
click at [75, 201] on div at bounding box center [72, 201] width 11 height 11
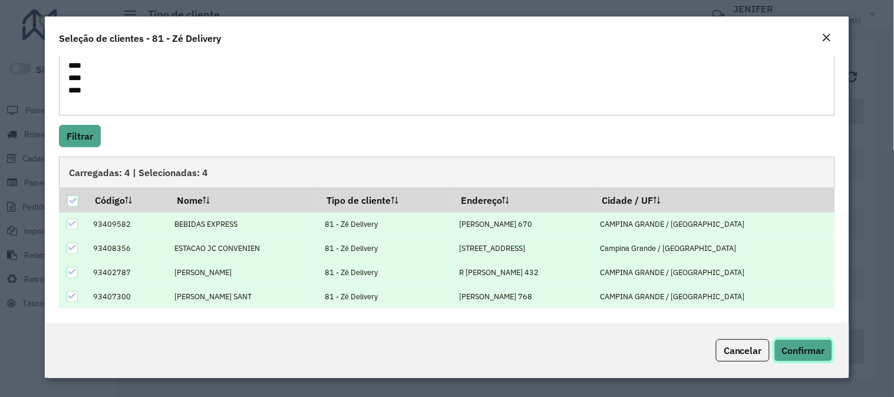
click at [798, 355] on span "Confirmar" at bounding box center [803, 351] width 43 height 12
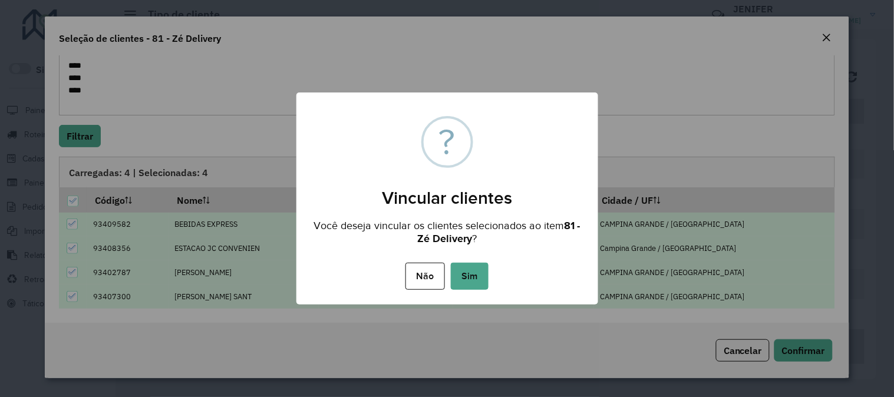
click at [470, 274] on button "Sim" at bounding box center [470, 276] width 38 height 27
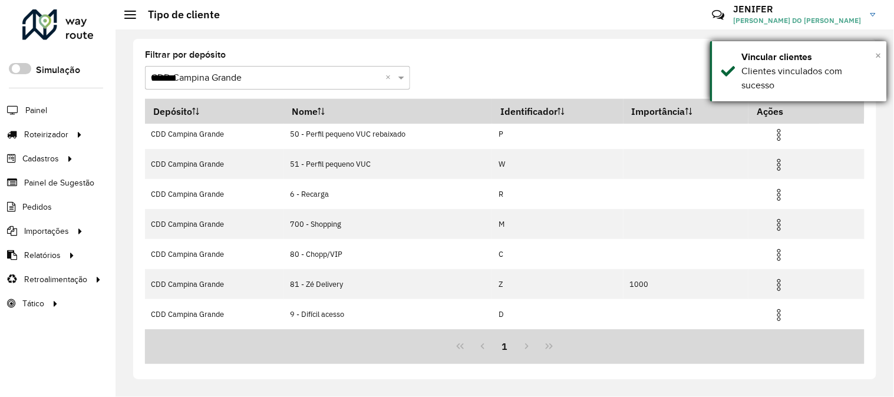
click at [878, 52] on span "×" at bounding box center [879, 55] width 6 height 13
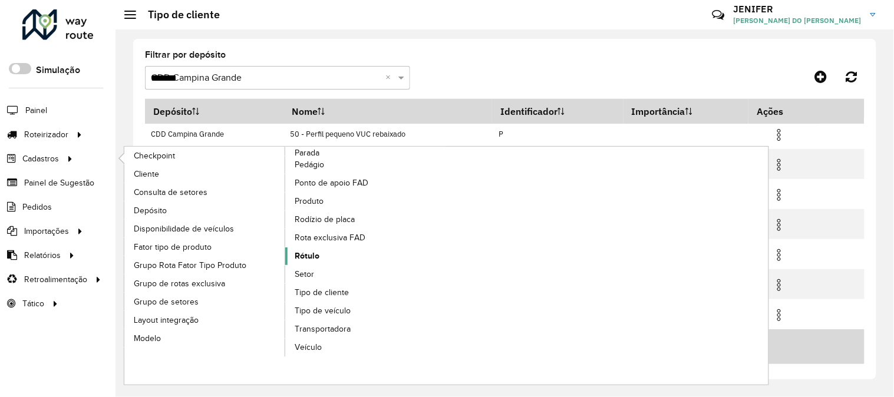
click at [301, 262] on span "Rótulo" at bounding box center [307, 256] width 25 height 12
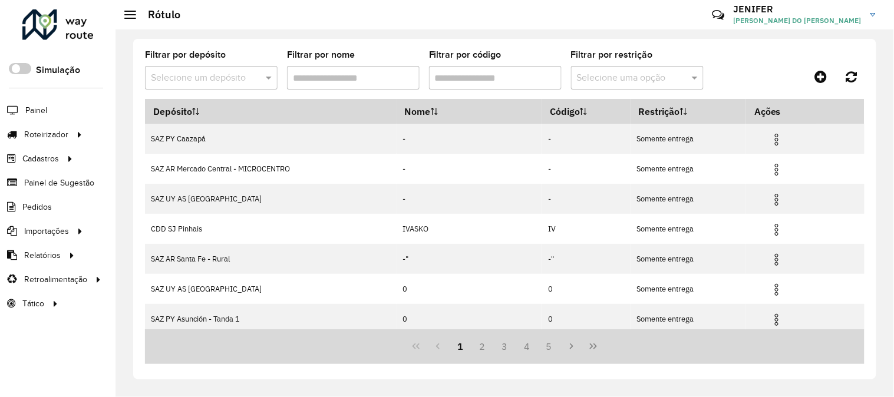
click at [186, 90] on div "Selecione um depósito" at bounding box center [211, 78] width 133 height 24
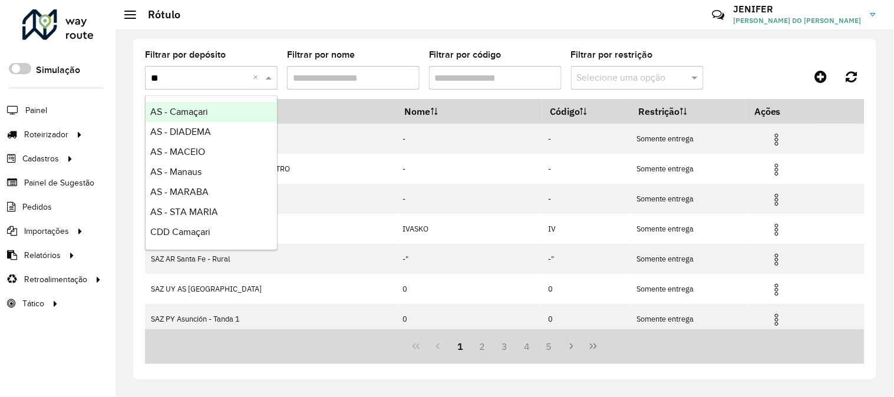
type input "*"
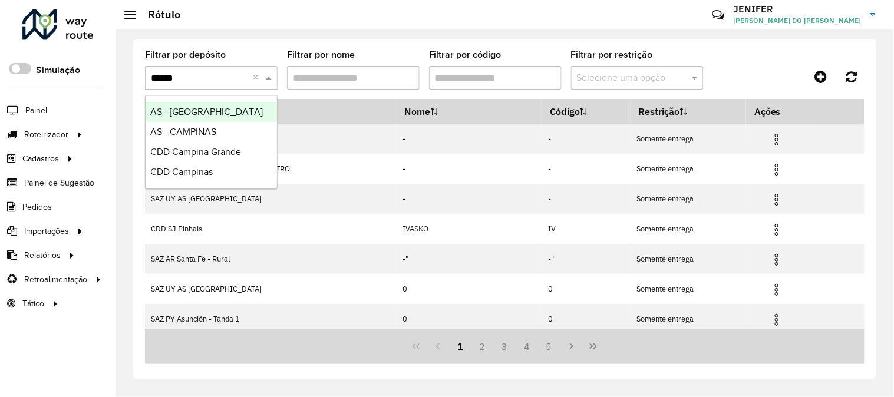
type input "*******"
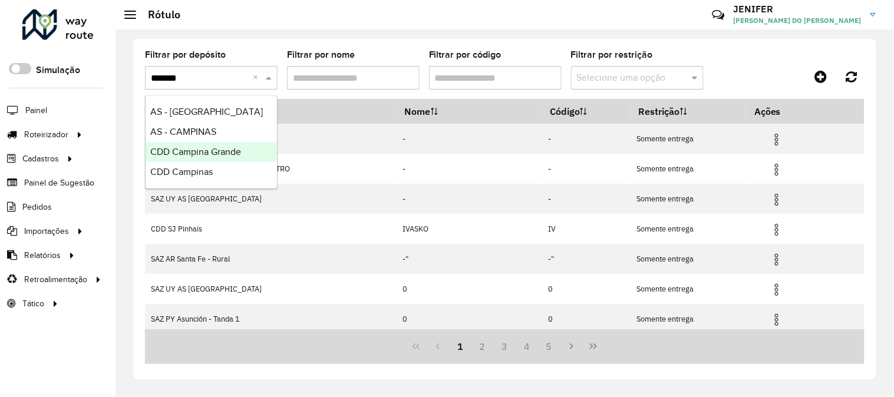
click at [249, 150] on div "CDD Campina Grande" at bounding box center [211, 152] width 131 height 20
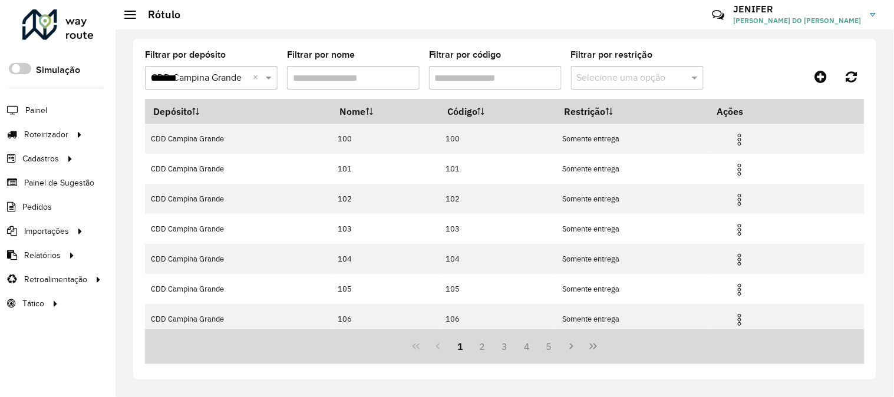
click at [510, 73] on input "Filtrar por código" at bounding box center [495, 78] width 133 height 24
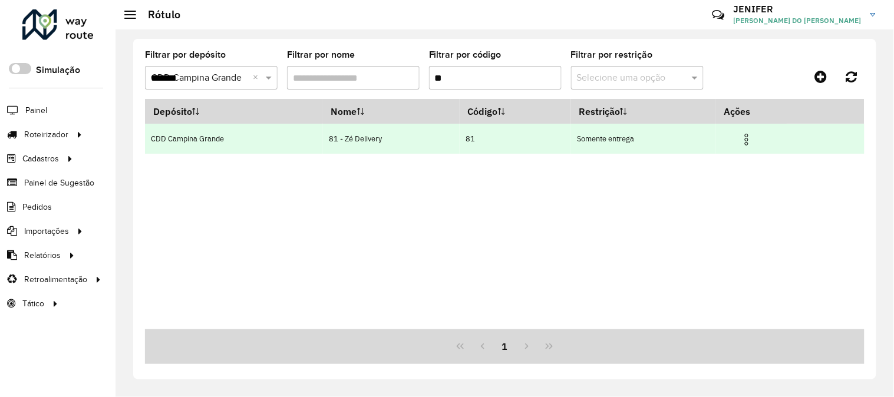
type input "**"
click at [741, 137] on img at bounding box center [747, 140] width 14 height 14
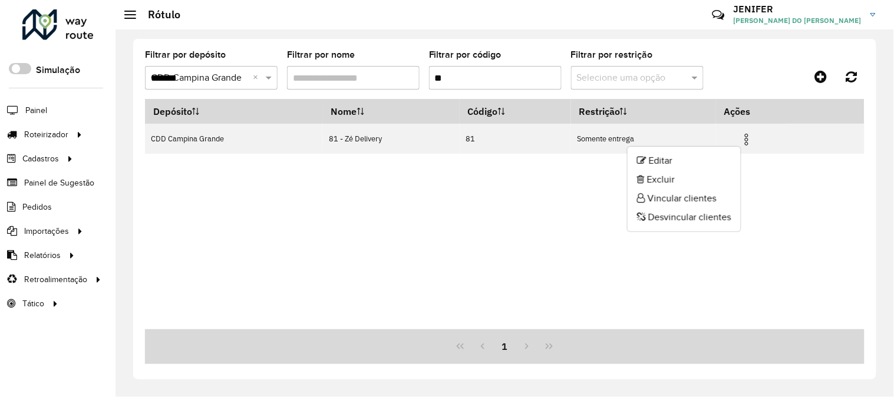
click at [688, 192] on li "Vincular clientes" at bounding box center [684, 198] width 113 height 19
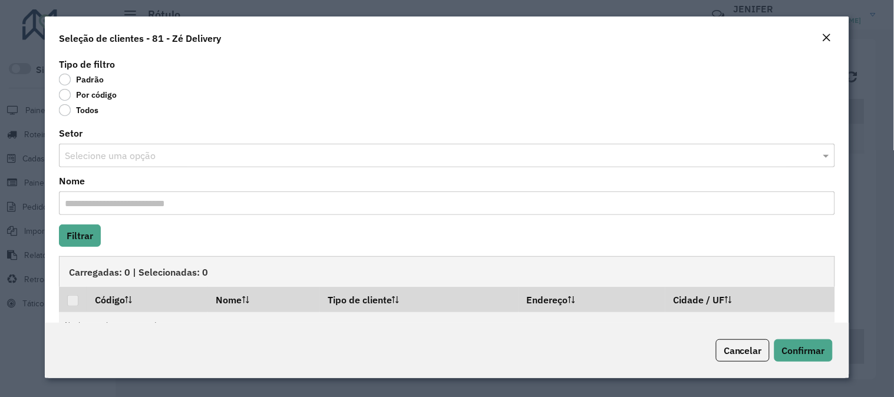
click at [97, 95] on label "Por código" at bounding box center [88, 95] width 58 height 12
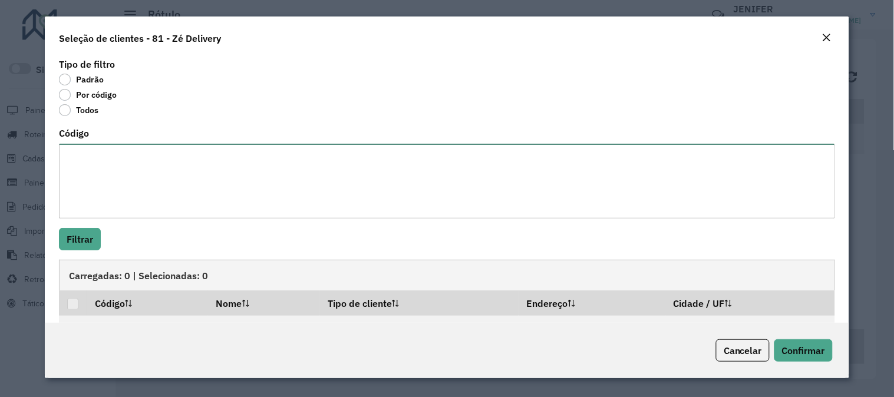
click at [111, 168] on textarea "Código" at bounding box center [447, 181] width 776 height 75
paste textarea "**** **** **** ****"
type textarea "**** **** **** ****"
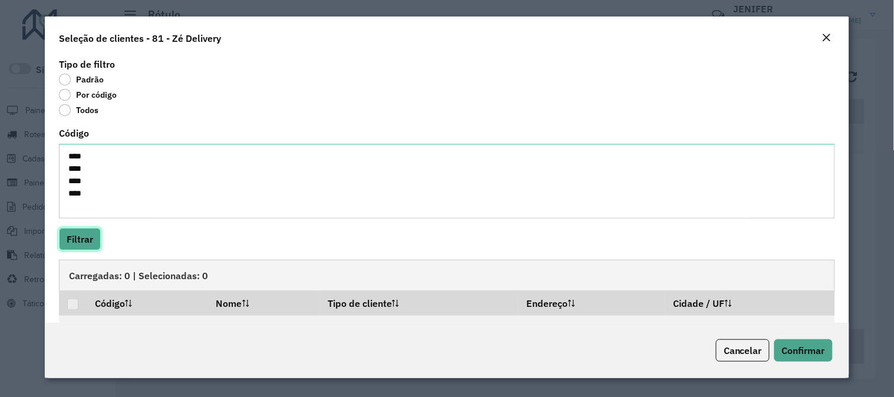
click at [88, 238] on button "Filtrar" at bounding box center [80, 239] width 42 height 22
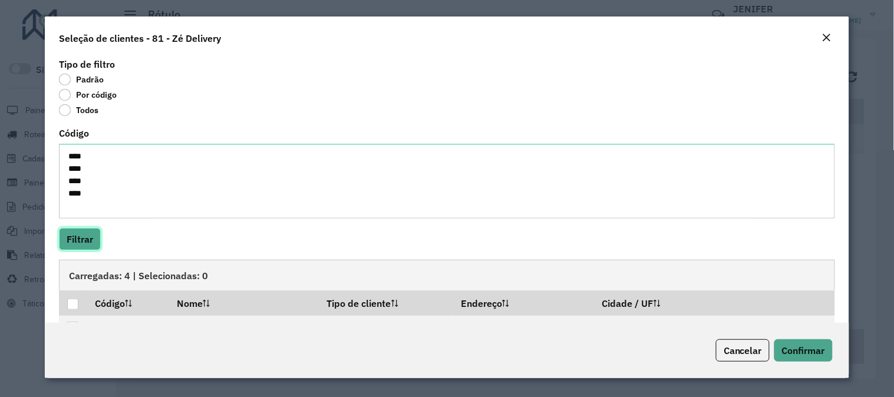
scroll to position [103, 0]
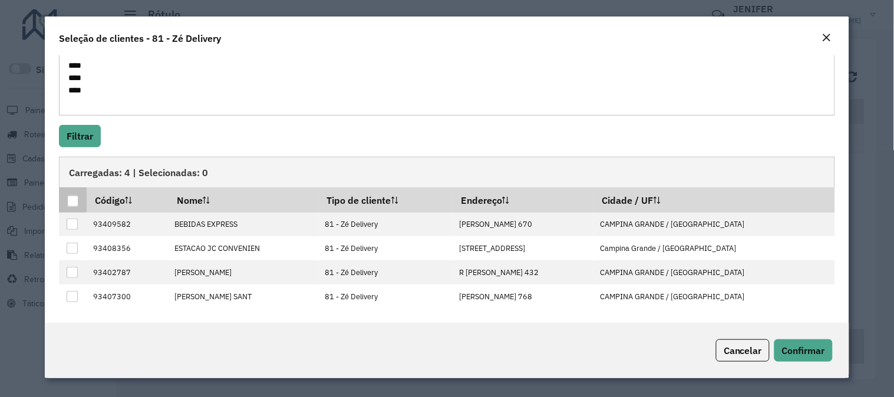
click at [71, 199] on div at bounding box center [72, 201] width 11 height 11
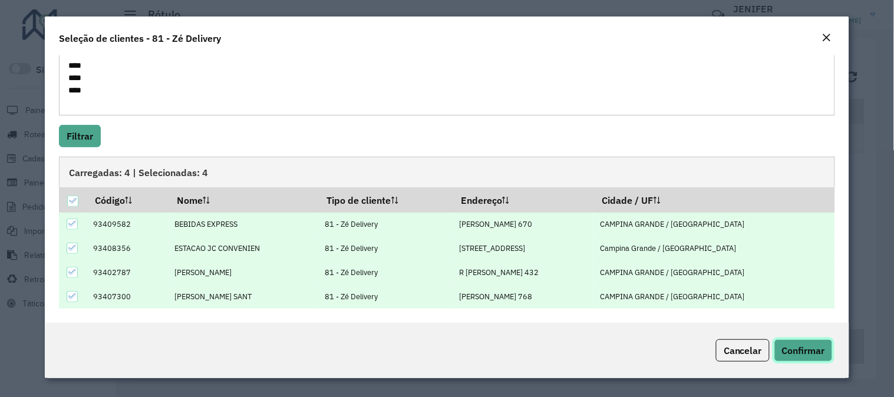
click at [797, 348] on span "Confirmar" at bounding box center [803, 351] width 43 height 12
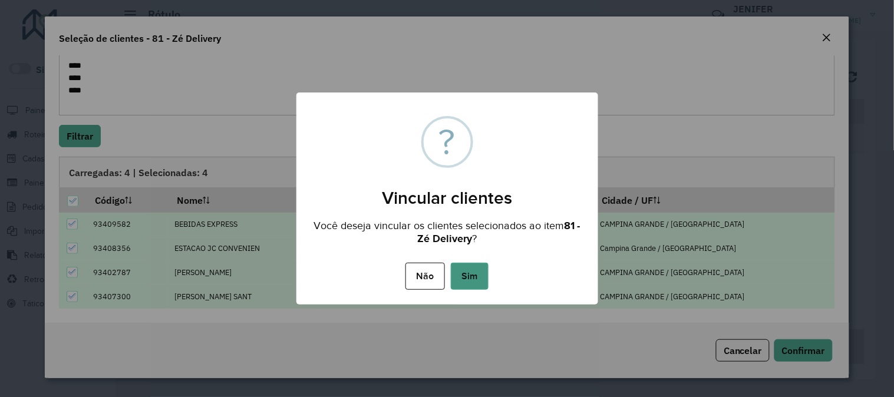
click at [470, 275] on button "Sim" at bounding box center [470, 276] width 38 height 27
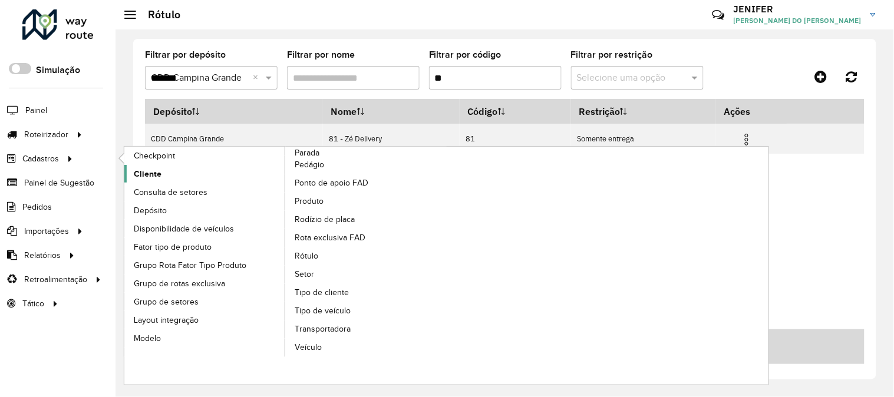
click at [151, 181] on link "Cliente" at bounding box center [204, 174] width 161 height 18
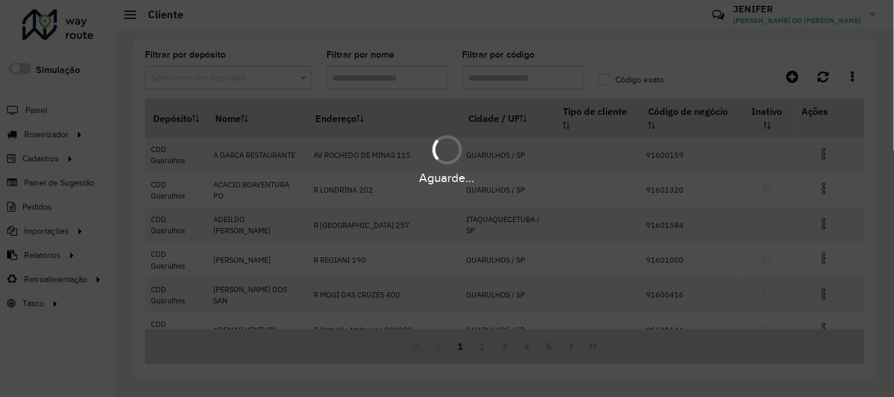
click at [230, 83] on input "text" at bounding box center [217, 78] width 132 height 14
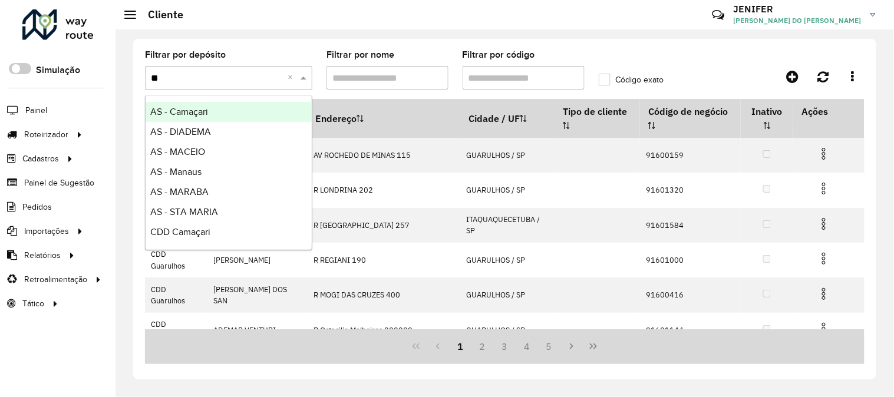
type input "***"
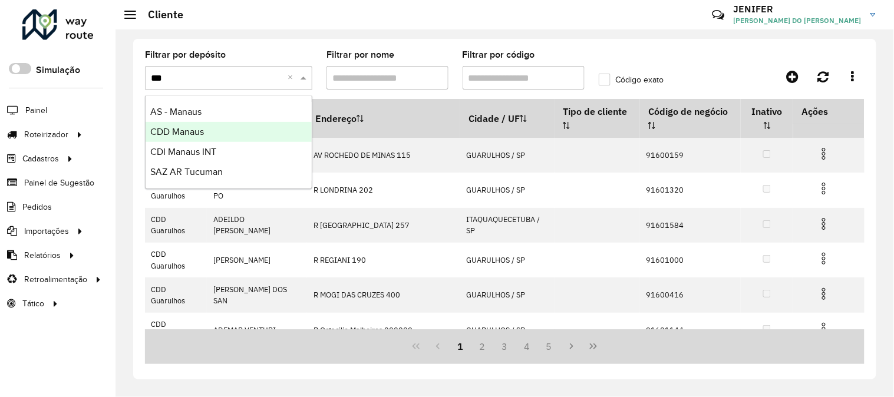
click at [212, 128] on div "CDD Manaus" at bounding box center [229, 132] width 166 height 20
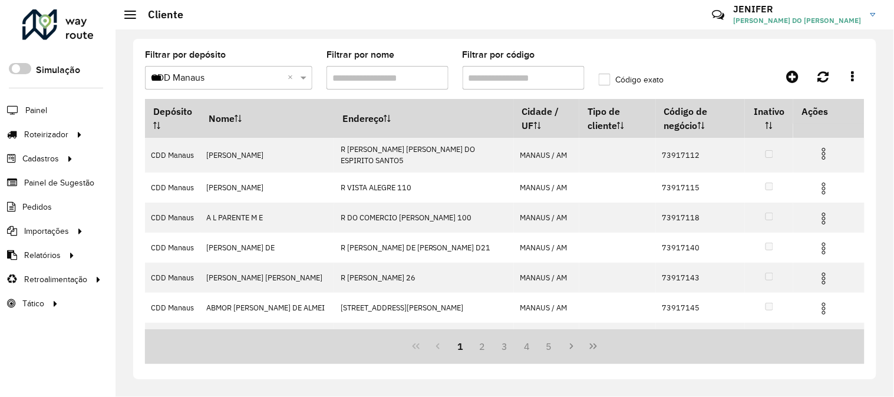
click at [497, 75] on input "Filtrar por código" at bounding box center [524, 78] width 122 height 24
paste input "*****"
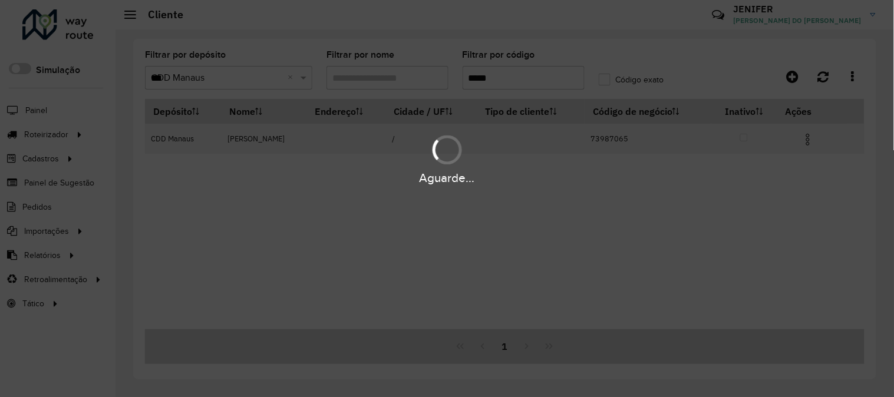
type input "*****"
drag, startPoint x: 399, startPoint y: 238, endPoint x: 385, endPoint y: 243, distance: 15.1
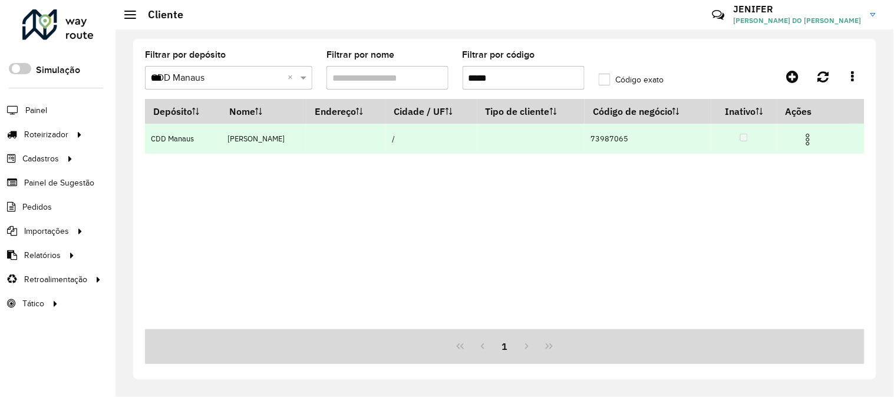
drag, startPoint x: 385, startPoint y: 243, endPoint x: 809, endPoint y: 137, distance: 436.8
click at [809, 137] on img at bounding box center [808, 140] width 14 height 14
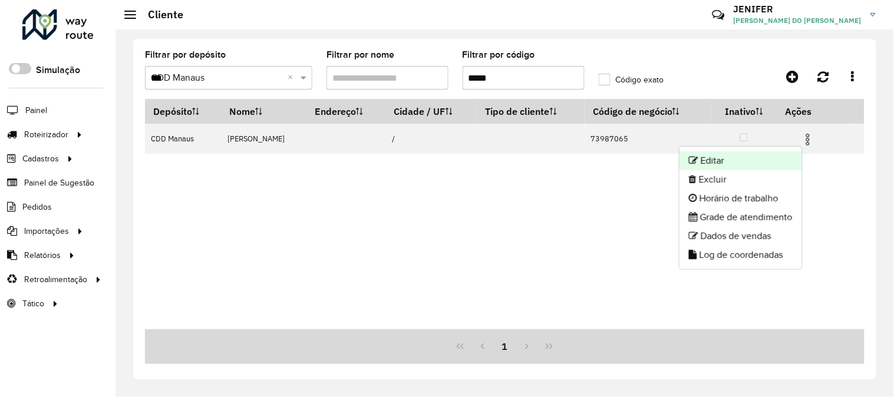
click at [729, 164] on li "Editar" at bounding box center [741, 160] width 123 height 19
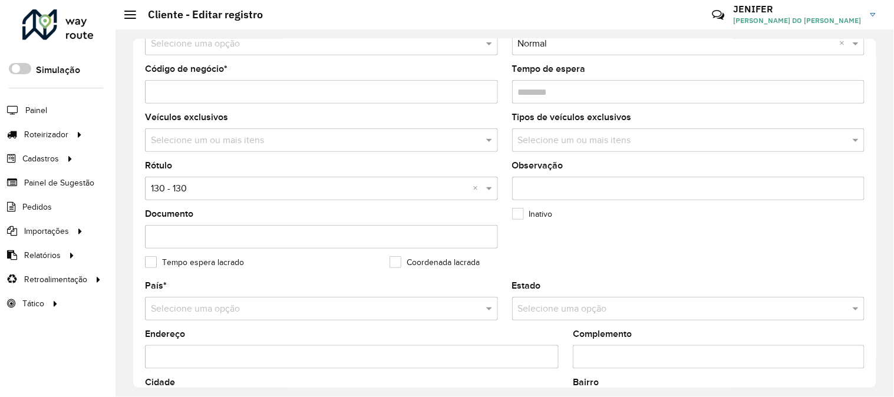
scroll to position [327, 0]
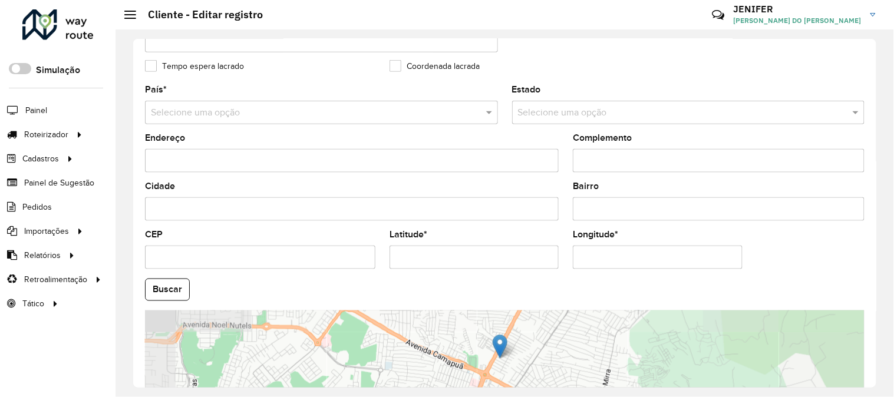
drag, startPoint x: 437, startPoint y: 258, endPoint x: 310, endPoint y: 255, distance: 126.8
click at [313, 255] on formly-group "País * Selecione uma opção Estado Selecione uma opção Endereço Complemento Cida…" at bounding box center [505, 286] width 734 height 402
paste input "text"
type input "*********"
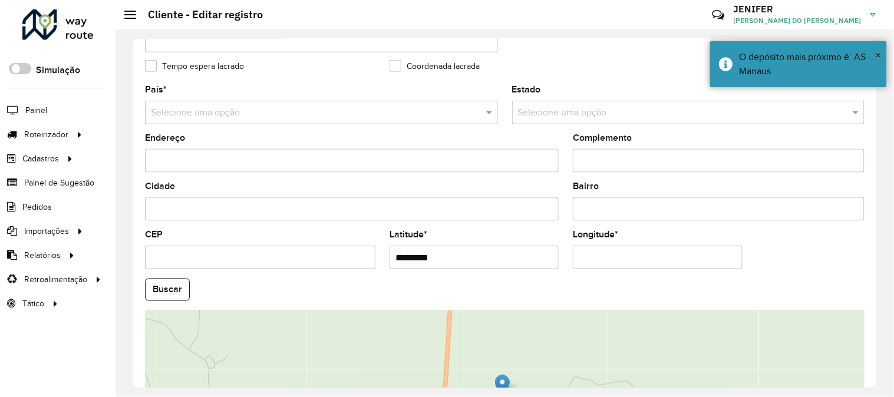
drag, startPoint x: 656, startPoint y: 266, endPoint x: 545, endPoint y: 261, distance: 110.9
click at [554, 261] on formly-group "País * Selecione uma opção Estado Selecione uma opção Endereço Complemento Cida…" at bounding box center [505, 286] width 734 height 402
click at [545, 261] on input "*********" at bounding box center [474, 258] width 169 height 24
drag, startPoint x: 609, startPoint y: 259, endPoint x: 484, endPoint y: 259, distance: 124.9
click at [504, 259] on formly-group "País * Selecione uma opção Estado Selecione uma opção Endereço Complemento Cida…" at bounding box center [505, 286] width 734 height 402
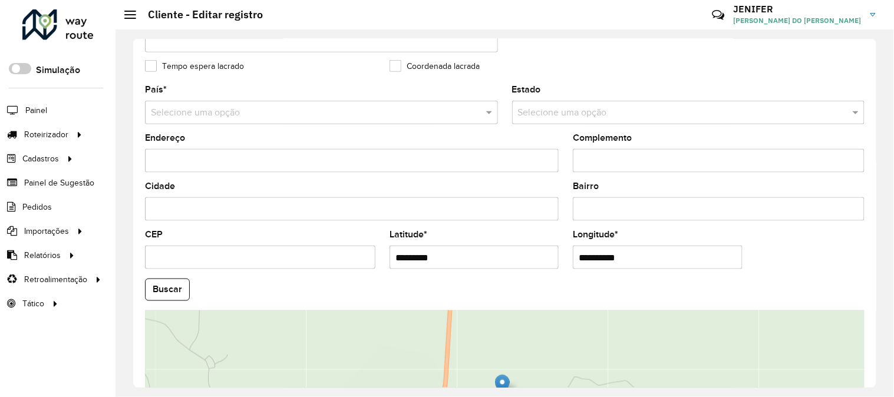
paste input "text"
type input "**********"
click at [177, 291] on hb-app "Aguarde... Pop-up bloqueado! Seu navegador bloqueou automáticamente a abertura …" at bounding box center [447, 198] width 894 height 397
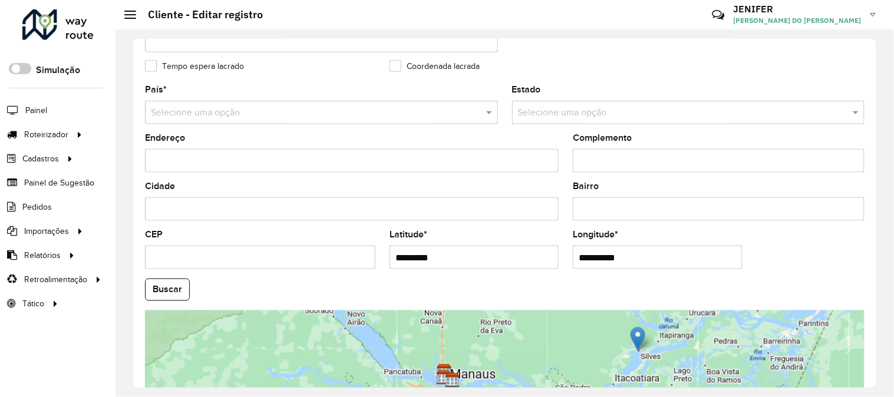
click at [876, 278] on div "**********" at bounding box center [505, 213] width 779 height 368
click at [871, 268] on div "**********" at bounding box center [504, 213] width 743 height 349
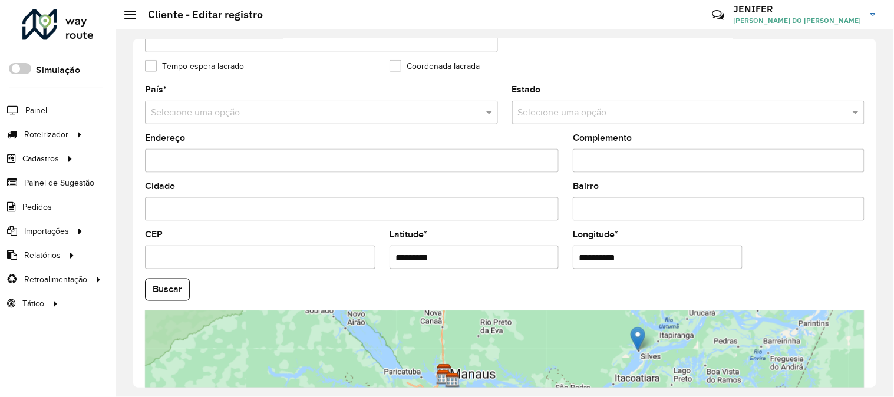
click at [871, 268] on div "**********" at bounding box center [504, 213] width 743 height 349
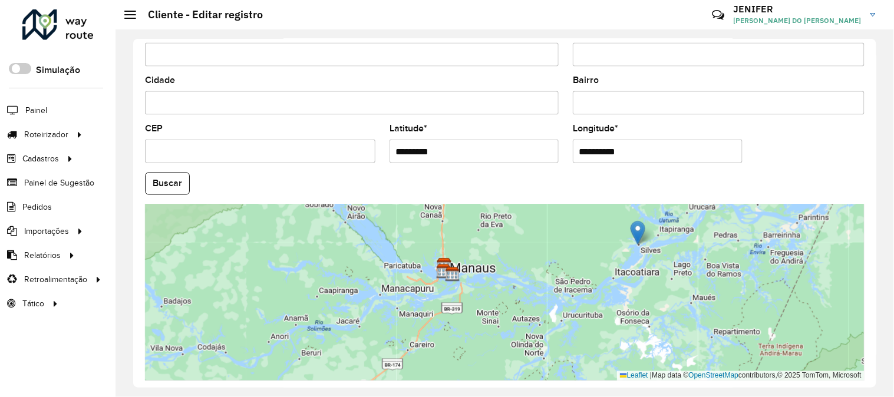
scroll to position [482, 0]
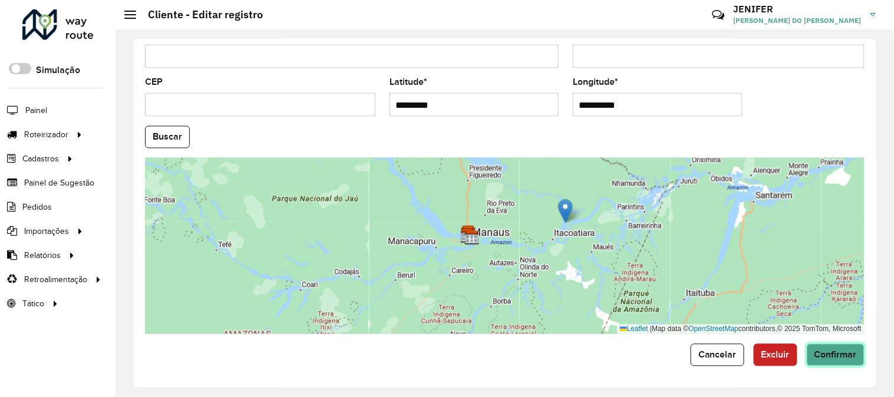
click at [856, 354] on button "Confirmar" at bounding box center [836, 355] width 58 height 22
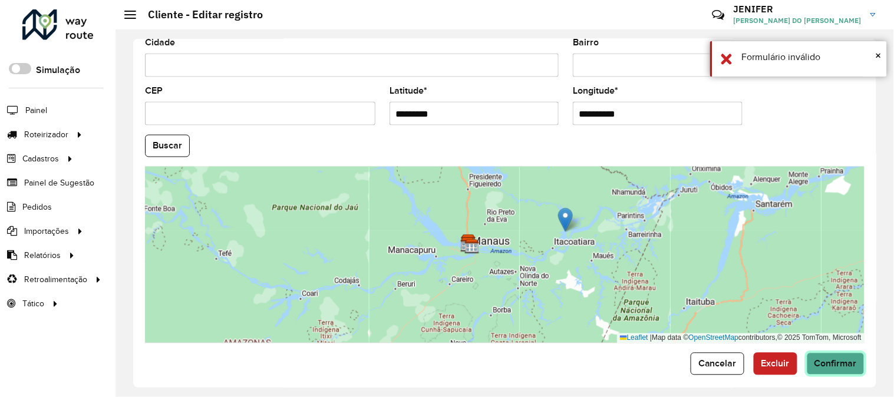
scroll to position [277, 0]
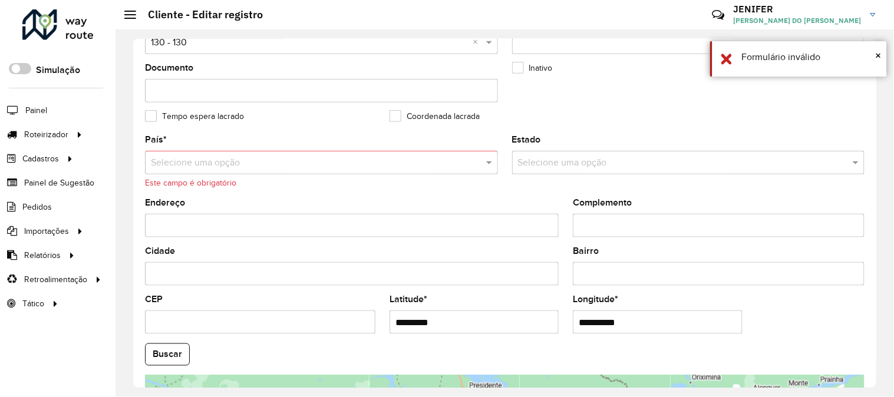
click at [881, 177] on div "**********" at bounding box center [505, 213] width 779 height 368
click at [226, 170] on input "text" at bounding box center [310, 163] width 318 height 14
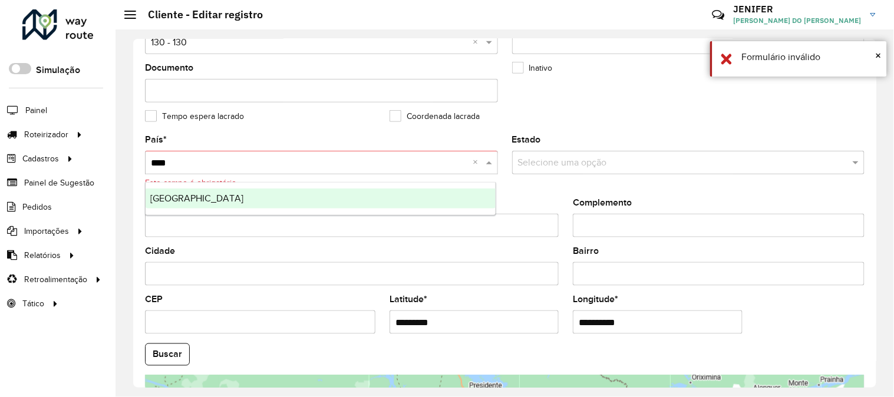
type input "*****"
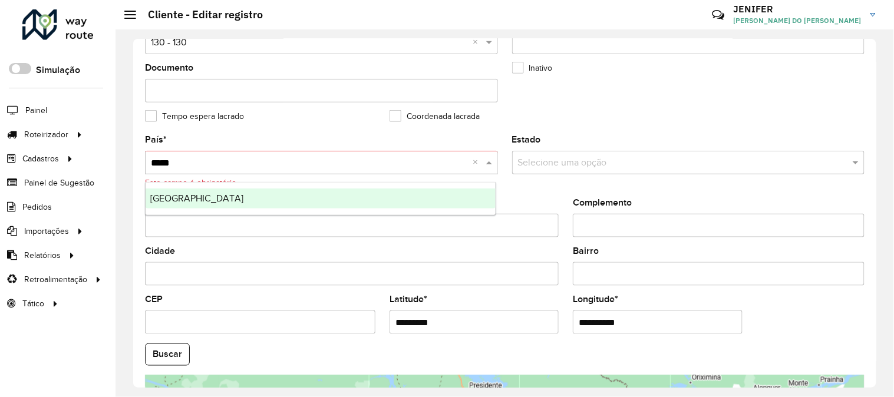
drag, startPoint x: 180, startPoint y: 200, endPoint x: 203, endPoint y: 200, distance: 23.0
click at [179, 199] on div "[GEOGRAPHIC_DATA]" at bounding box center [321, 199] width 350 height 20
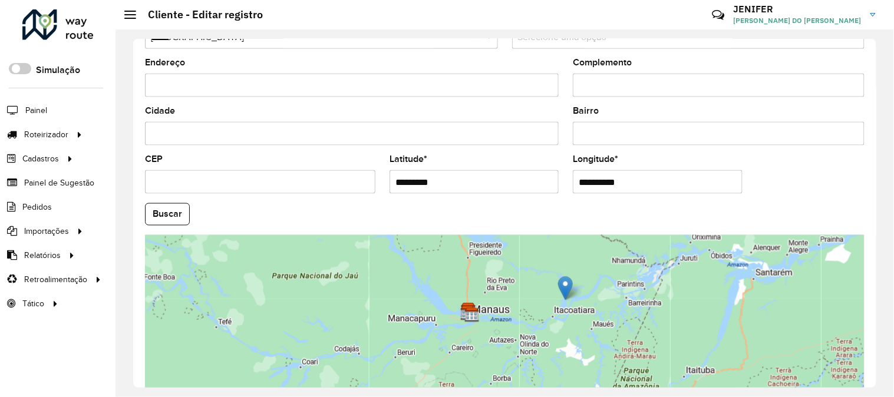
scroll to position [482, 0]
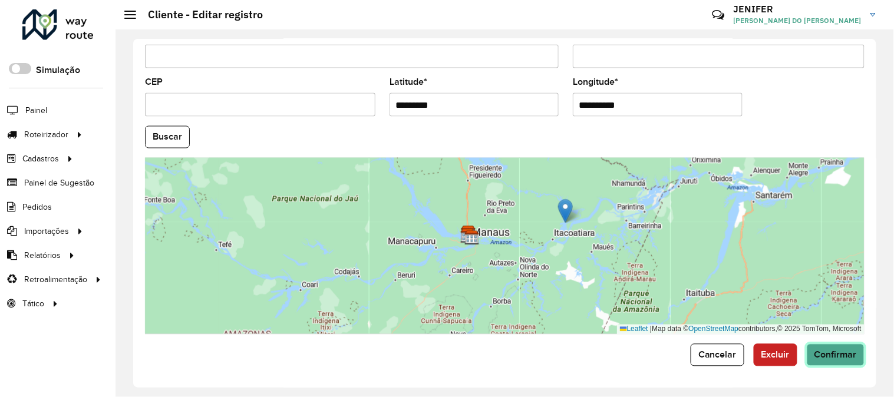
click at [829, 352] on span "Confirmar" at bounding box center [836, 355] width 42 height 10
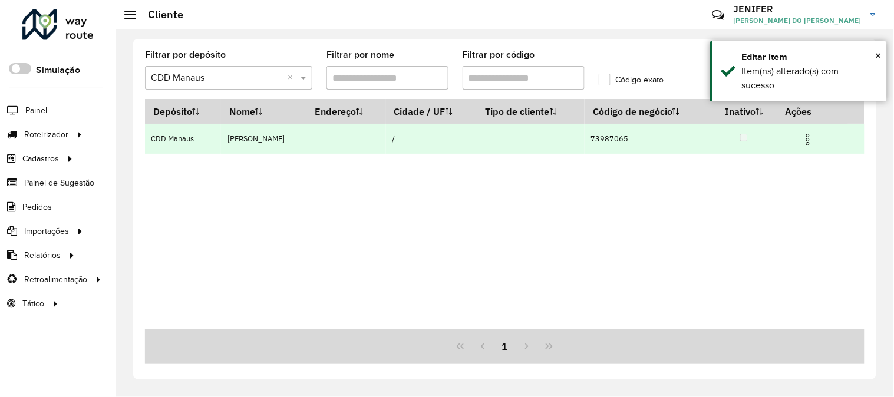
click at [810, 134] on img at bounding box center [808, 140] width 14 height 14
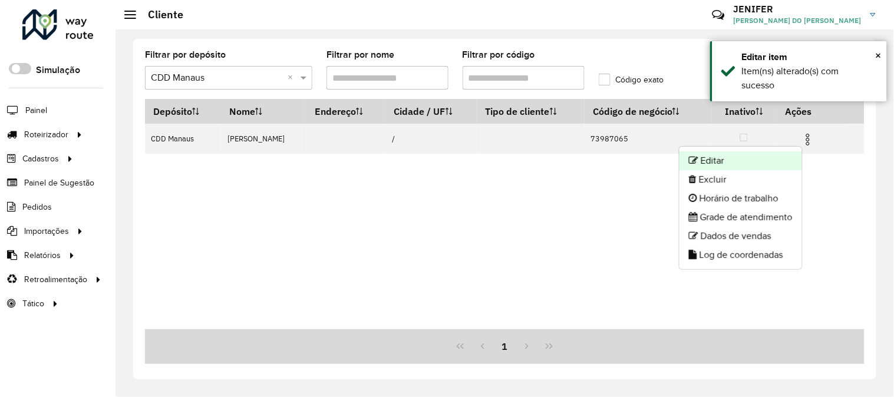
click at [753, 156] on li "Editar" at bounding box center [741, 160] width 123 height 19
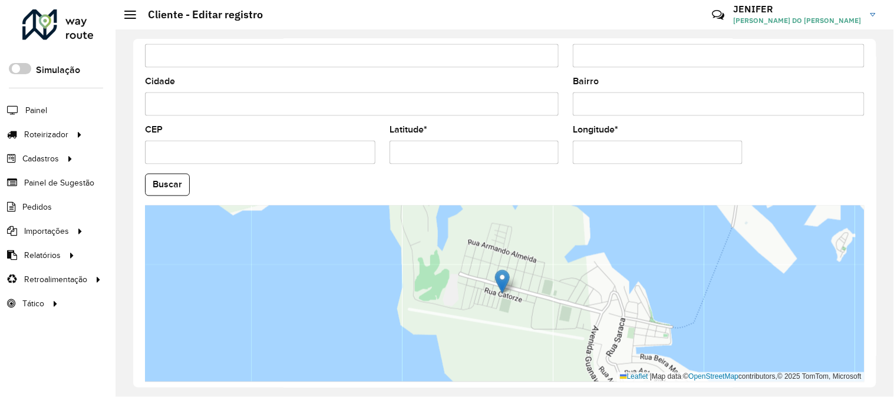
scroll to position [482, 0]
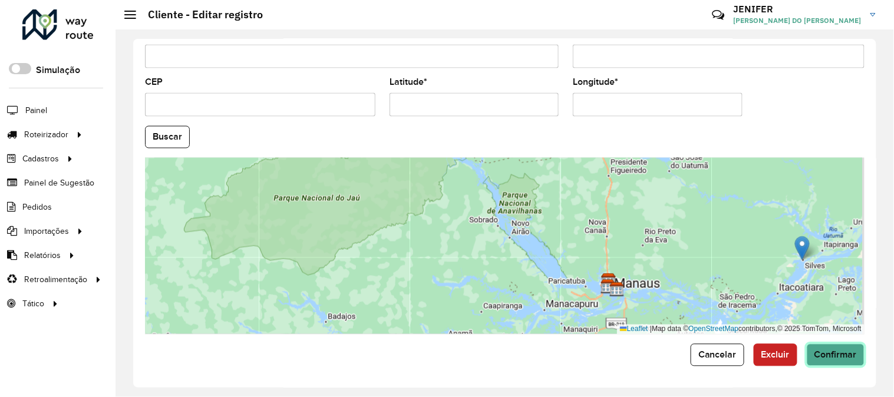
click at [838, 346] on button "Confirmar" at bounding box center [836, 355] width 58 height 22
